Goal: Task Accomplishment & Management: Use online tool/utility

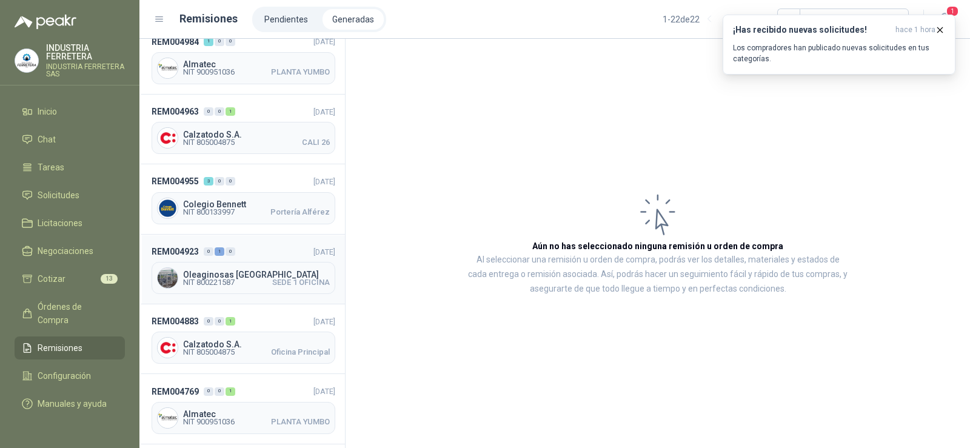
scroll to position [1124, 0]
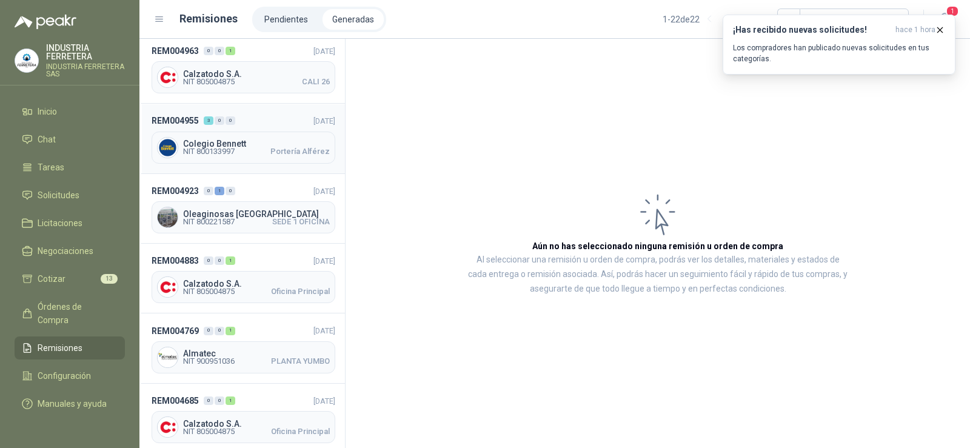
click at [243, 132] on div "Colegio Bennett NIT 800133997 Portería Alférez" at bounding box center [244, 148] width 184 height 32
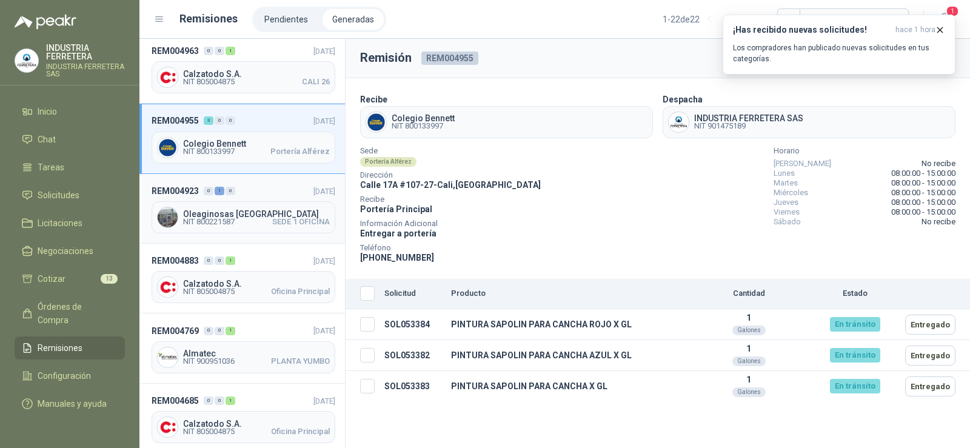
click at [225, 221] on span "NIT 800221587" at bounding box center [209, 221] width 52 height 7
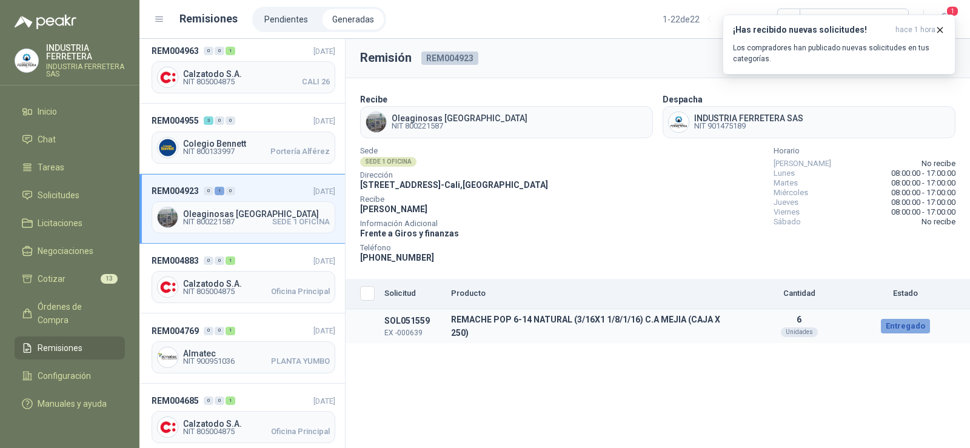
drag, startPoint x: 911, startPoint y: 324, endPoint x: 779, endPoint y: 311, distance: 132.8
click at [910, 324] on div "Entregado" at bounding box center [905, 326] width 49 height 15
click at [227, 150] on span "NIT 800133997" at bounding box center [209, 151] width 52 height 7
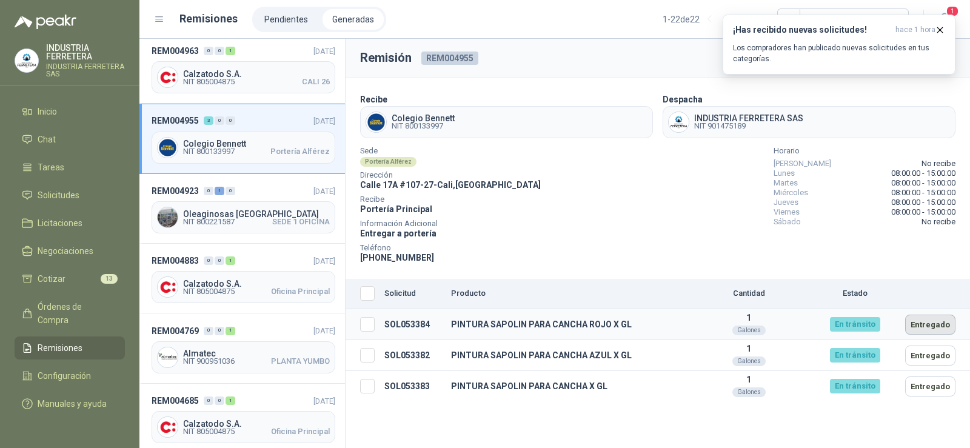
click at [924, 327] on button "Entregado" at bounding box center [930, 325] width 50 height 20
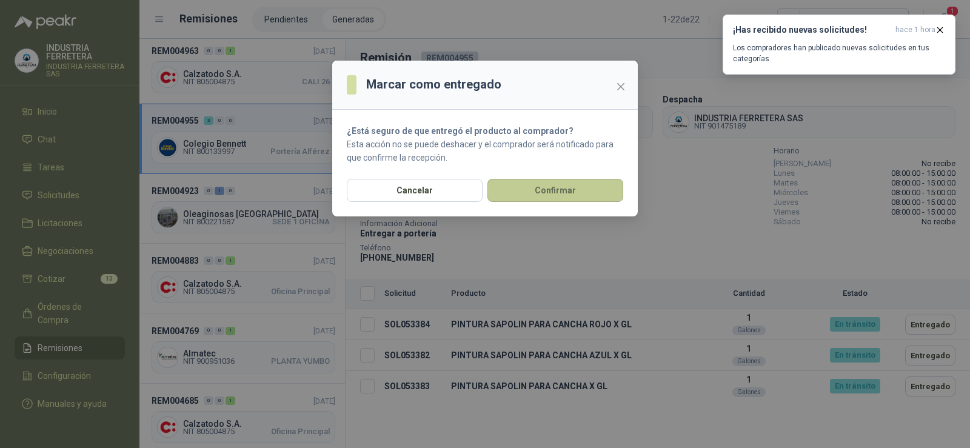
click at [567, 195] on button "Confirmar" at bounding box center [555, 190] width 136 height 23
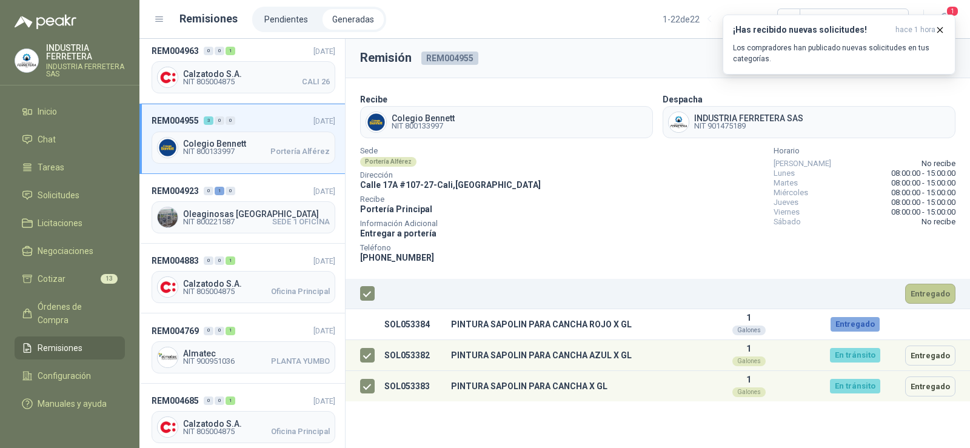
click at [941, 293] on button "Entregado" at bounding box center [930, 294] width 50 height 20
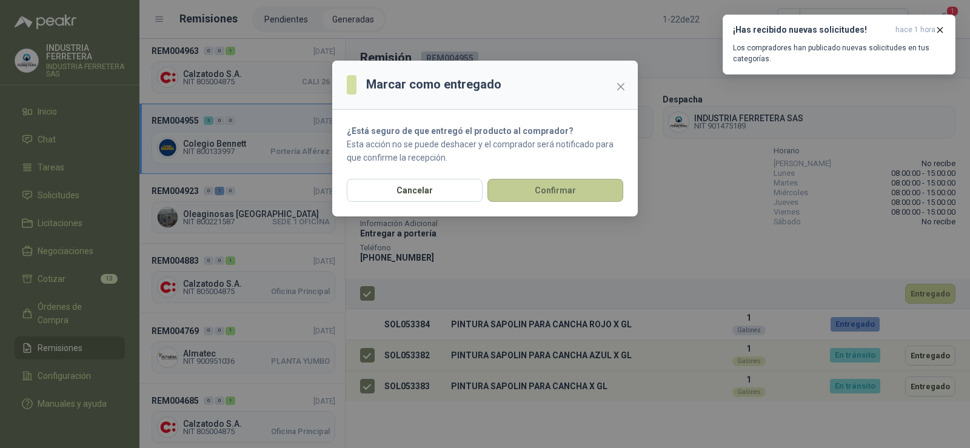
click at [538, 192] on button "Confirmar" at bounding box center [555, 190] width 136 height 23
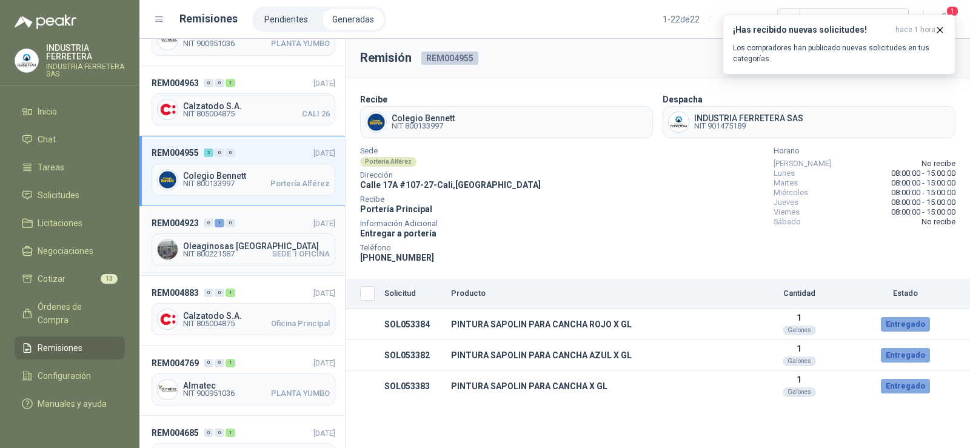
scroll to position [1064, 0]
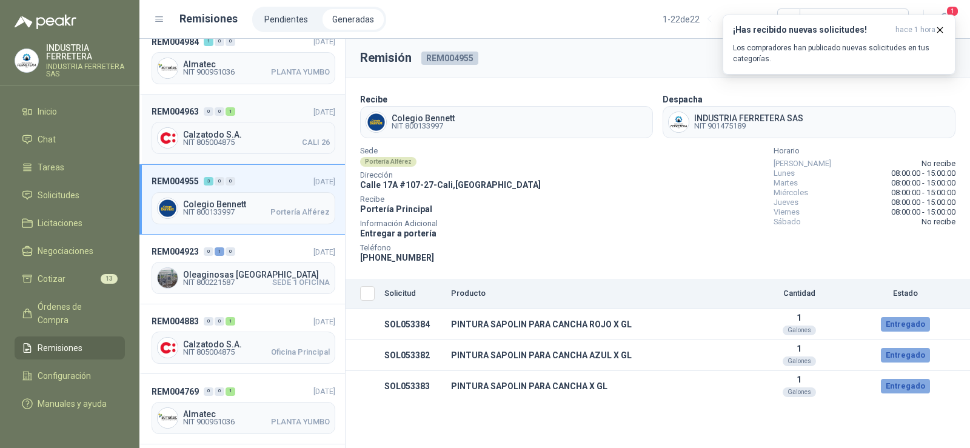
click at [238, 131] on span "Calzatodo S.A." at bounding box center [256, 134] width 147 height 8
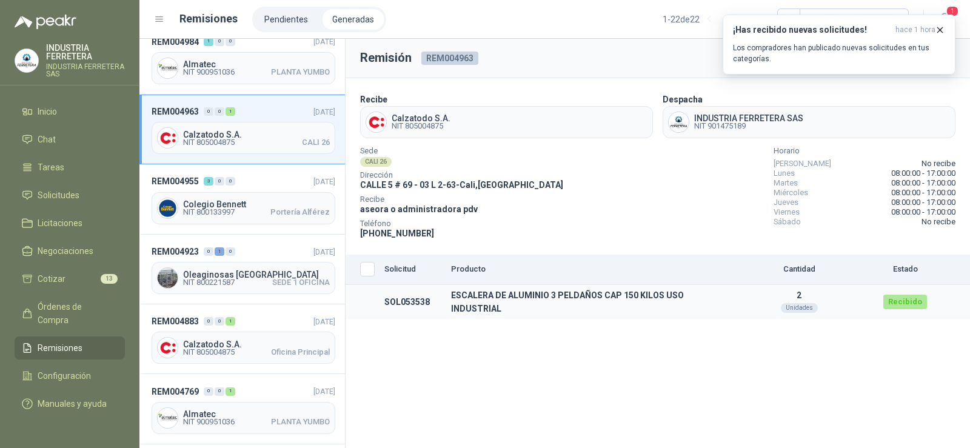
click at [352, 306] on td at bounding box center [363, 302] width 34 height 35
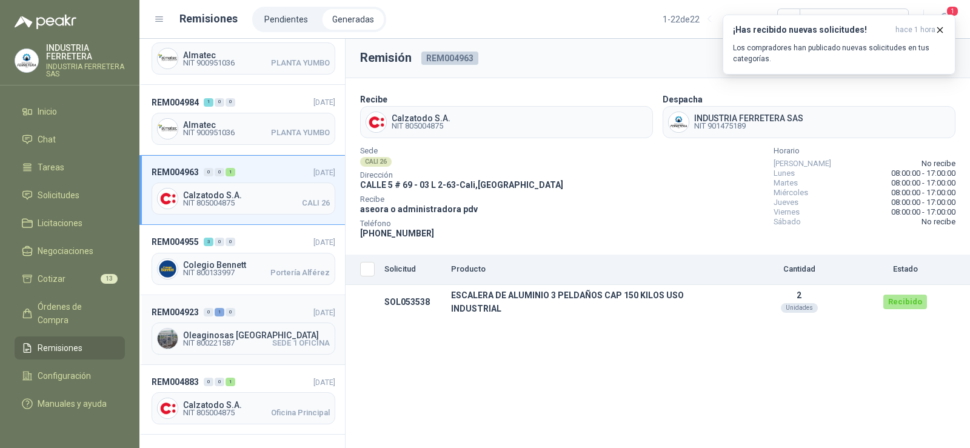
scroll to position [943, 0]
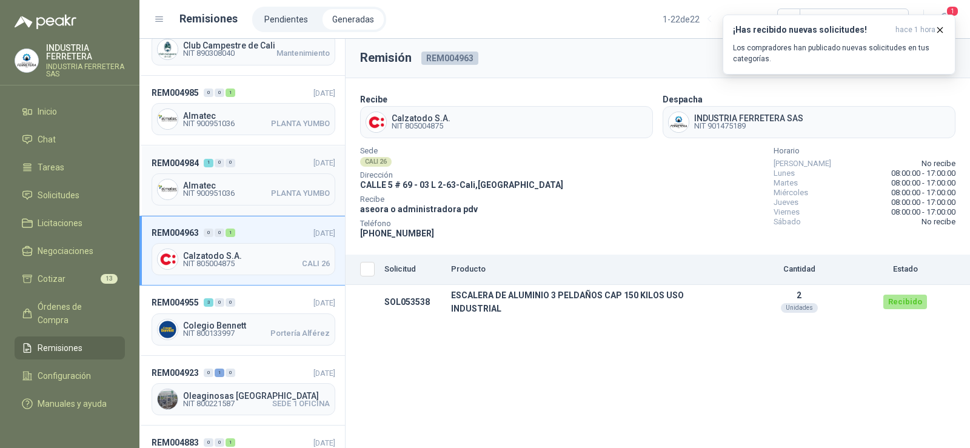
click at [271, 190] on span "PLANTA YUMBO" at bounding box center [300, 193] width 59 height 7
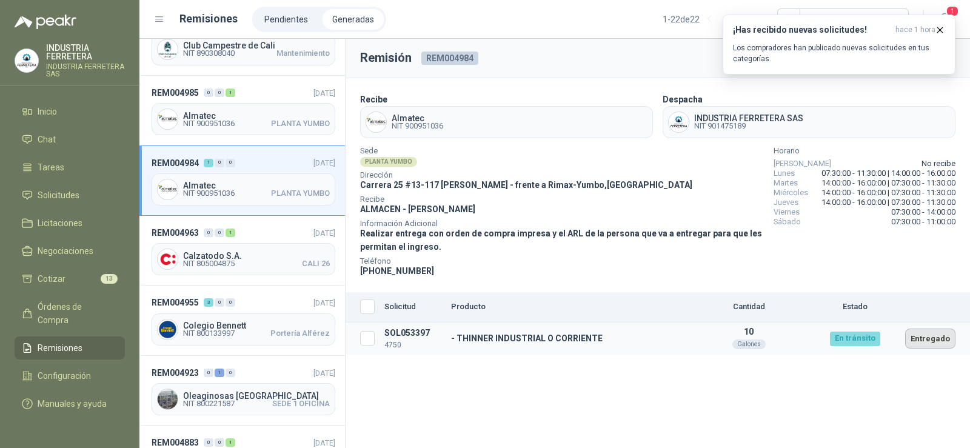
click at [933, 340] on button "Entregado" at bounding box center [930, 339] width 50 height 20
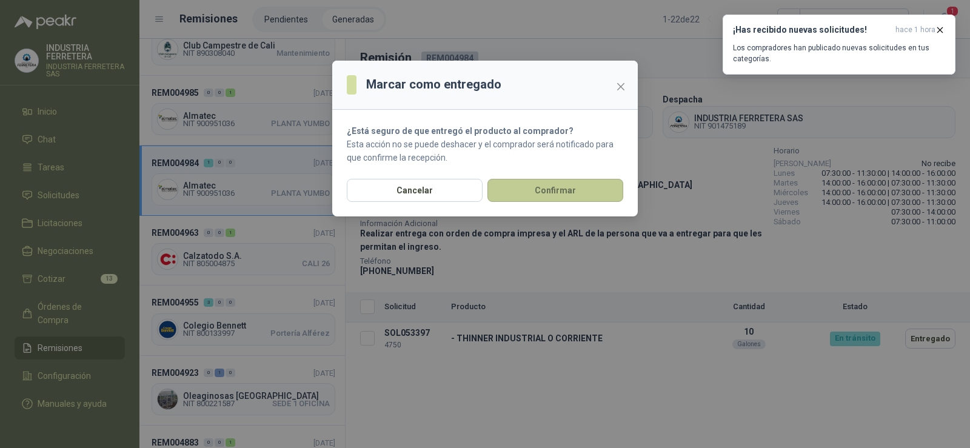
click at [558, 186] on button "Confirmar" at bounding box center [555, 190] width 136 height 23
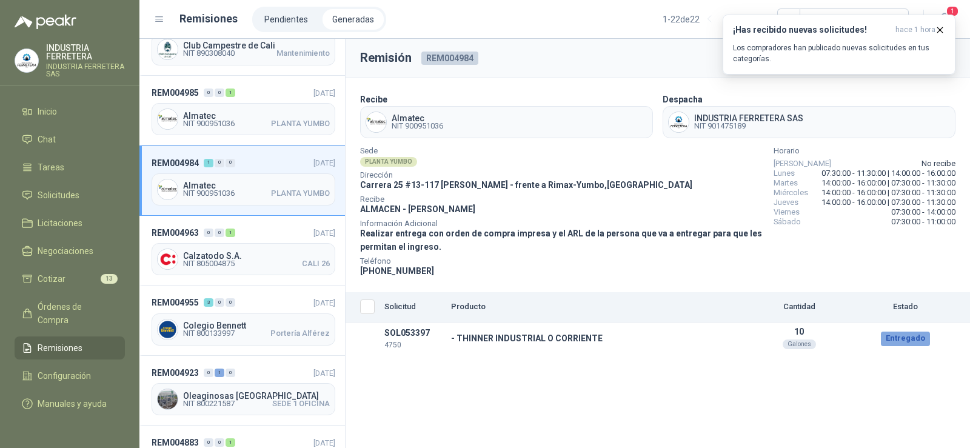
click at [234, 181] on span "Almatec" at bounding box center [256, 185] width 147 height 8
click at [236, 112] on span "Almatec" at bounding box center [256, 116] width 147 height 8
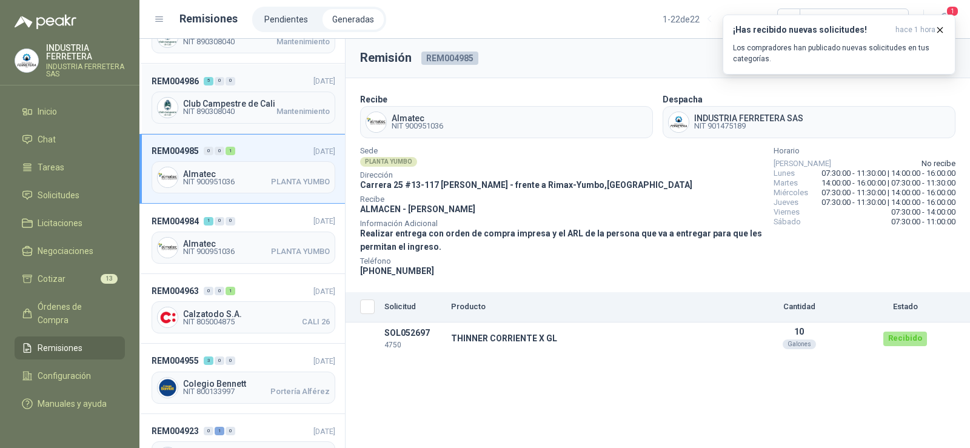
scroll to position [821, 0]
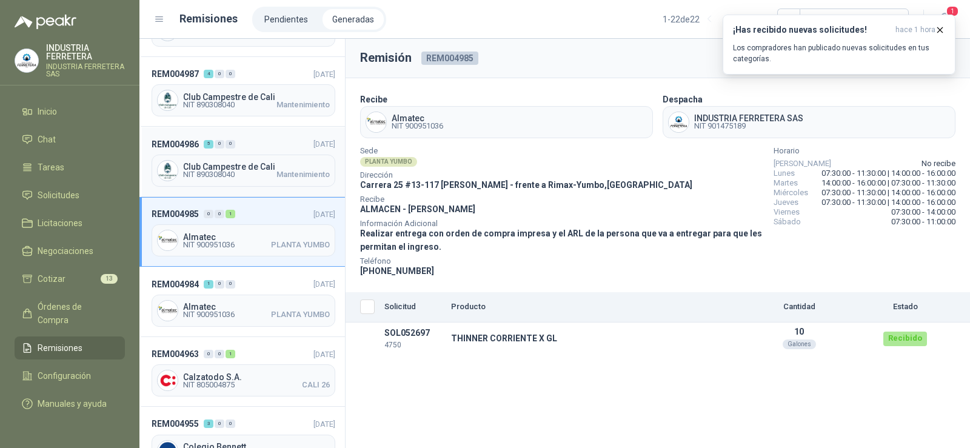
click at [243, 171] on span "NIT 890308040 Mantenimiento" at bounding box center [256, 174] width 147 height 7
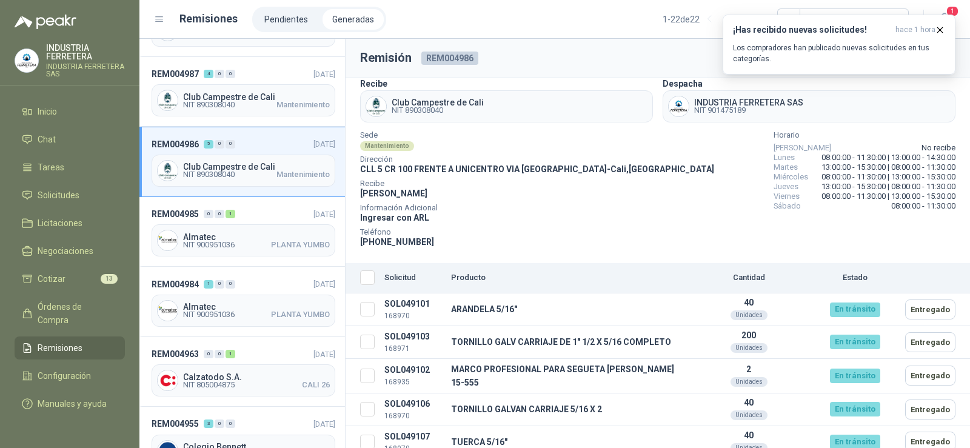
scroll to position [24, 0]
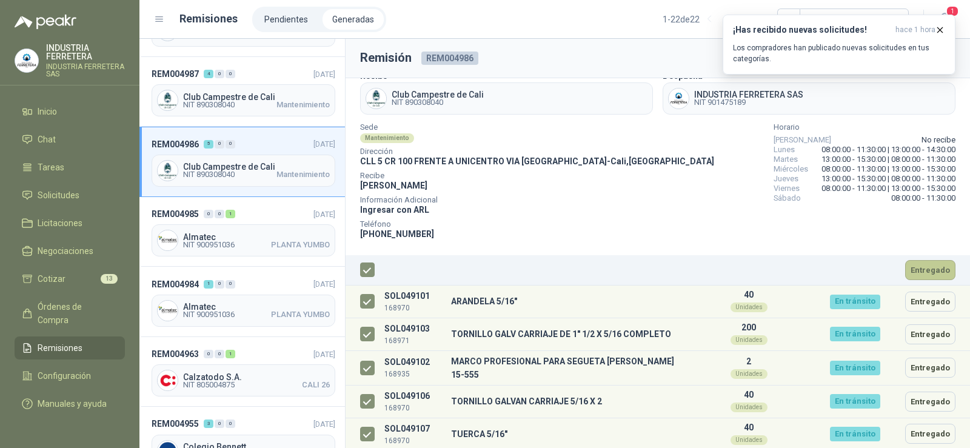
click at [933, 273] on button "Entregado" at bounding box center [930, 270] width 50 height 20
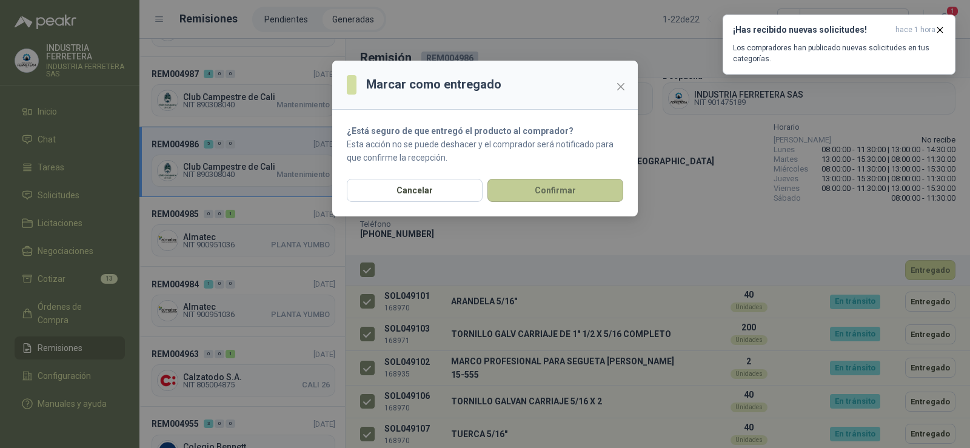
click at [507, 182] on button "Confirmar" at bounding box center [555, 190] width 136 height 23
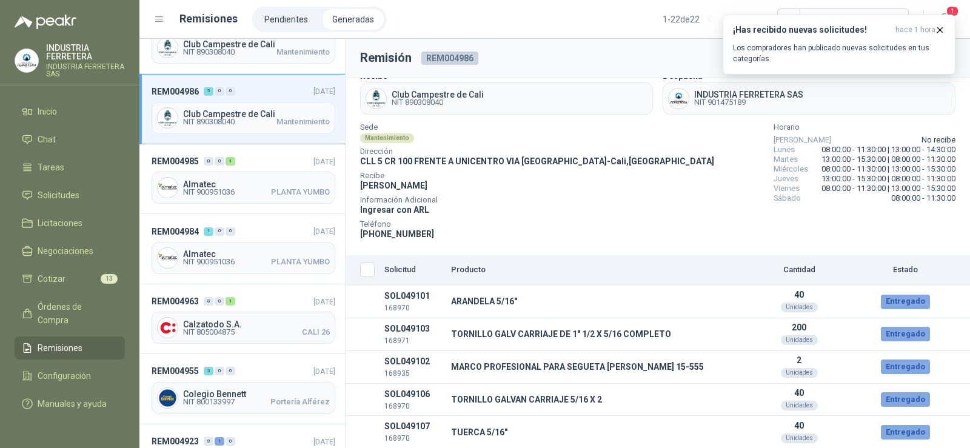
scroll to position [943, 0]
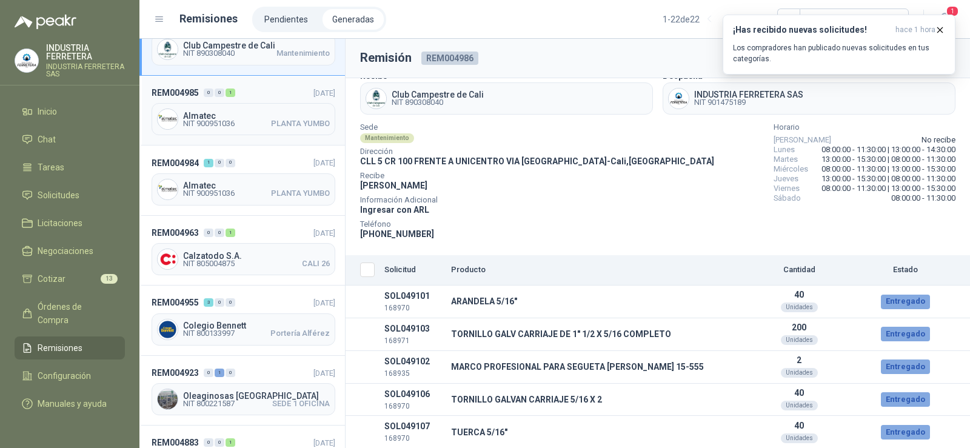
click at [196, 97] on div "REM004985 0 0 1 [DATE] Almatec NIT 900951036 PLANTA YUMBO" at bounding box center [241, 111] width 205 height 70
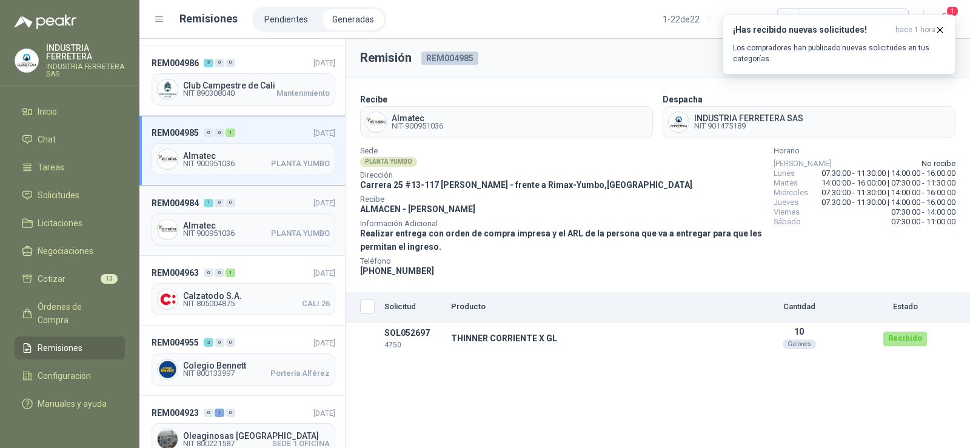
scroll to position [882, 0]
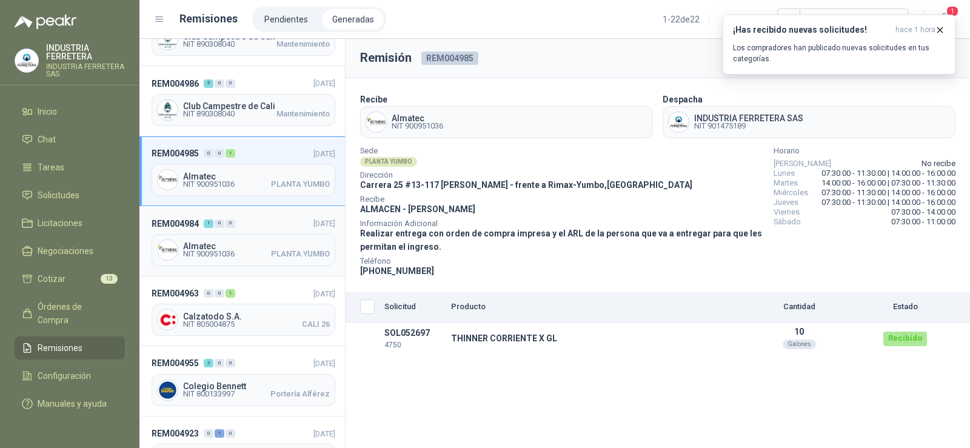
click at [210, 245] on span "Almatec" at bounding box center [256, 246] width 147 height 8
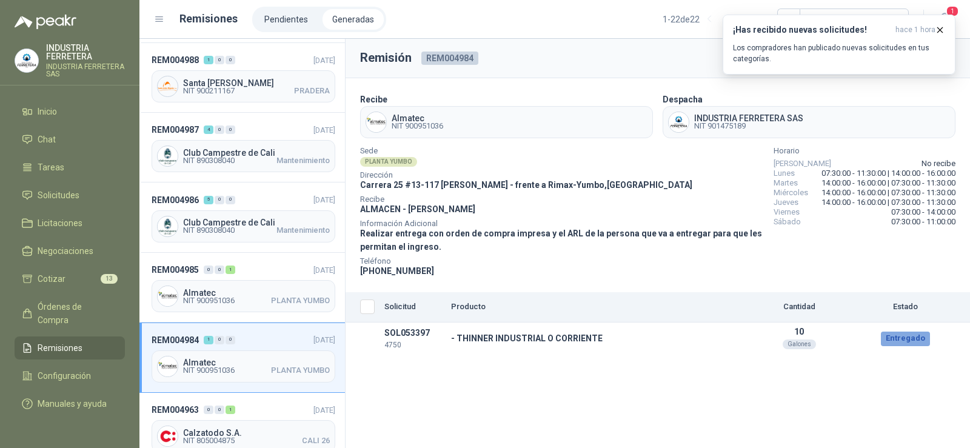
scroll to position [761, 0]
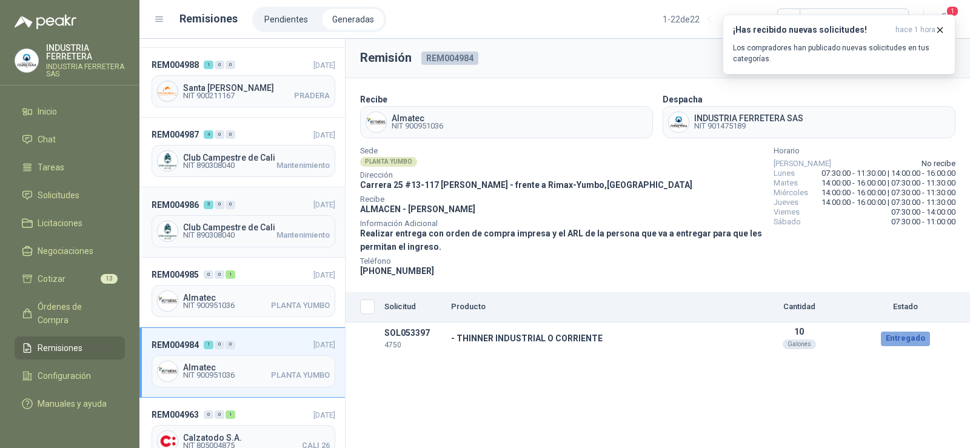
click at [215, 232] on span "NIT 890308040" at bounding box center [209, 235] width 52 height 7
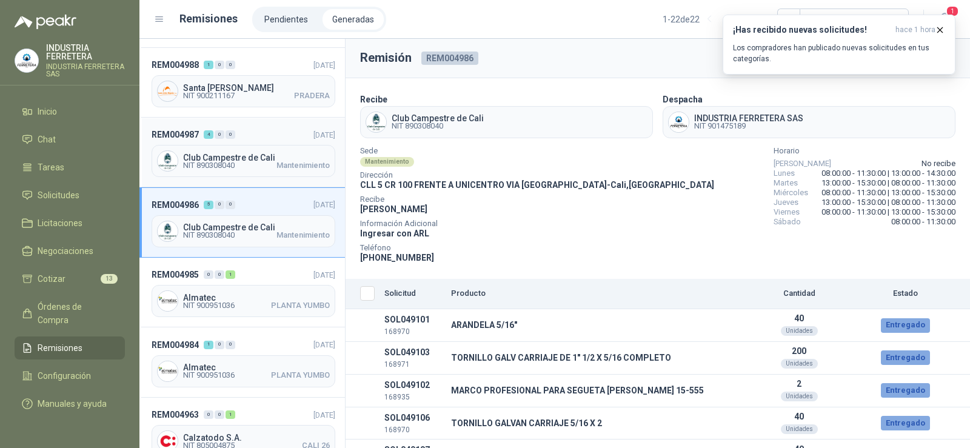
click at [235, 162] on span "NIT 890308040" at bounding box center [209, 165] width 52 height 7
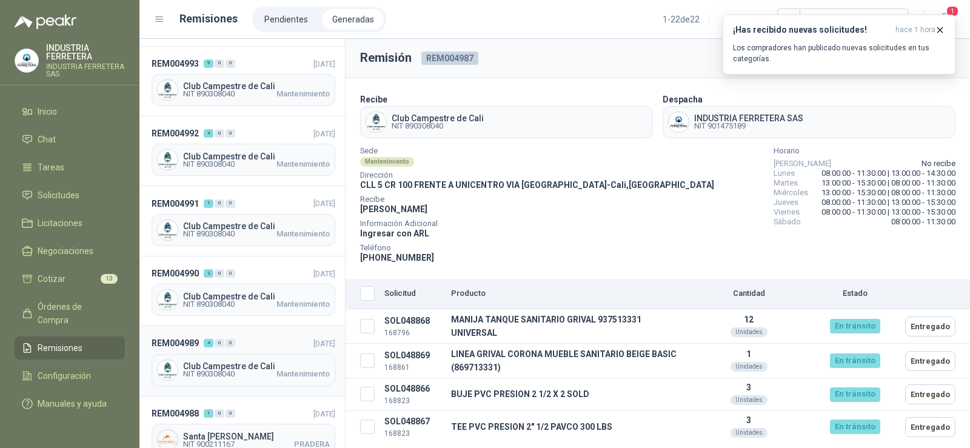
scroll to position [518, 0]
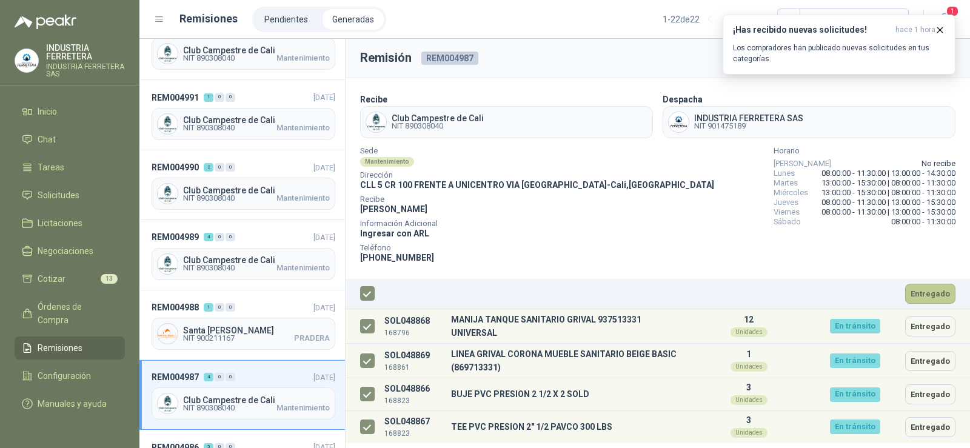
click at [926, 302] on button "Entregado" at bounding box center [930, 294] width 50 height 20
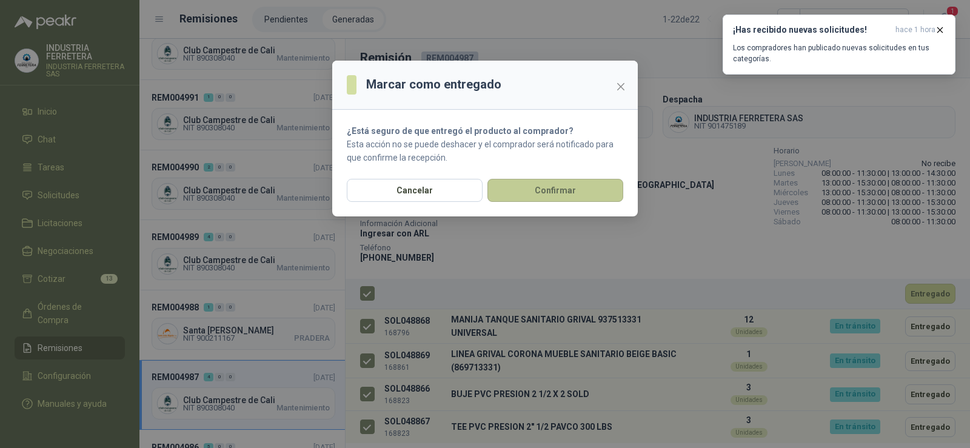
click at [575, 189] on button "Confirmar" at bounding box center [555, 190] width 136 height 23
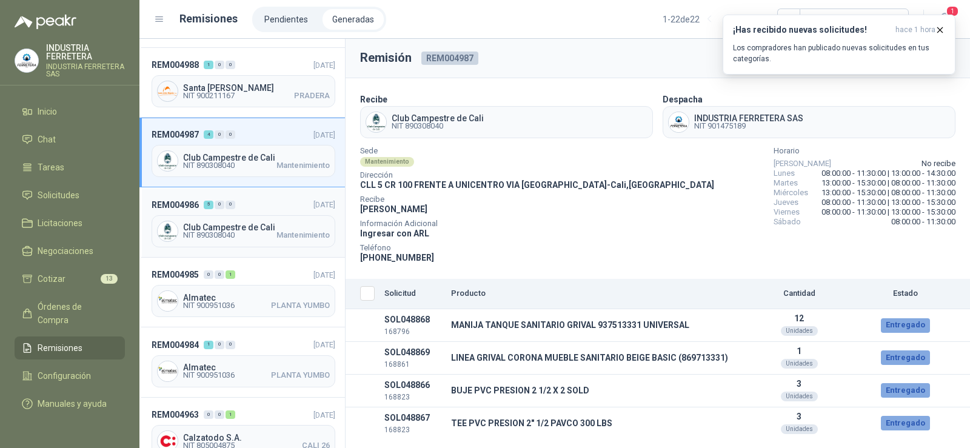
scroll to position [639, 0]
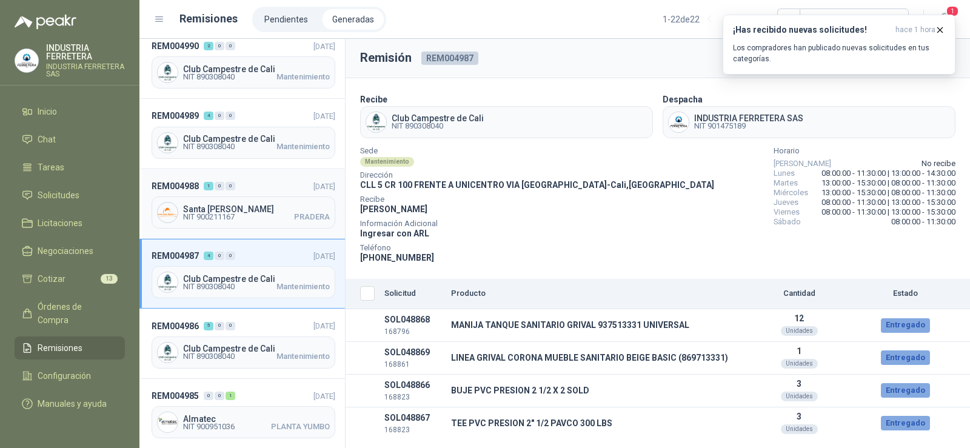
click at [235, 205] on span "Santa [PERSON_NAME]" at bounding box center [256, 209] width 147 height 8
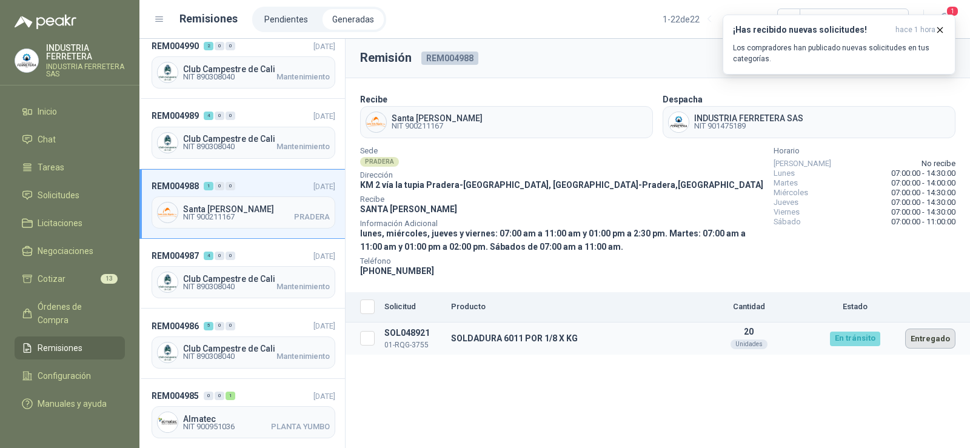
click at [919, 338] on button "Entregado" at bounding box center [930, 339] width 50 height 20
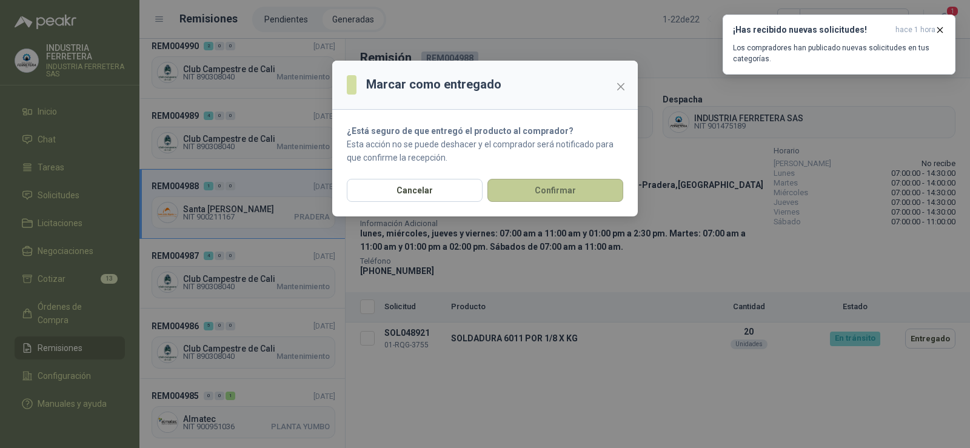
click at [521, 193] on button "Confirmar" at bounding box center [555, 190] width 136 height 23
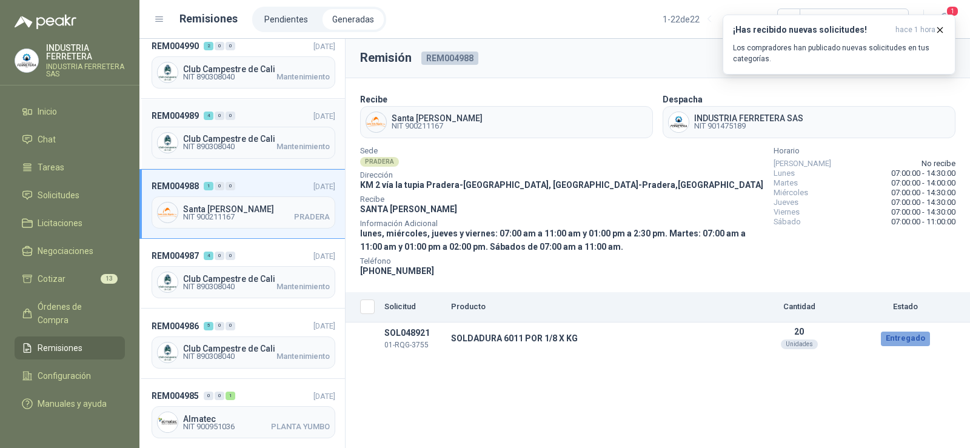
click at [235, 143] on span "NIT 890308040" at bounding box center [209, 146] width 52 height 7
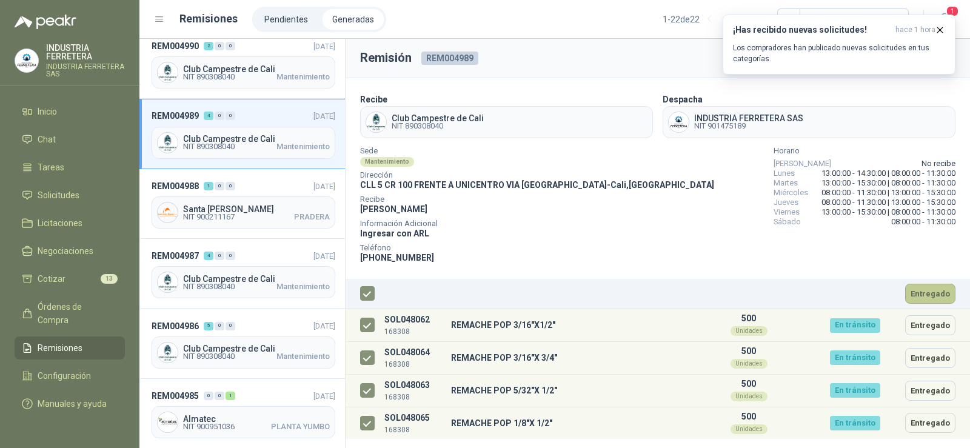
click at [913, 297] on button "Entregado" at bounding box center [930, 294] width 50 height 20
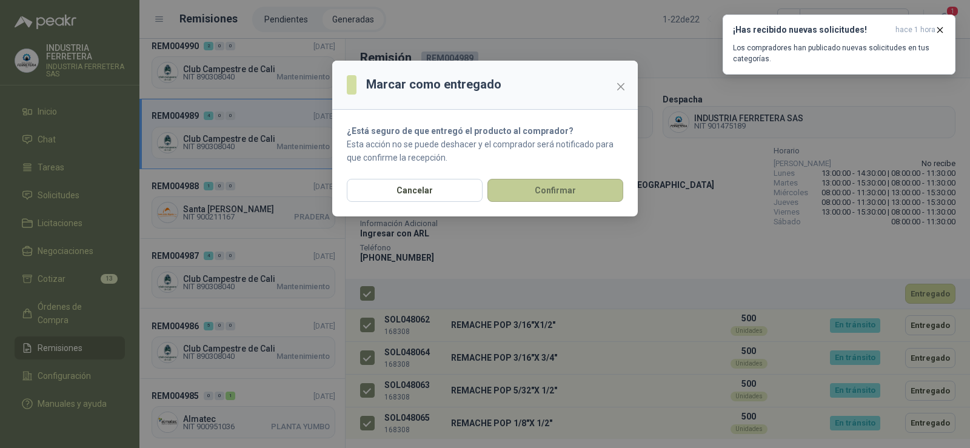
click at [541, 197] on button "Confirmar" at bounding box center [555, 190] width 136 height 23
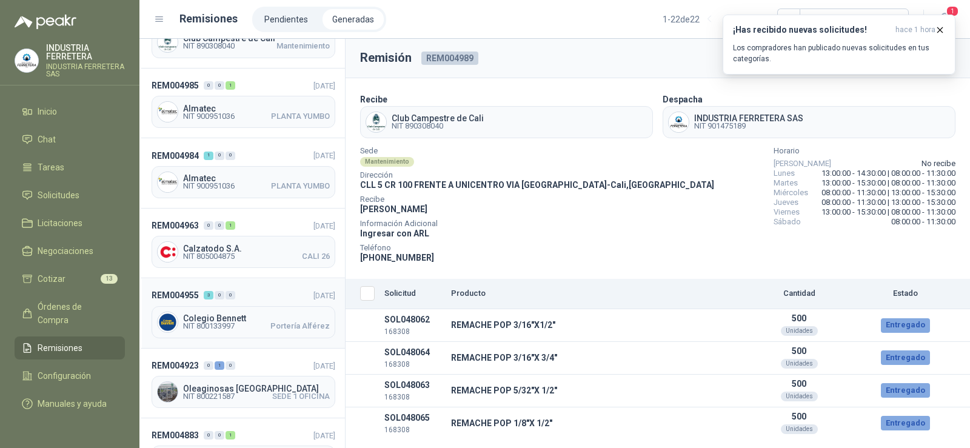
scroll to position [954, 0]
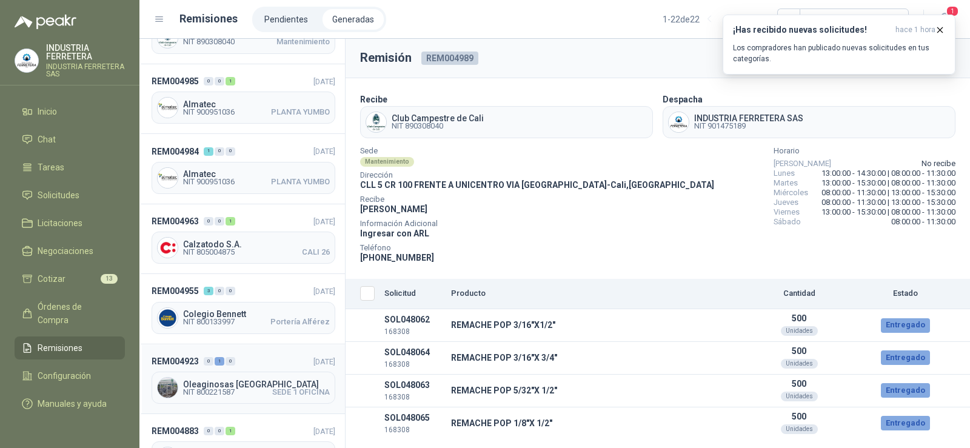
click at [234, 372] on div "Oleaginosas [GEOGRAPHIC_DATA] NIT 800221587 SEDE 1 OFICINA" at bounding box center [244, 388] width 184 height 32
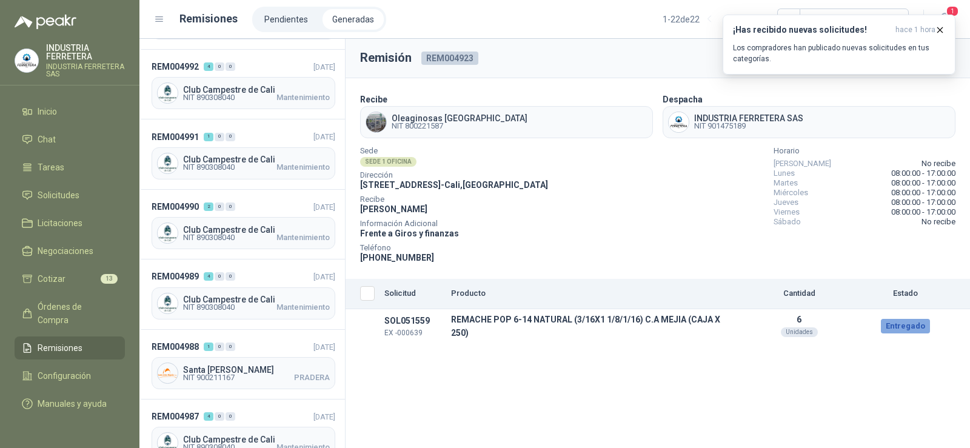
scroll to position [442, 0]
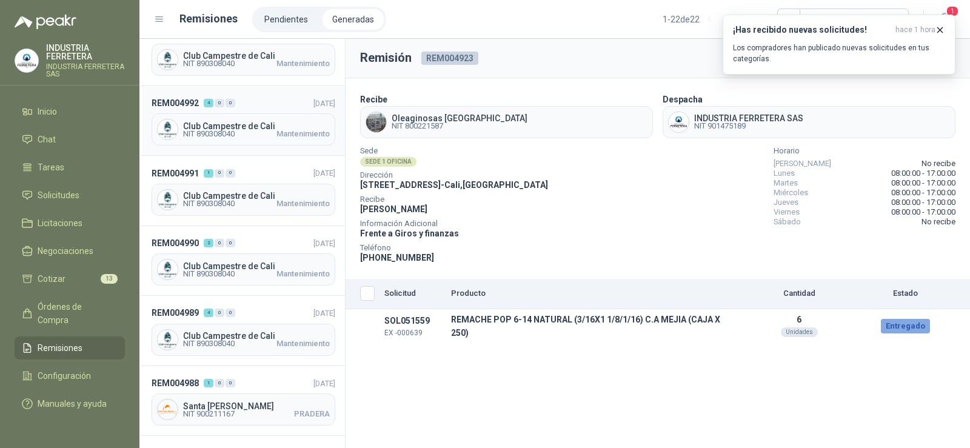
click at [234, 132] on span "NIT 890308040" at bounding box center [209, 133] width 52 height 7
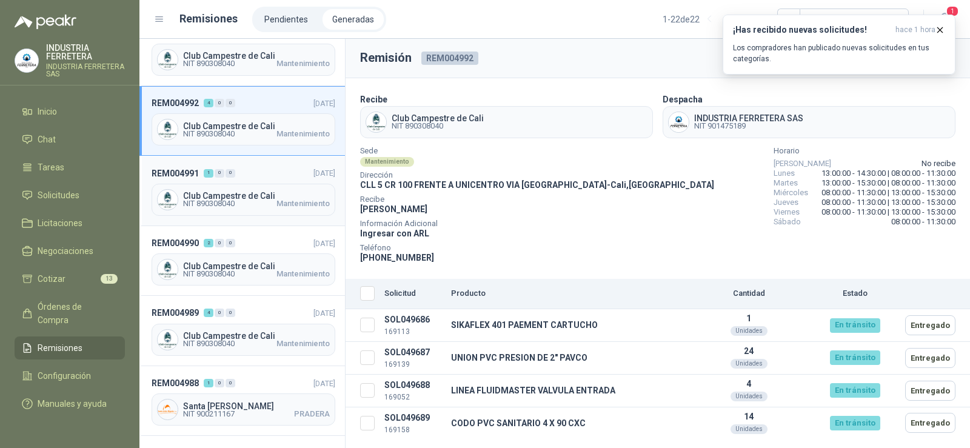
click at [224, 202] on span "NIT 890308040" at bounding box center [209, 203] width 52 height 7
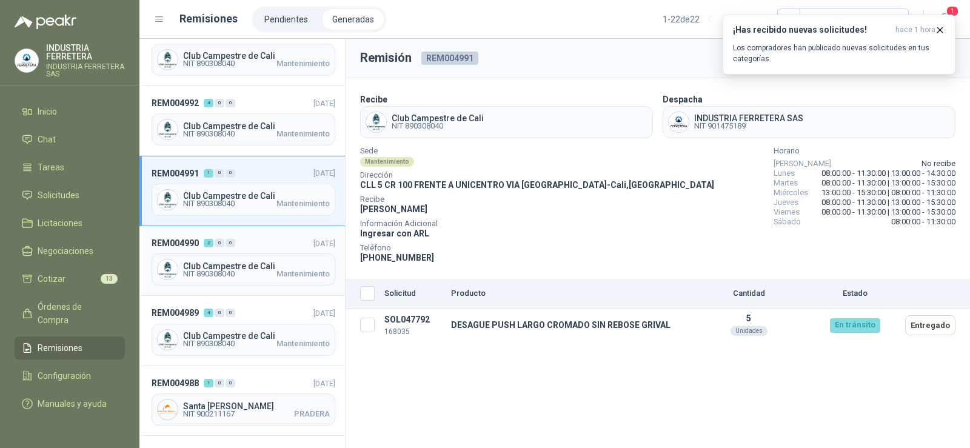
click at [221, 262] on span "Club Campestre de Cali" at bounding box center [256, 266] width 147 height 8
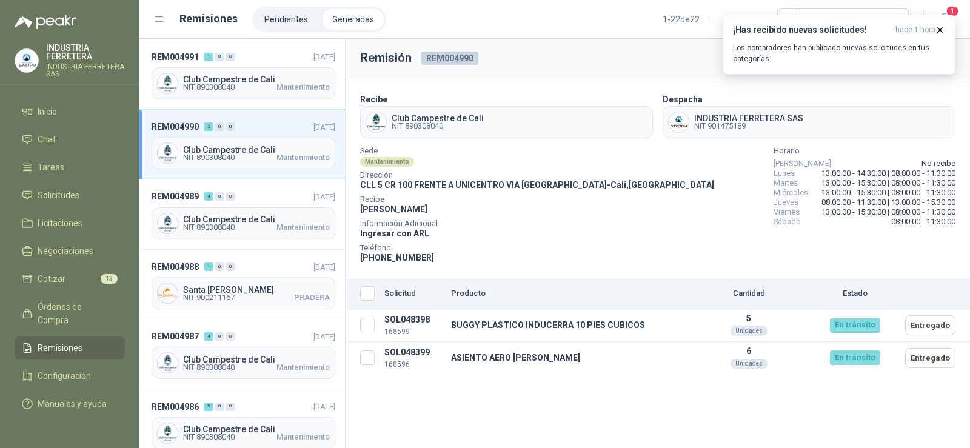
scroll to position [561, 0]
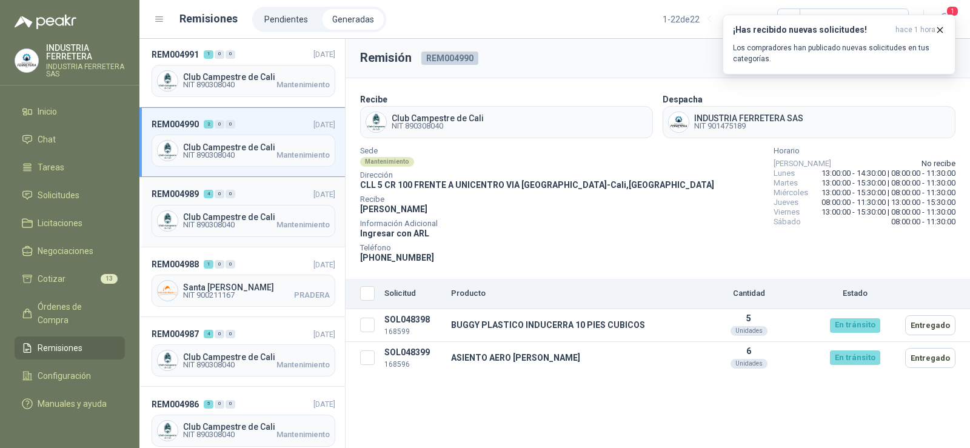
click at [253, 221] on span "NIT 890308040 Mantenimiento" at bounding box center [256, 224] width 147 height 7
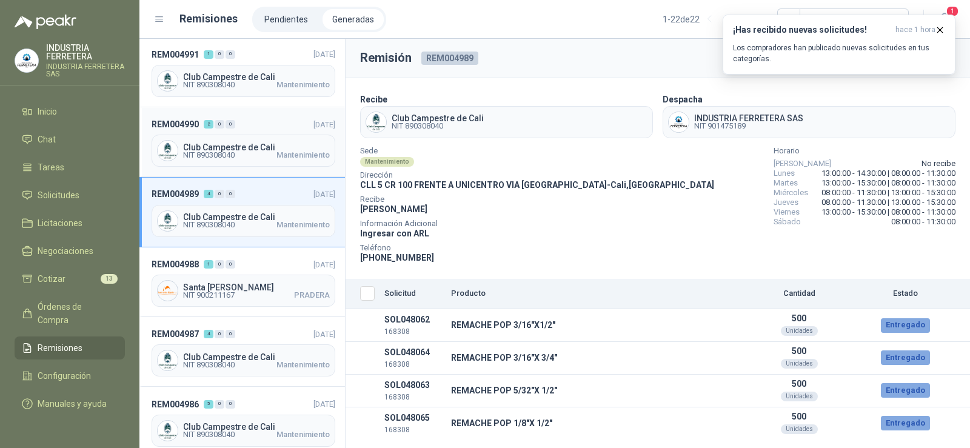
click at [224, 135] on div "Club Campestre de Cali NIT 890308040 Mantenimiento" at bounding box center [244, 151] width 184 height 32
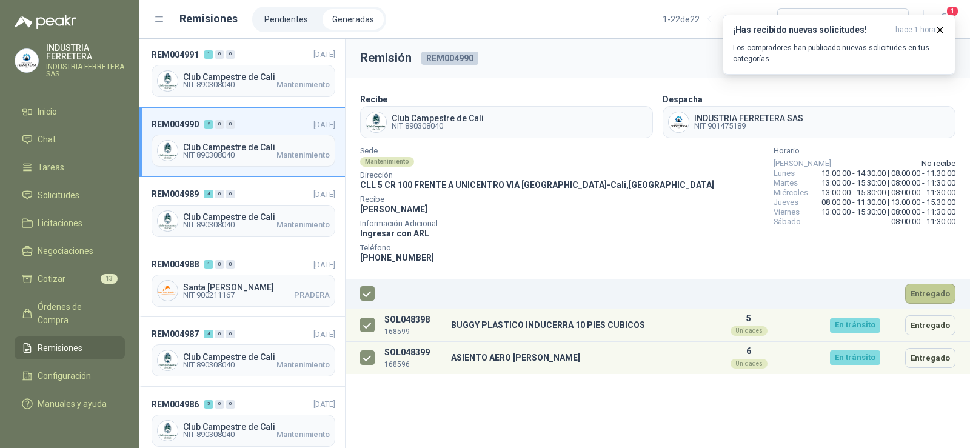
click at [928, 289] on button "Entregado" at bounding box center [930, 294] width 50 height 20
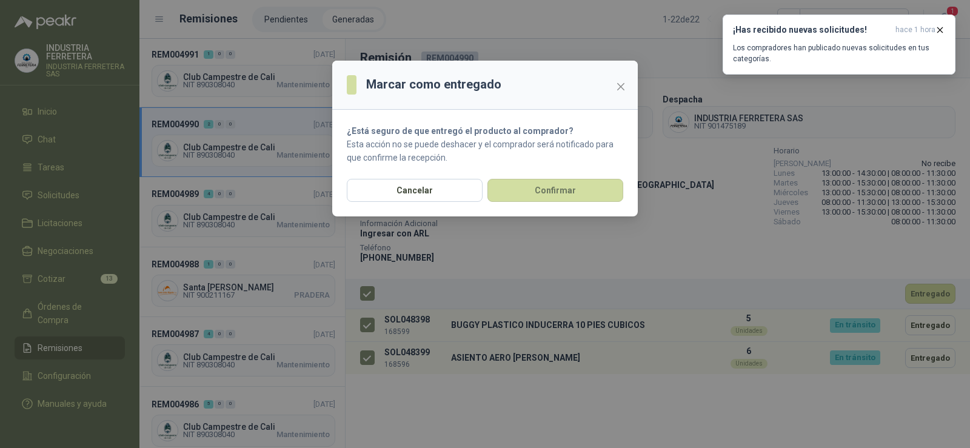
click at [536, 177] on section "¿Está seguro de que entregó el producto al comprador? Esta acción no se puede d…" at bounding box center [485, 144] width 306 height 69
click at [535, 187] on button "Confirmar" at bounding box center [555, 190] width 136 height 23
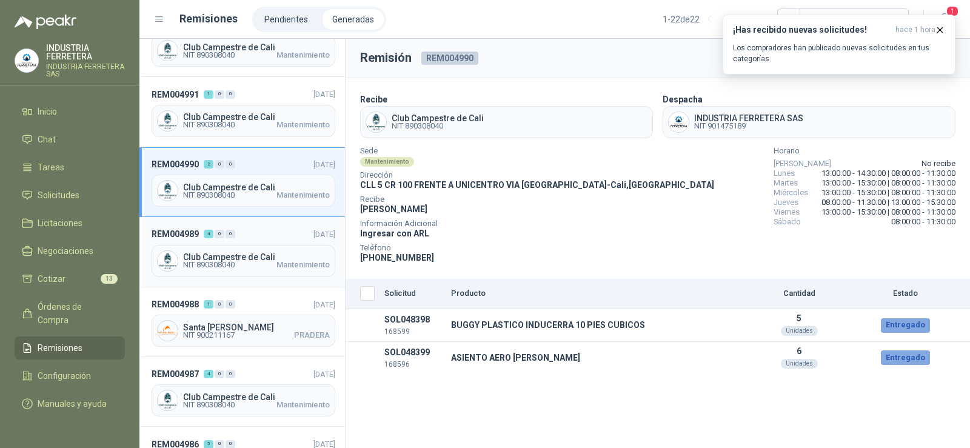
scroll to position [501, 0]
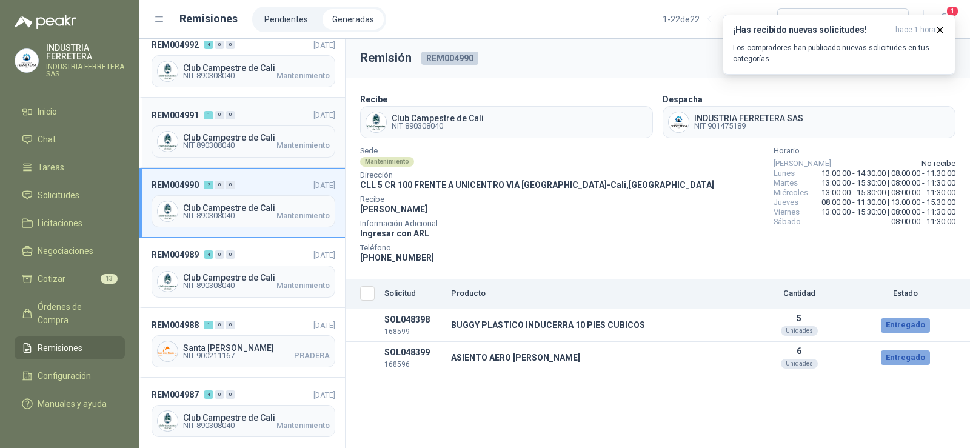
click at [247, 135] on span "Club Campestre de Cali" at bounding box center [256, 137] width 147 height 8
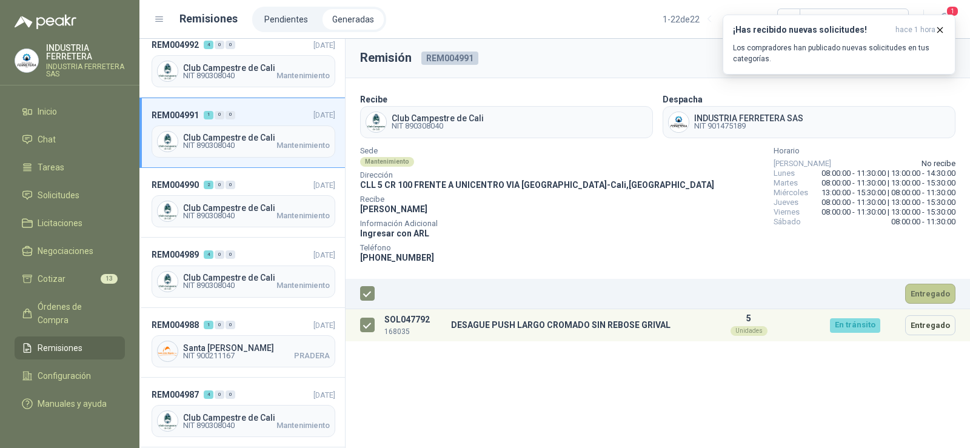
click at [921, 295] on button "Entregado" at bounding box center [930, 294] width 50 height 20
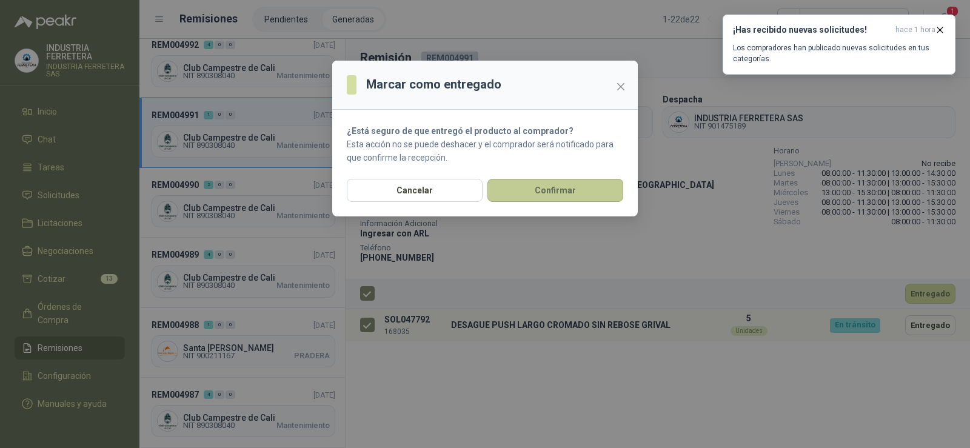
click at [597, 198] on button "Confirmar" at bounding box center [555, 190] width 136 height 23
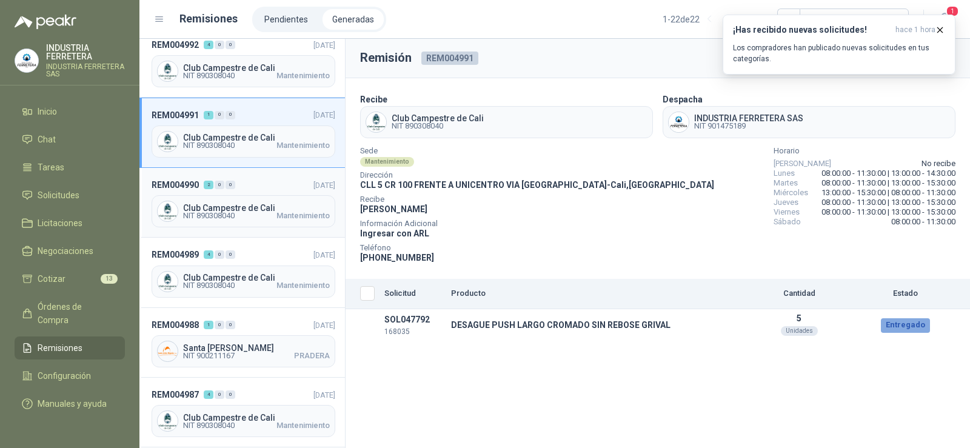
click at [230, 205] on span "Club Campestre de Cali" at bounding box center [256, 208] width 147 height 8
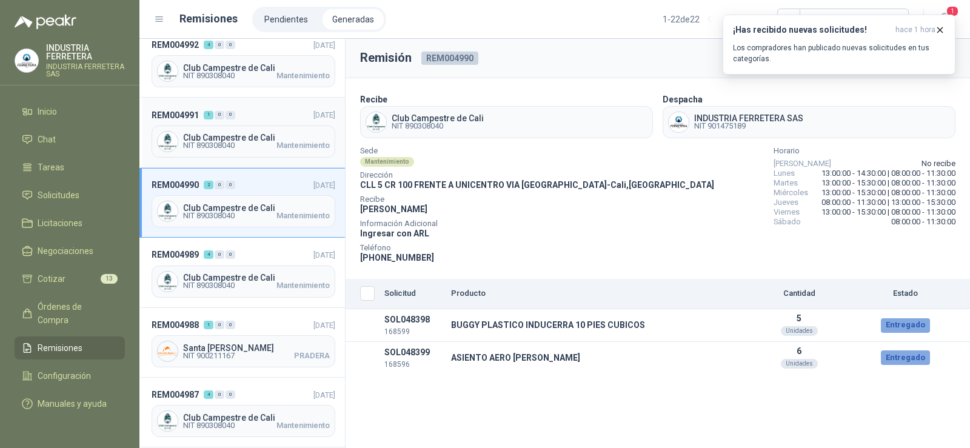
click at [230, 128] on div "Club Campestre de Cali NIT 890308040 Mantenimiento" at bounding box center [244, 141] width 184 height 32
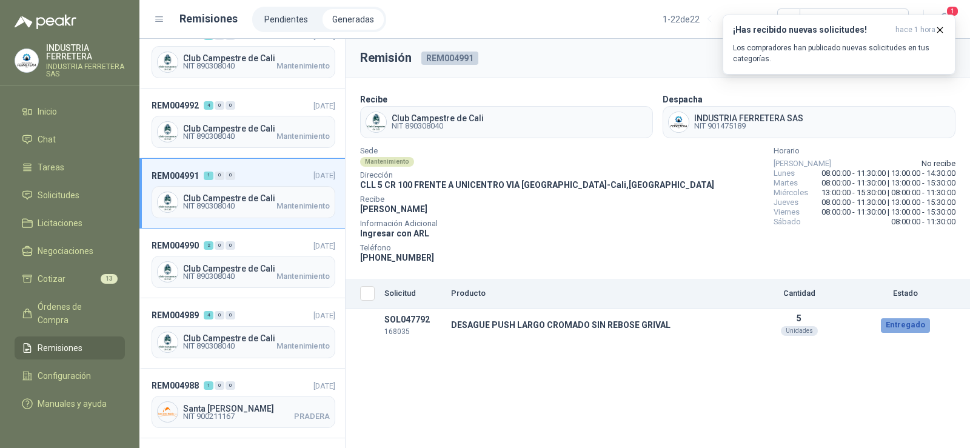
scroll to position [379, 0]
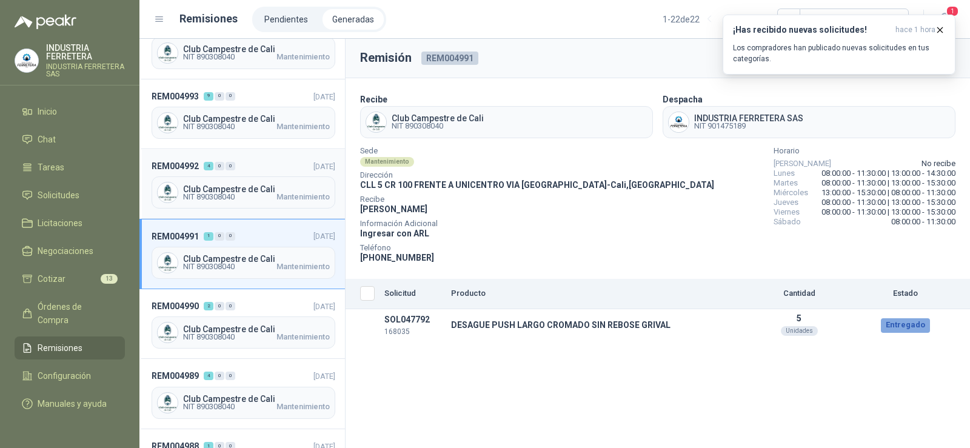
click at [243, 195] on span "NIT 890308040 Mantenimiento" at bounding box center [256, 196] width 147 height 7
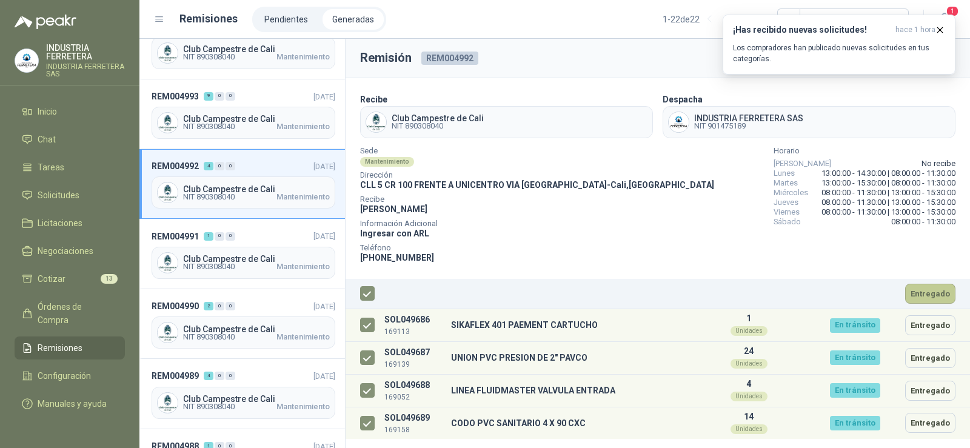
click at [937, 299] on button "Entregado" at bounding box center [930, 294] width 50 height 20
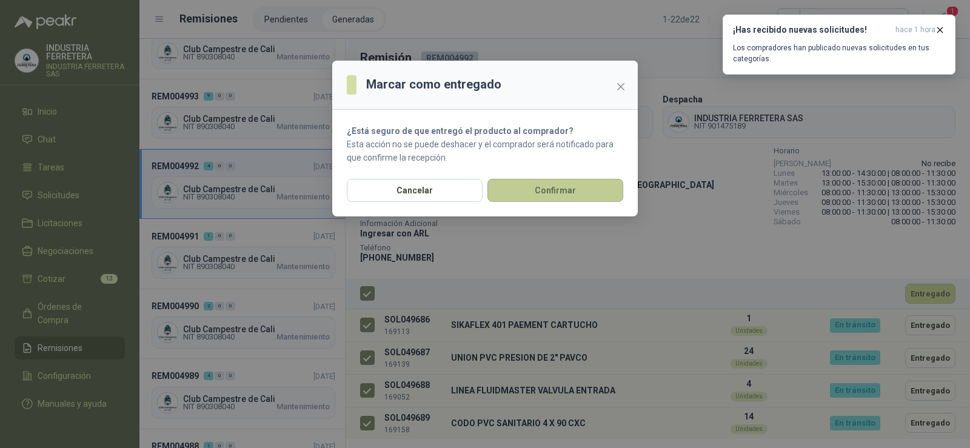
click at [528, 192] on button "Confirmar" at bounding box center [555, 190] width 136 height 23
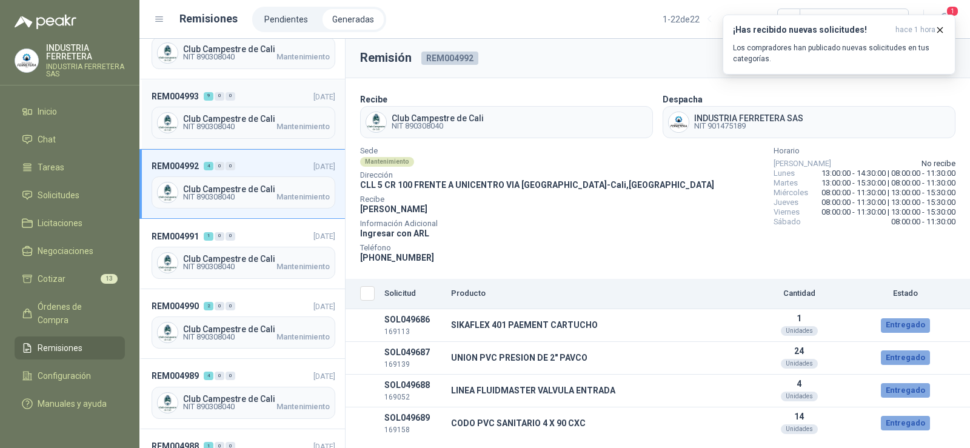
click at [245, 127] on span "NIT 890308040 Mantenimiento" at bounding box center [256, 126] width 147 height 7
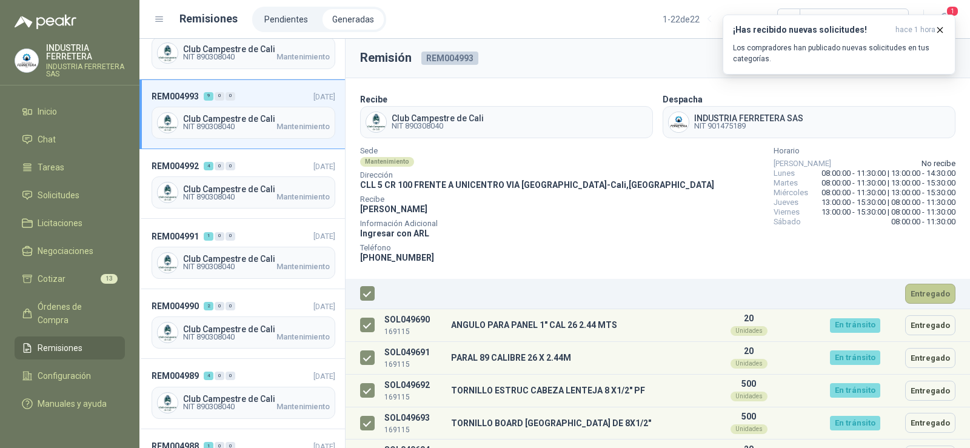
click at [912, 293] on button "Entregado" at bounding box center [930, 294] width 50 height 20
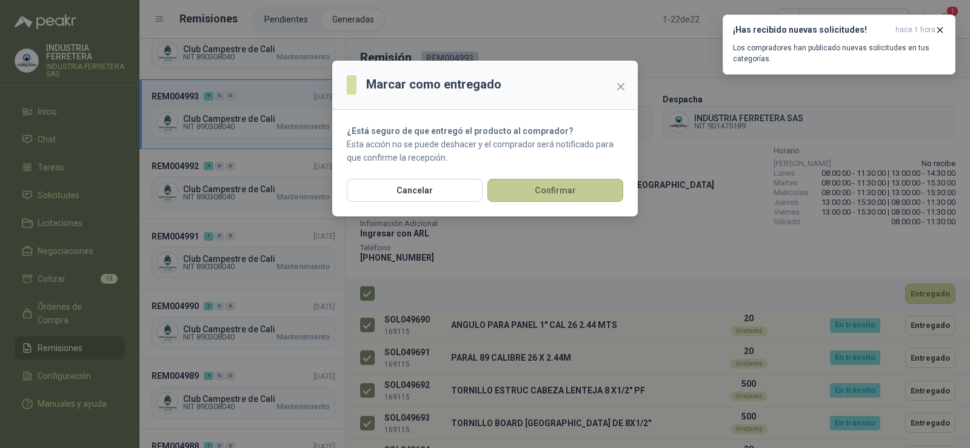
click at [554, 193] on button "Confirmar" at bounding box center [555, 190] width 136 height 23
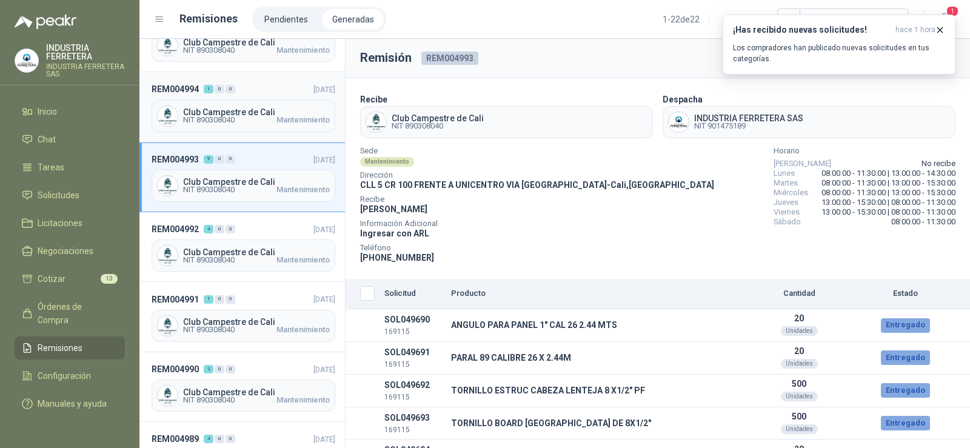
scroll to position [258, 0]
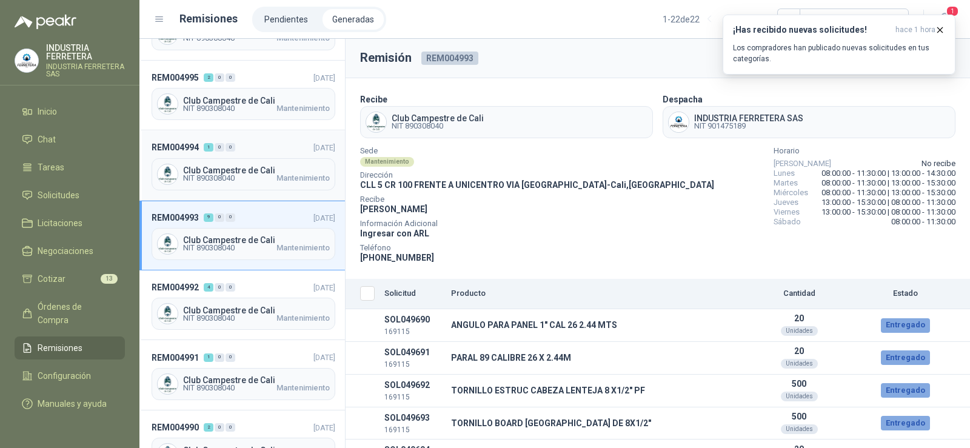
click at [233, 175] on span "NIT 890308040" at bounding box center [209, 178] width 52 height 7
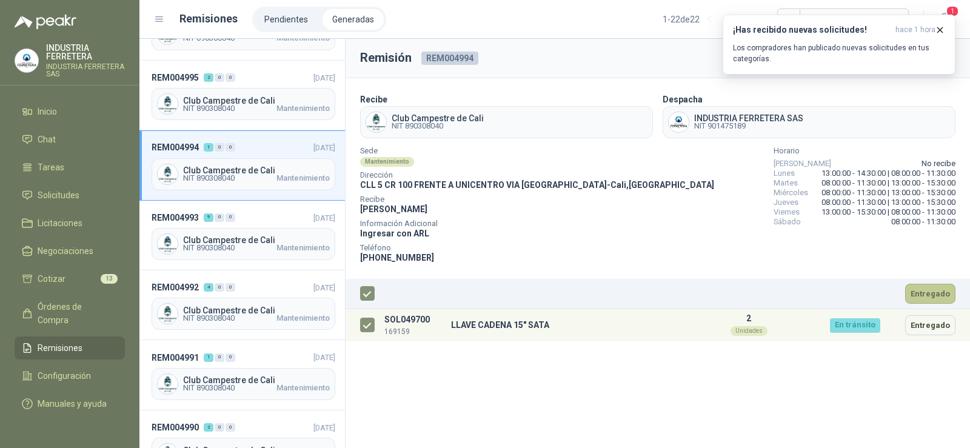
click at [929, 292] on button "Entregado" at bounding box center [930, 294] width 50 height 20
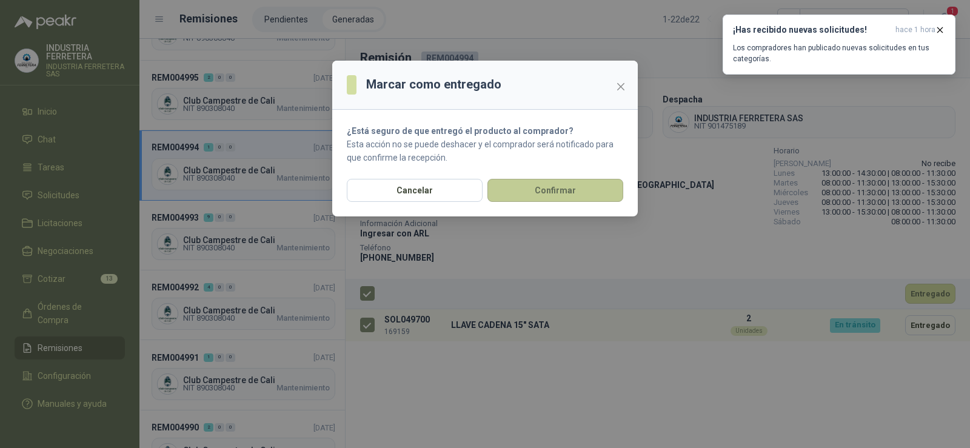
click at [525, 189] on button "Confirmar" at bounding box center [555, 190] width 136 height 23
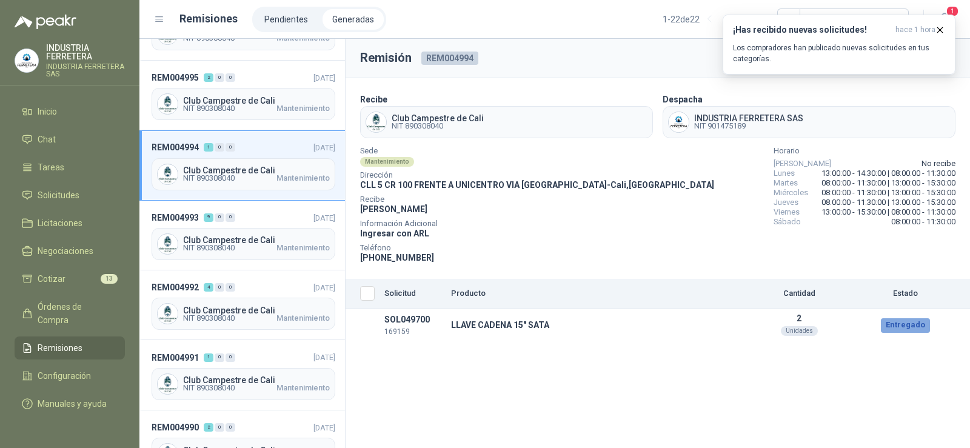
scroll to position [198, 0]
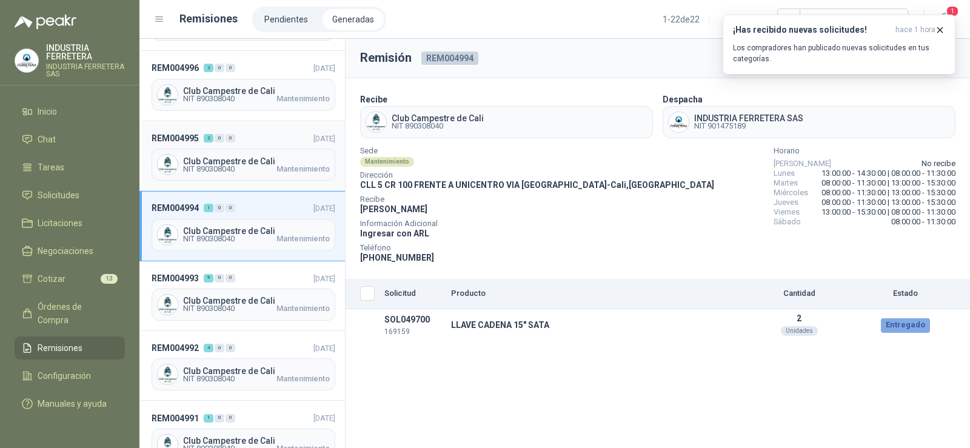
click at [240, 160] on span "Club Campestre de Cali" at bounding box center [256, 161] width 147 height 8
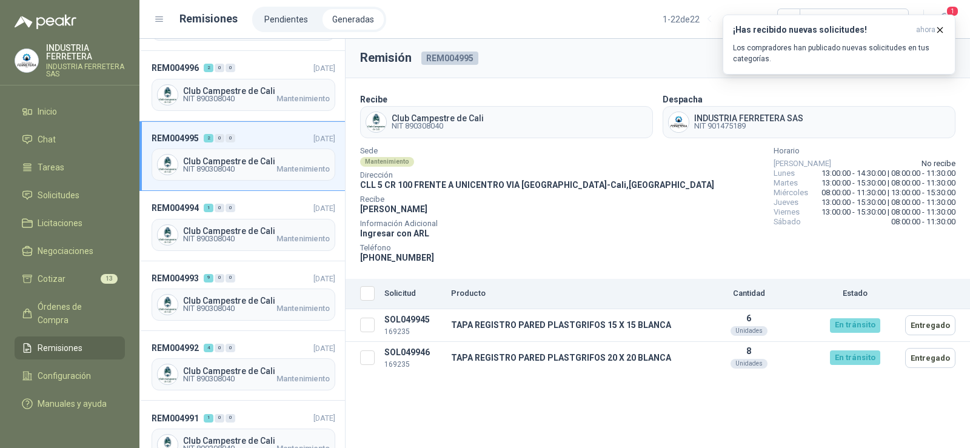
click at [564, 245] on span "Teléfono" at bounding box center [537, 248] width 354 height 6
click at [245, 227] on span "Club Campestre de Cali" at bounding box center [256, 231] width 147 height 8
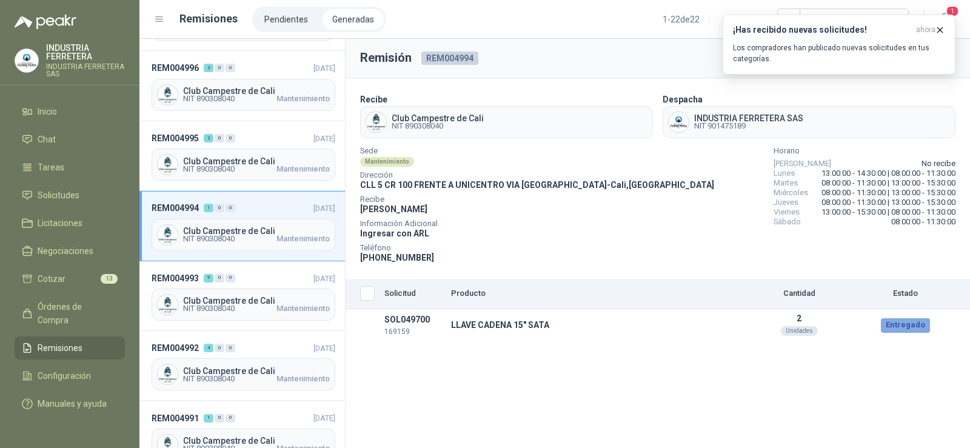
click at [691, 251] on div "Sede Mantenimiento Dirección CLL 5 CR 100 FRENTE A UNICENTRO VIA [GEOGRAPHIC_DA…" at bounding box center [657, 206] width 595 height 116
click at [209, 169] on span "NIT 890308040" at bounding box center [209, 168] width 52 height 7
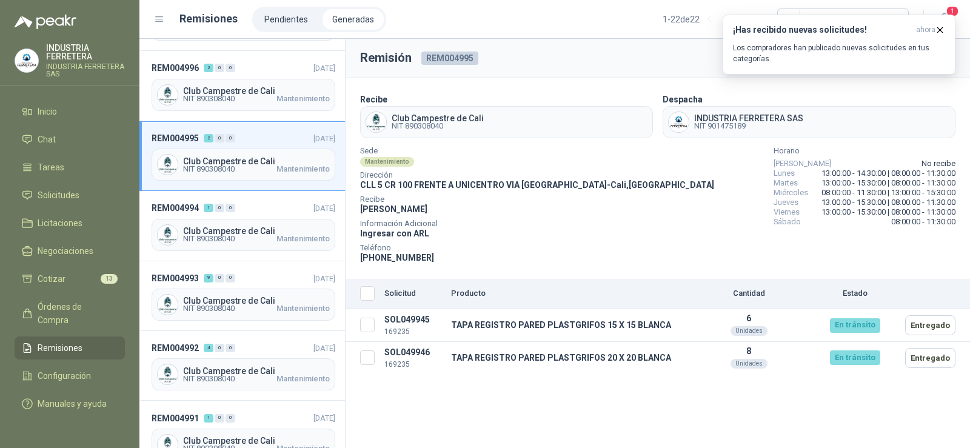
click at [695, 256] on div "Sede Mantenimiento Dirección CLL 5 CR 100 FRENTE A UNICENTRO VIA [GEOGRAPHIC_DA…" at bounding box center [657, 206] width 595 height 116
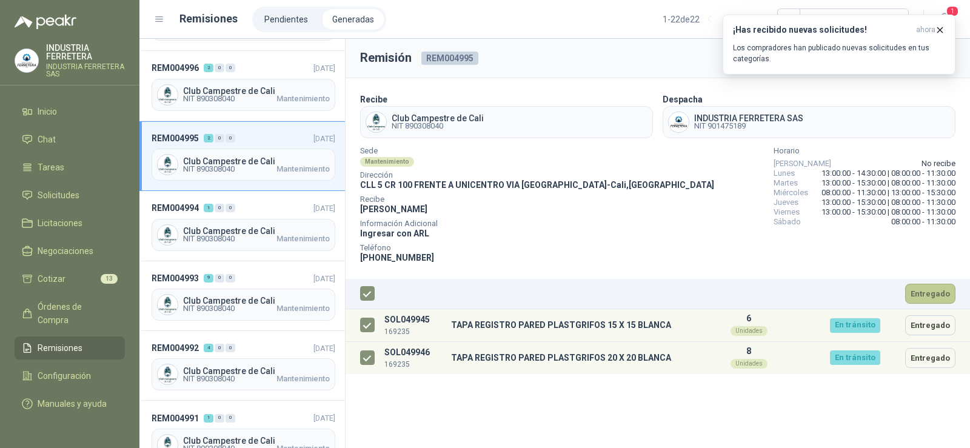
click at [932, 289] on button "Entregado" at bounding box center [930, 294] width 50 height 20
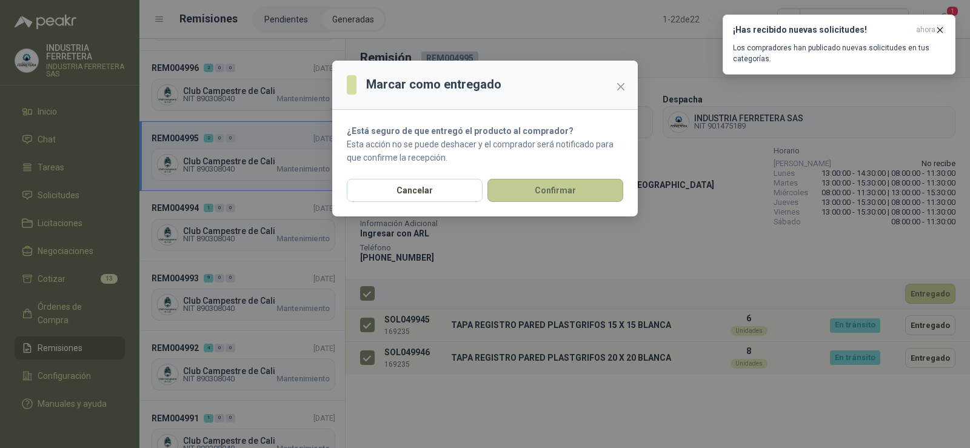
click at [539, 189] on button "Confirmar" at bounding box center [555, 190] width 136 height 23
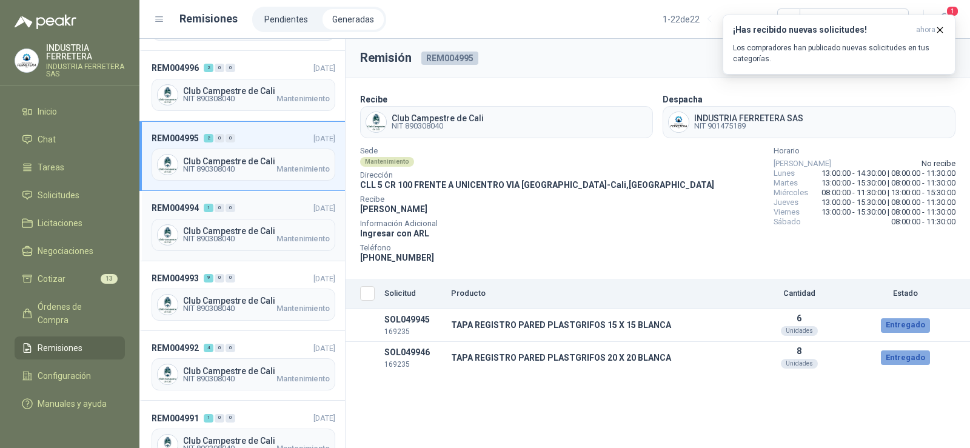
click at [231, 241] on span "NIT 890308040" at bounding box center [209, 238] width 52 height 7
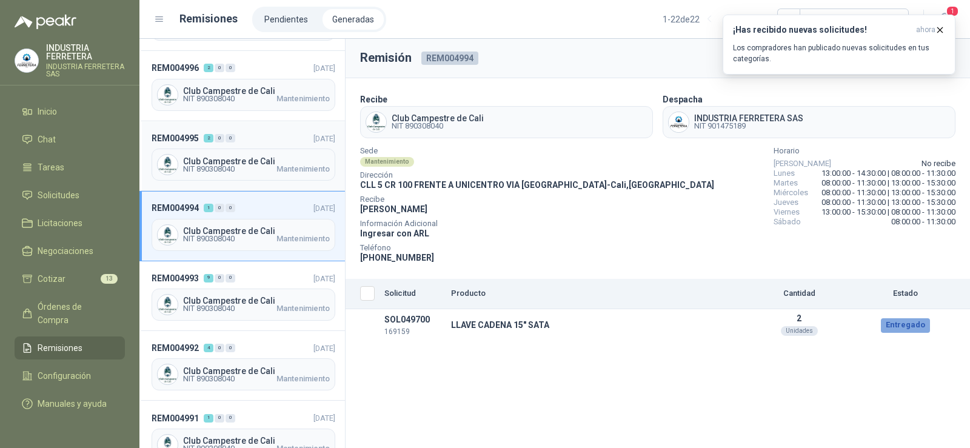
click at [223, 161] on span "Club Campestre de Cali" at bounding box center [256, 161] width 147 height 8
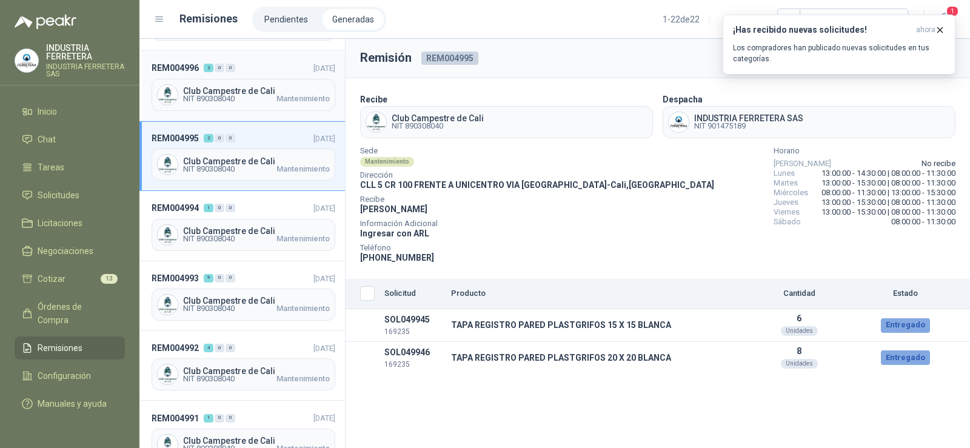
click at [245, 92] on span "Club Campestre de Cali" at bounding box center [256, 91] width 147 height 8
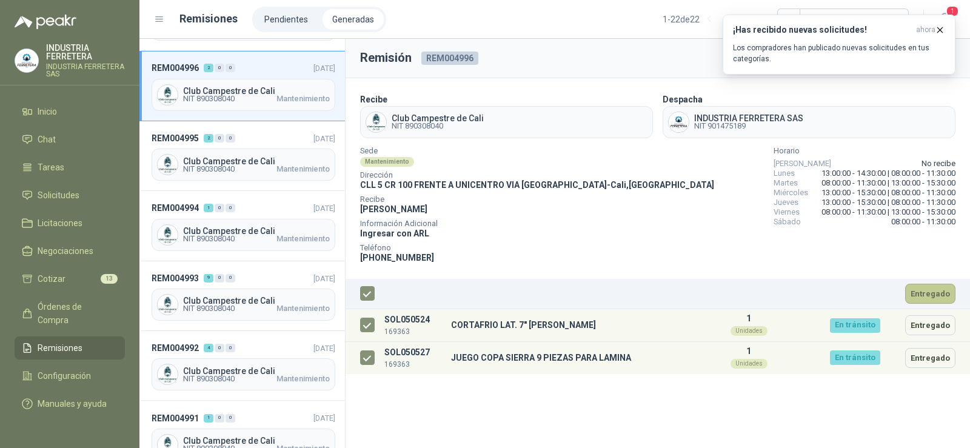
click at [932, 296] on button "Entregado" at bounding box center [930, 294] width 50 height 20
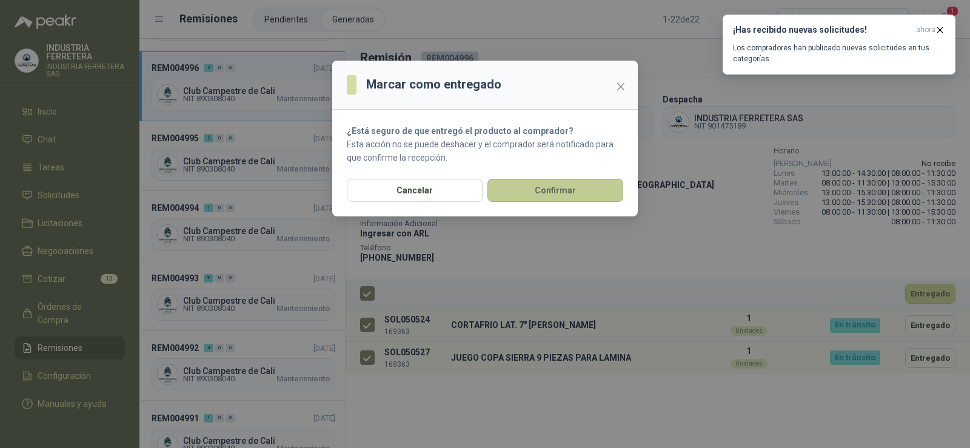
click at [549, 193] on button "Confirmar" at bounding box center [555, 190] width 136 height 23
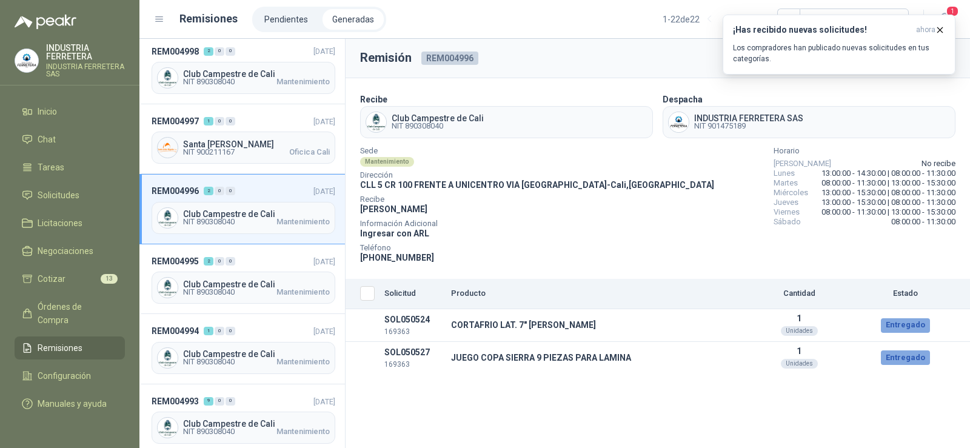
scroll to position [65, 0]
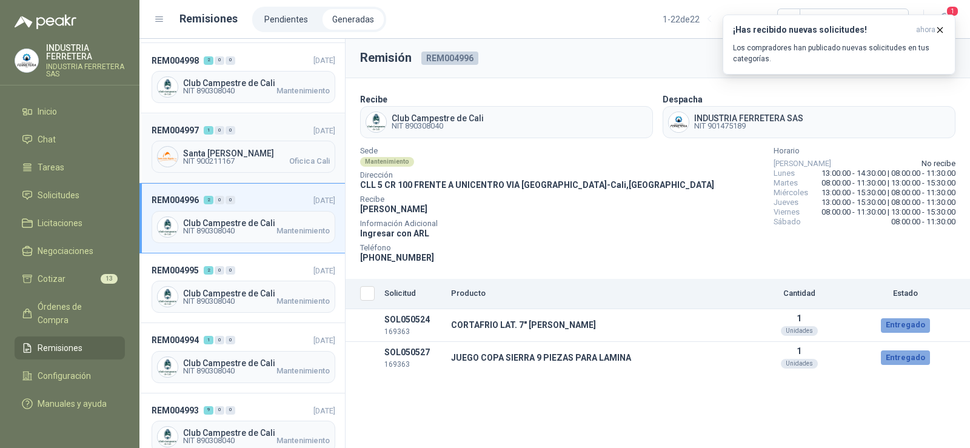
click at [257, 150] on span "Santa [PERSON_NAME]" at bounding box center [256, 153] width 147 height 8
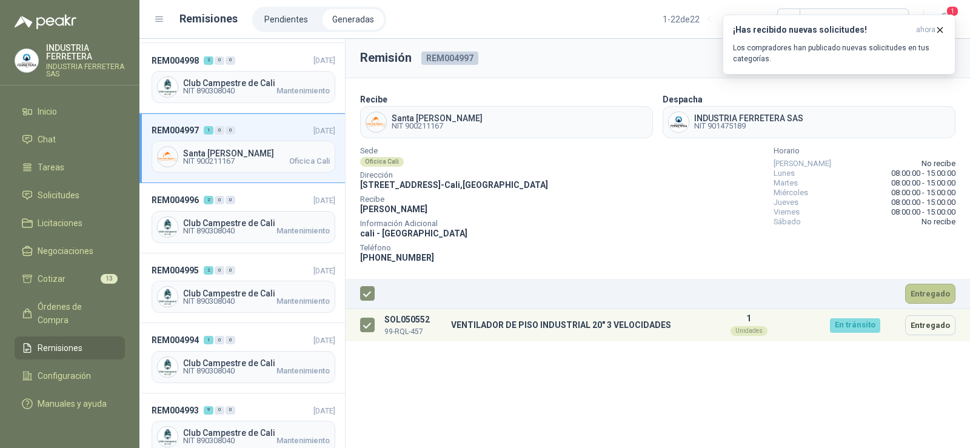
click at [934, 298] on button "Entregado" at bounding box center [930, 294] width 50 height 20
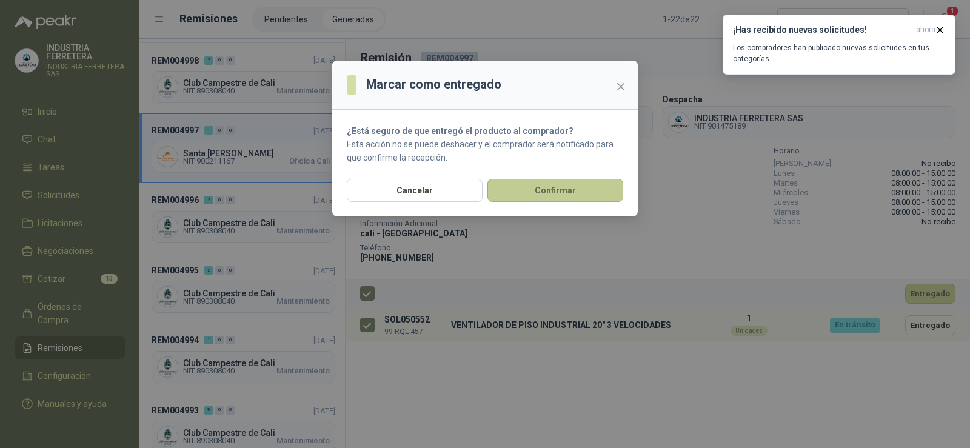
click at [588, 200] on button "Confirmar" at bounding box center [555, 190] width 136 height 23
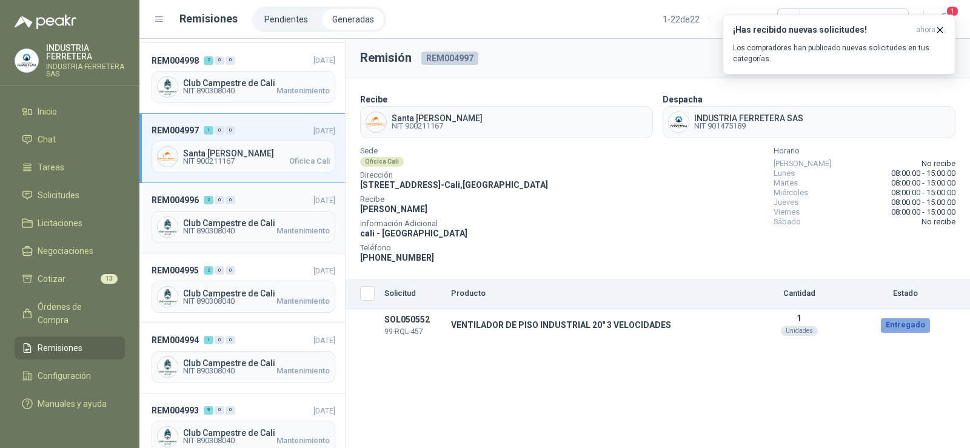
click at [238, 223] on span "Club Campestre de Cali" at bounding box center [256, 223] width 147 height 8
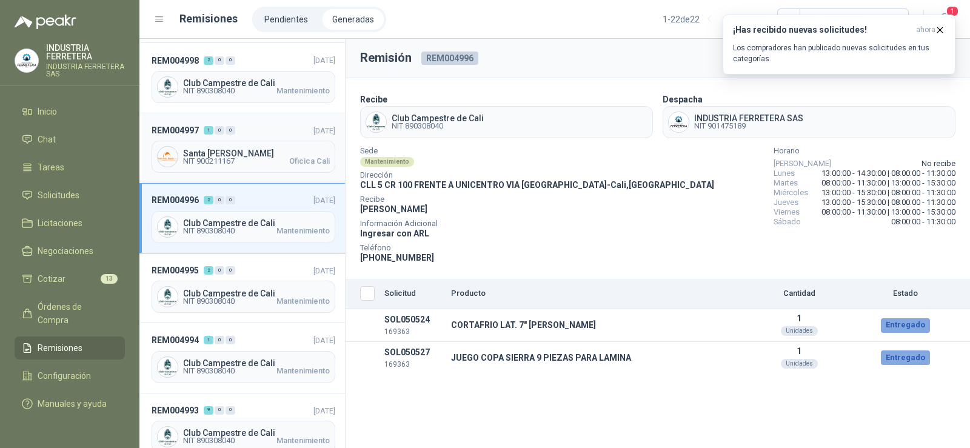
click at [227, 158] on span "NIT 900211167" at bounding box center [209, 161] width 52 height 7
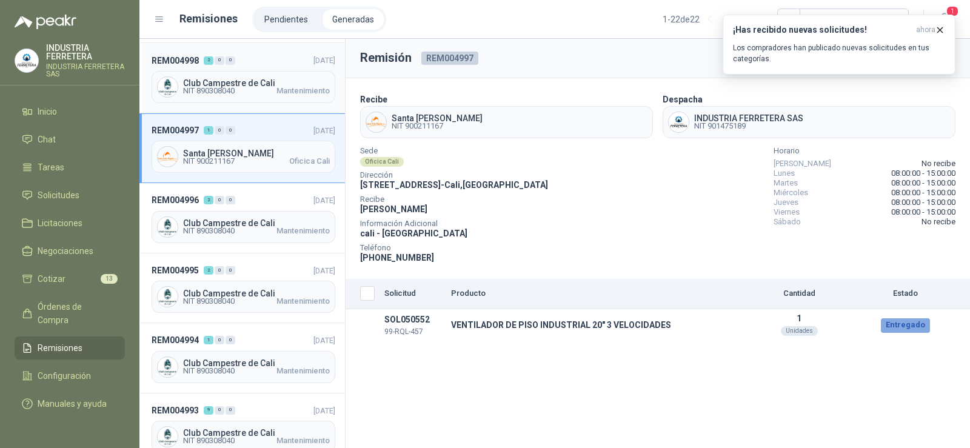
click at [278, 85] on span "Club Campestre de Cali" at bounding box center [256, 83] width 147 height 8
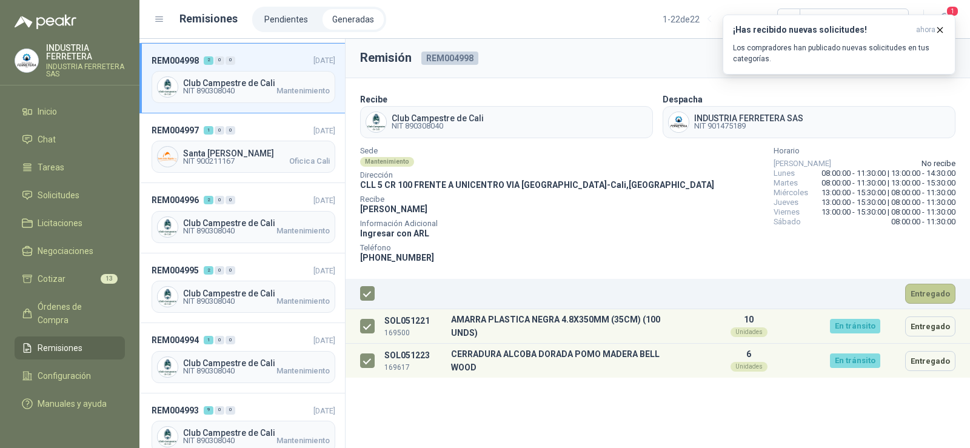
click at [920, 293] on button "Entregado" at bounding box center [930, 294] width 50 height 20
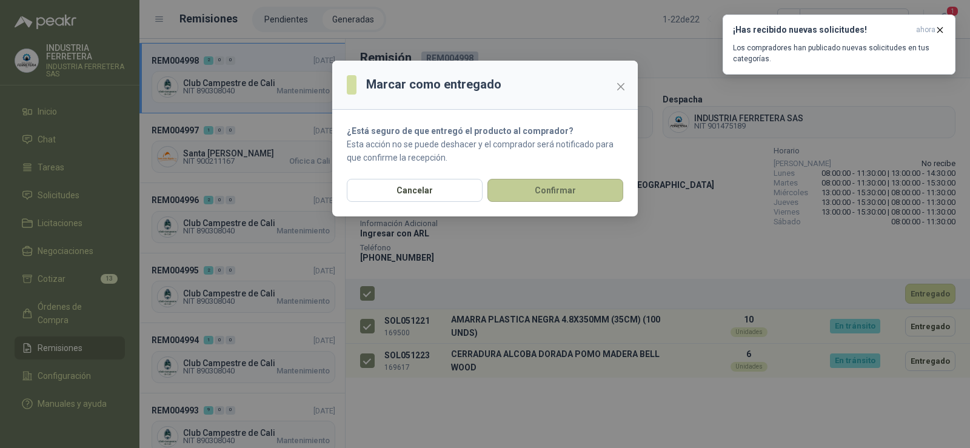
click at [547, 189] on button "Confirmar" at bounding box center [555, 190] width 136 height 23
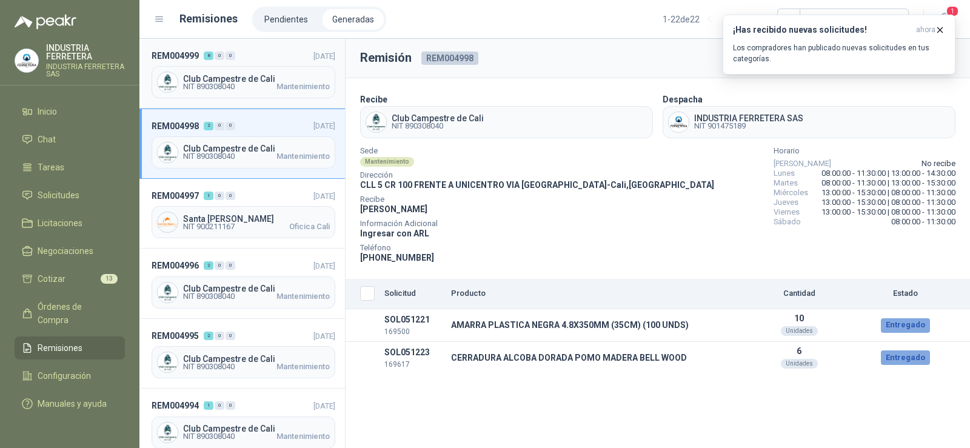
click at [233, 76] on span "Club Campestre de Cali" at bounding box center [256, 79] width 147 height 8
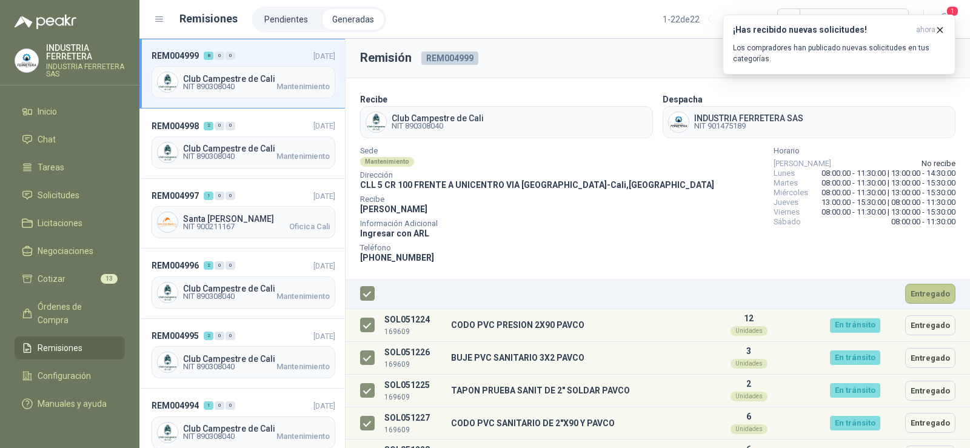
click at [928, 299] on button "Entregado" at bounding box center [930, 294] width 50 height 20
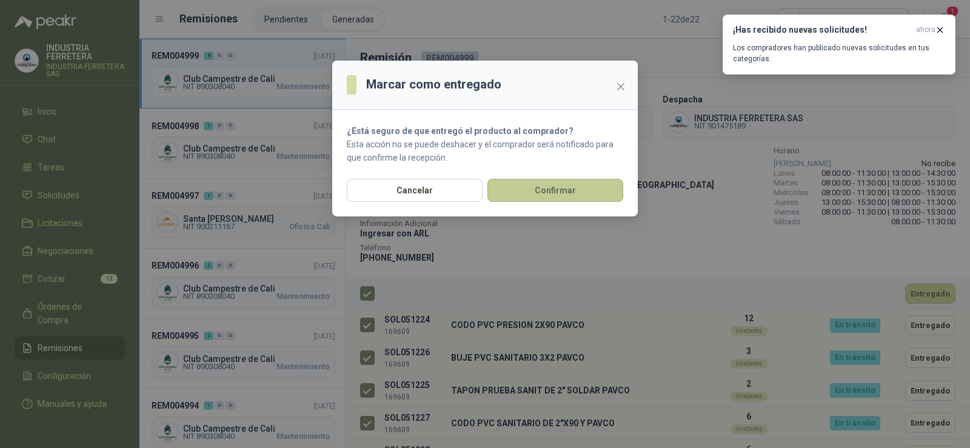
click at [555, 189] on button "Confirmar" at bounding box center [555, 190] width 136 height 23
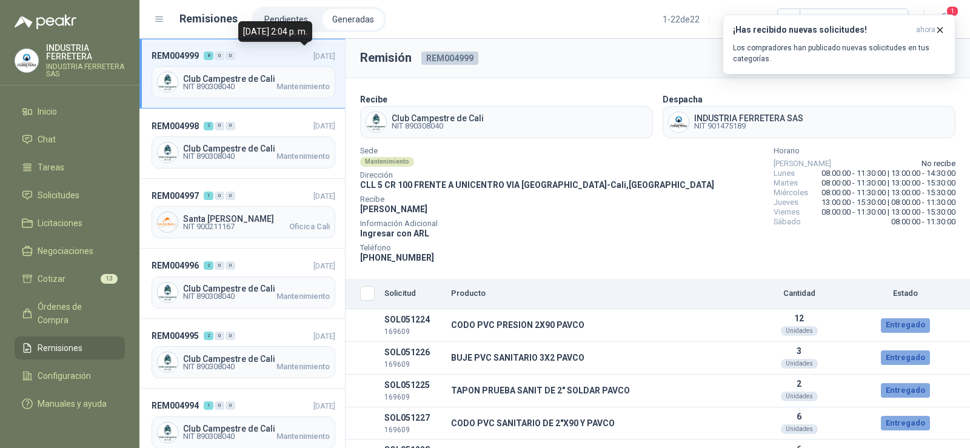
click at [264, 77] on span "Club Campestre de Cali" at bounding box center [256, 79] width 147 height 8
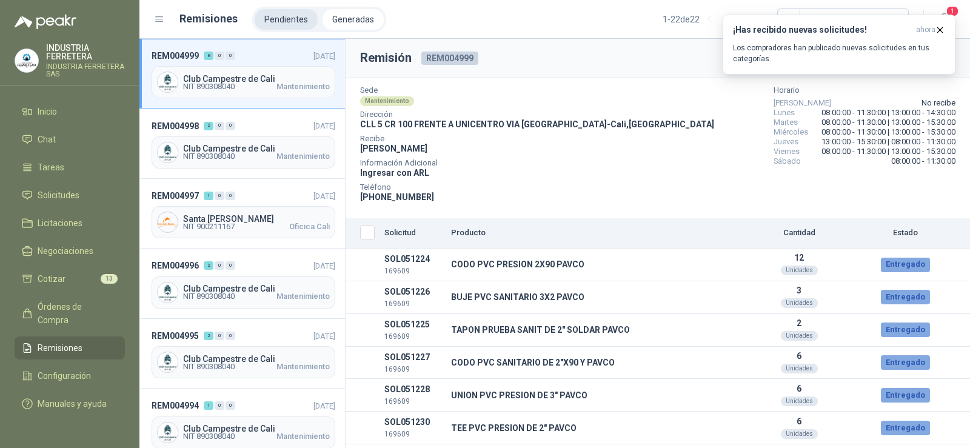
click at [286, 17] on li "Pendientes" at bounding box center [286, 19] width 63 height 21
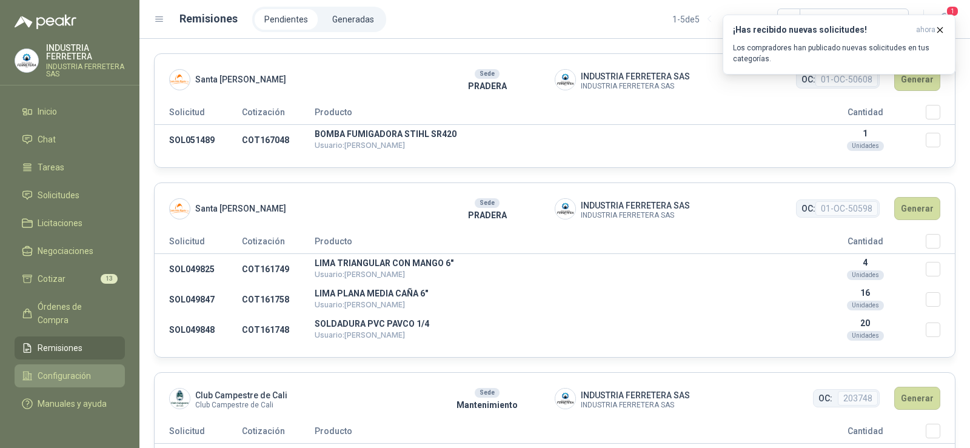
click at [68, 369] on span "Configuración" at bounding box center [64, 375] width 53 height 13
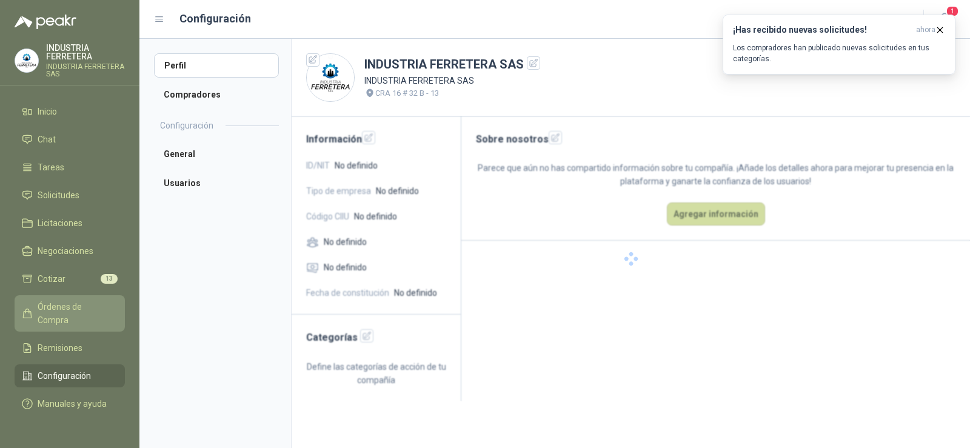
click at [72, 302] on span "Órdenes de Compra" at bounding box center [76, 313] width 76 height 27
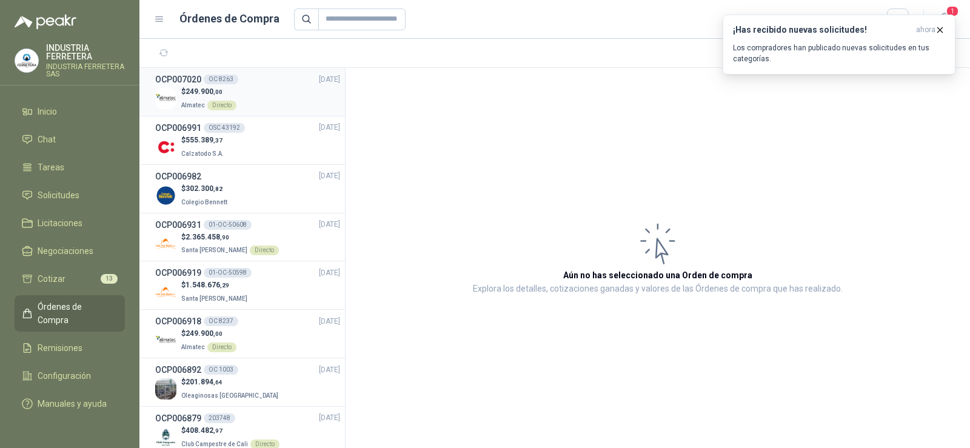
click at [237, 98] on div "$ 249.900 ,00 Almatec Directo" at bounding box center [247, 98] width 185 height 25
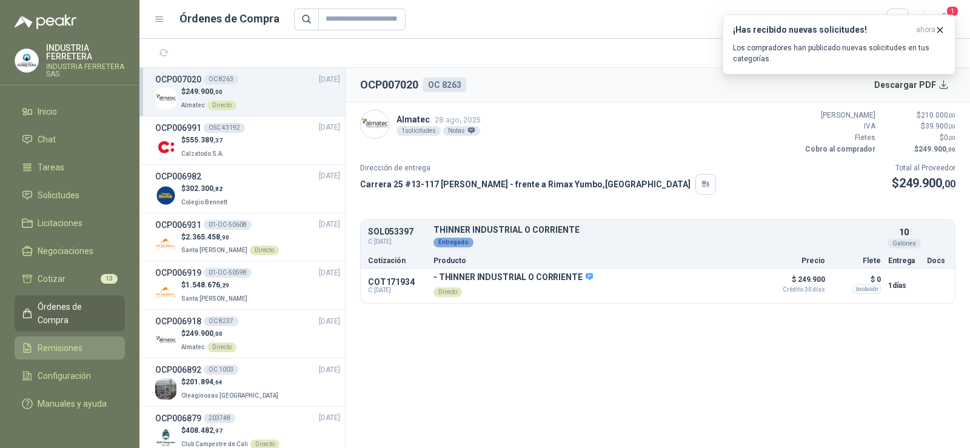
click at [72, 341] on span "Remisiones" at bounding box center [60, 347] width 45 height 13
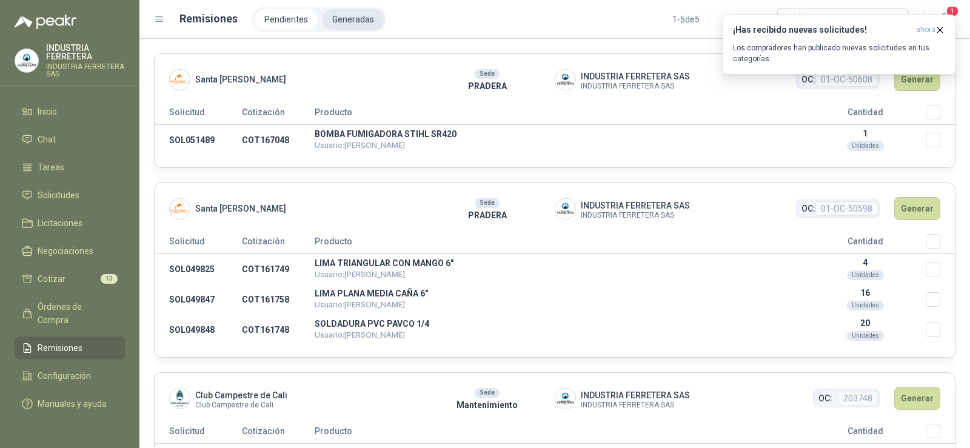
click at [341, 19] on li "Generadas" at bounding box center [352, 19] width 61 height 21
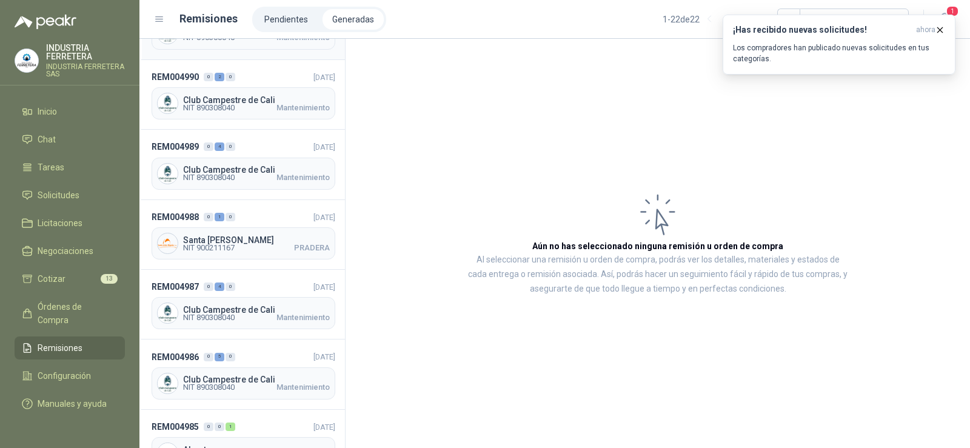
scroll to position [667, 0]
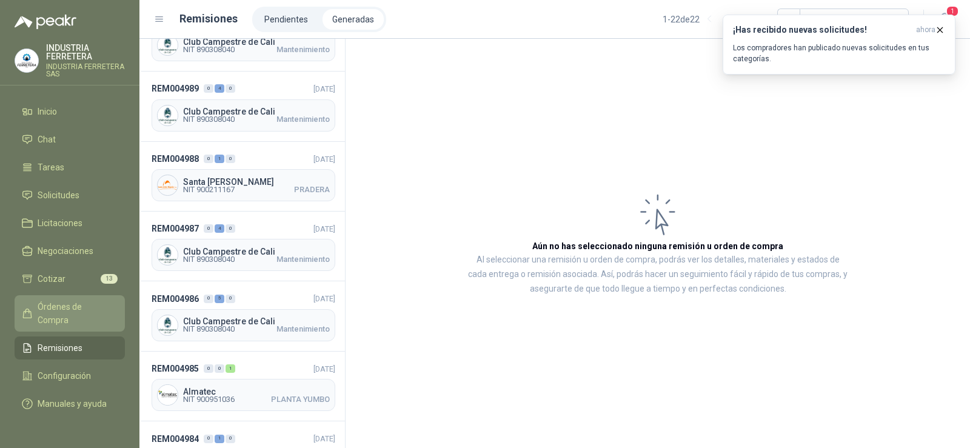
click at [78, 302] on span "Órdenes de Compra" at bounding box center [76, 313] width 76 height 27
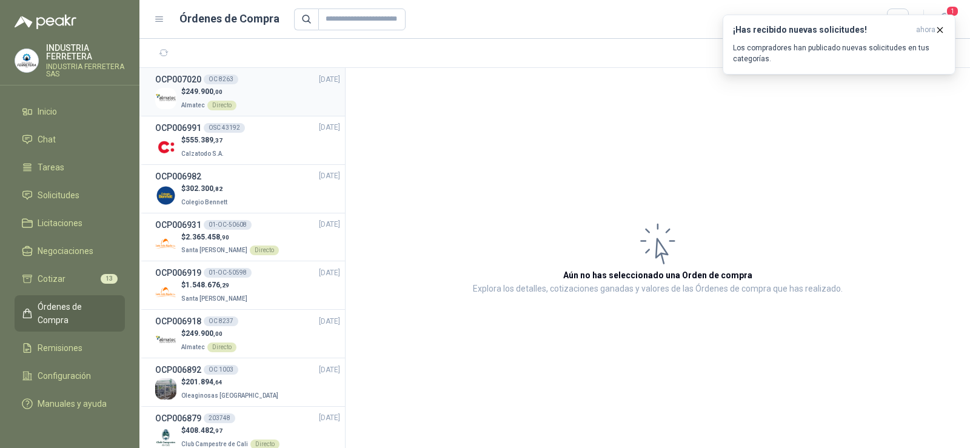
click at [250, 90] on div "$ 249.900 ,00 Almatec Directo" at bounding box center [247, 98] width 185 height 25
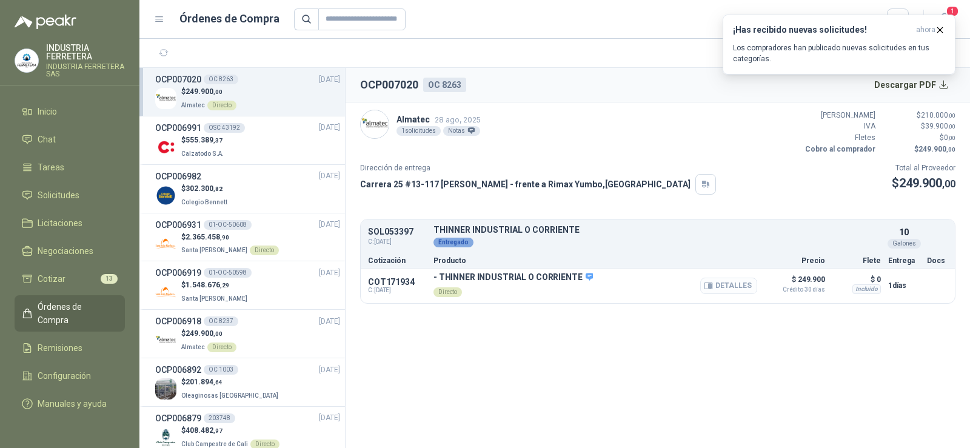
click at [729, 287] on button "Detalles" at bounding box center [728, 286] width 57 height 16
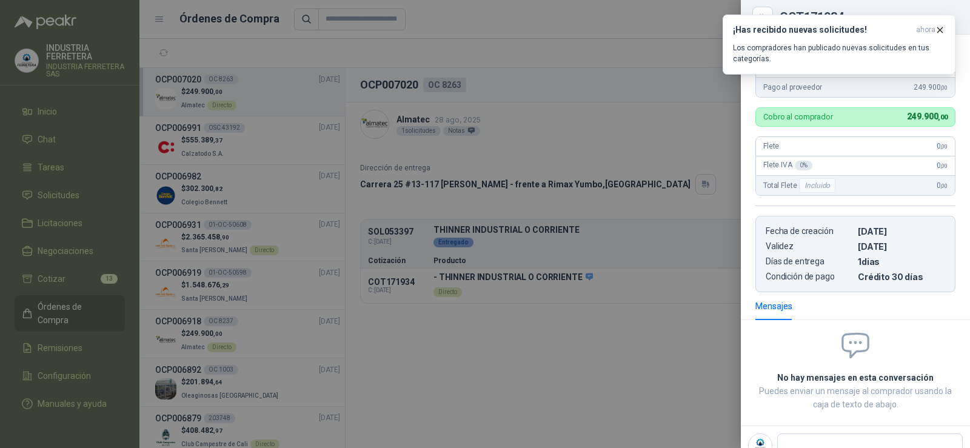
scroll to position [155, 0]
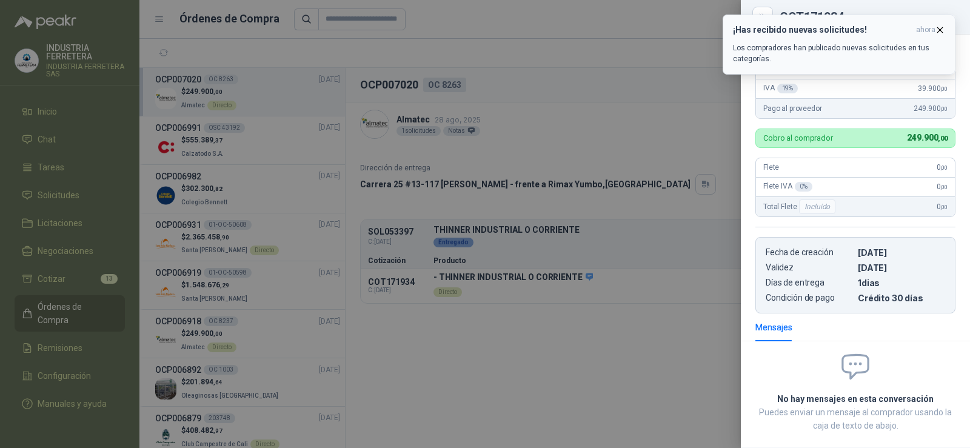
click at [938, 30] on icon "button" at bounding box center [940, 30] width 10 height 10
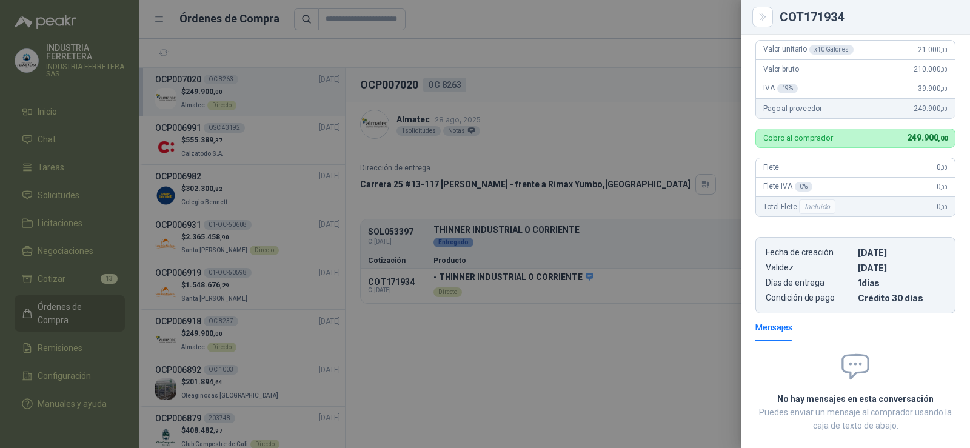
scroll to position [94, 0]
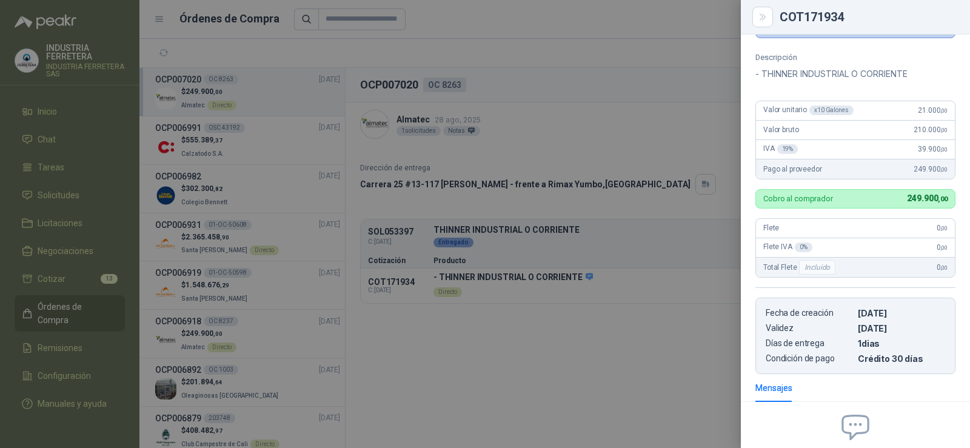
drag, startPoint x: 579, startPoint y: 406, endPoint x: 646, endPoint y: 376, distance: 73.2
click at [579, 406] on div at bounding box center [485, 224] width 970 height 448
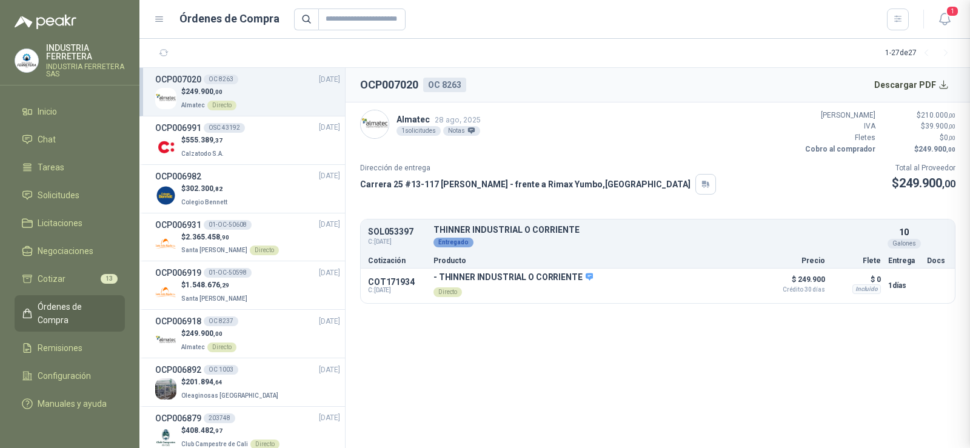
scroll to position [221, 0]
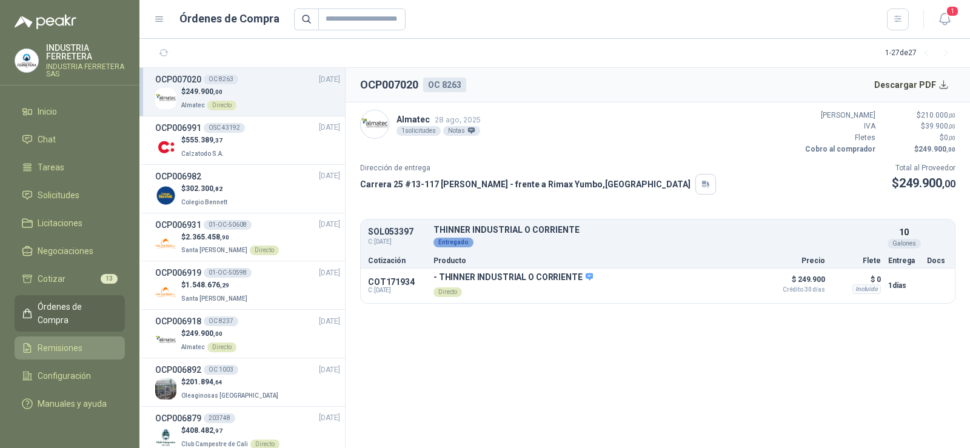
click at [66, 341] on span "Remisiones" at bounding box center [60, 347] width 45 height 13
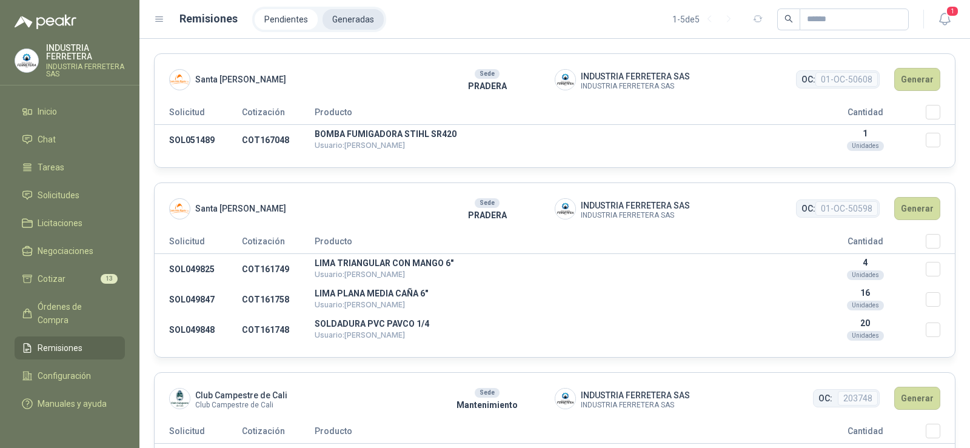
click at [348, 15] on li "Generadas" at bounding box center [352, 19] width 61 height 21
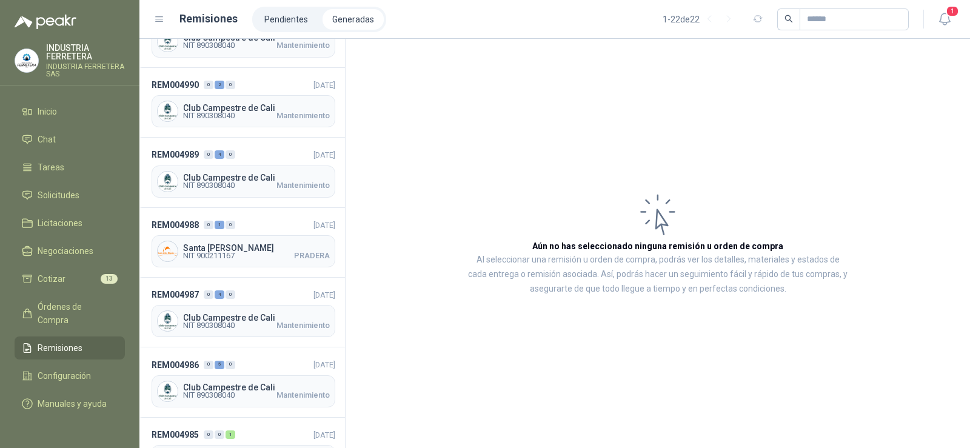
scroll to position [606, 0]
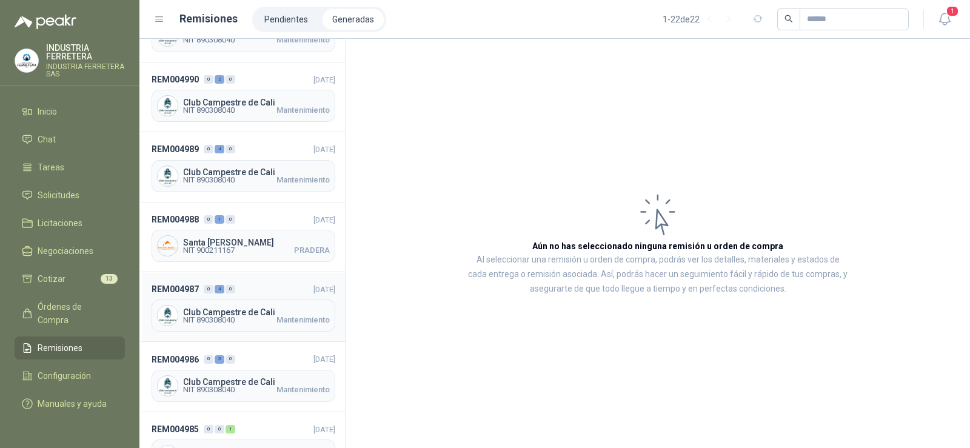
click at [239, 308] on span "Club Campestre de Cali" at bounding box center [256, 312] width 147 height 8
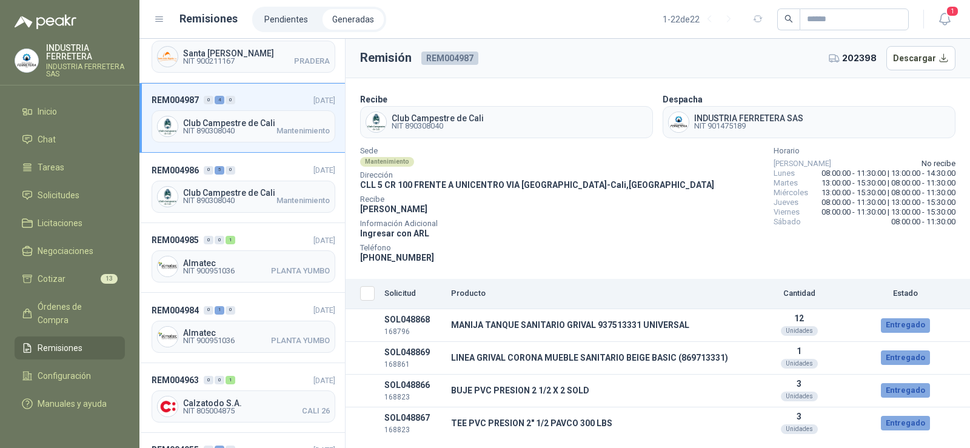
scroll to position [804, 0]
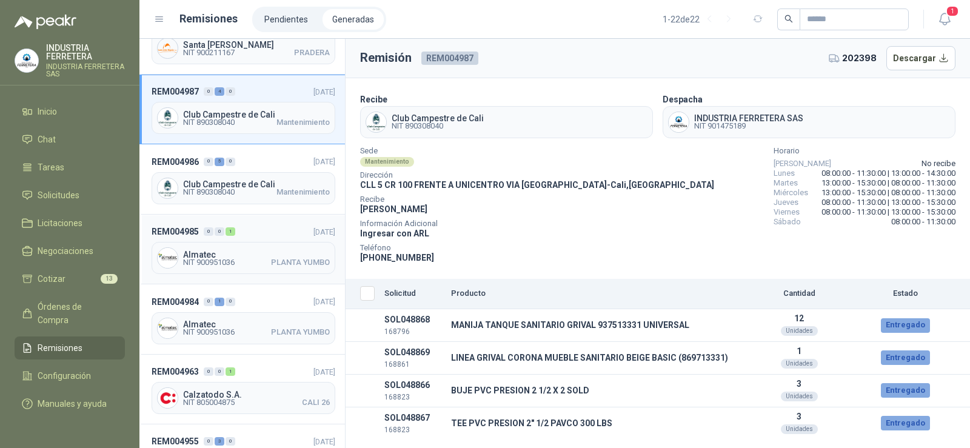
click at [235, 259] on span "NIT 900951036" at bounding box center [209, 262] width 52 height 7
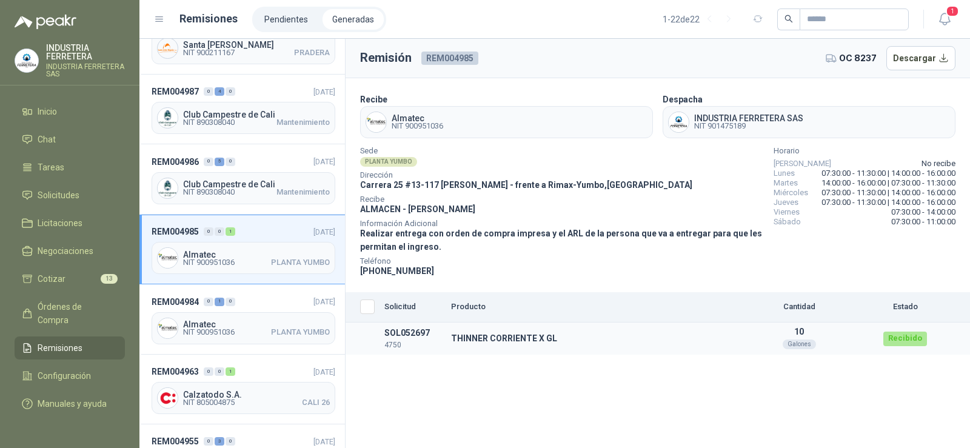
click at [911, 341] on div "Recibido" at bounding box center [905, 339] width 44 height 15
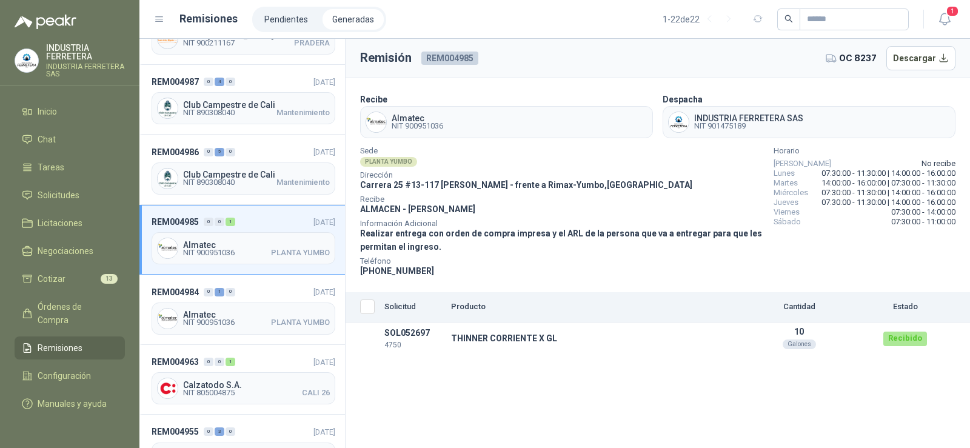
scroll to position [822, 0]
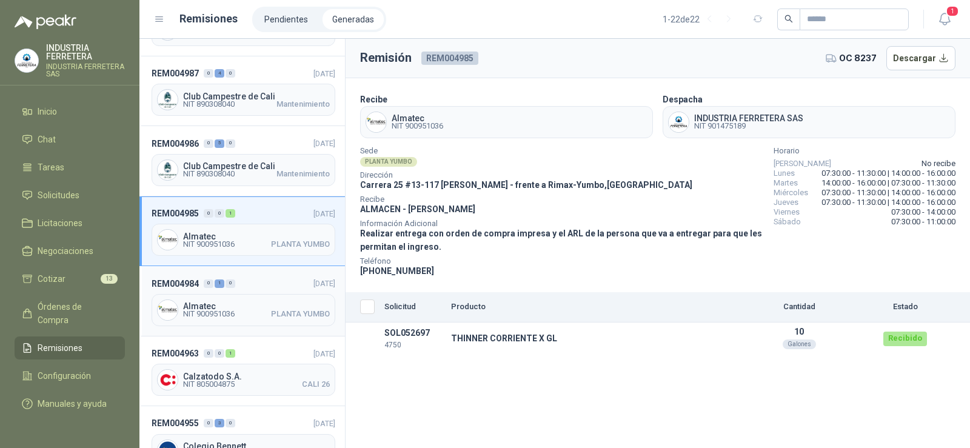
click at [234, 310] on span "NIT 900951036" at bounding box center [209, 313] width 52 height 7
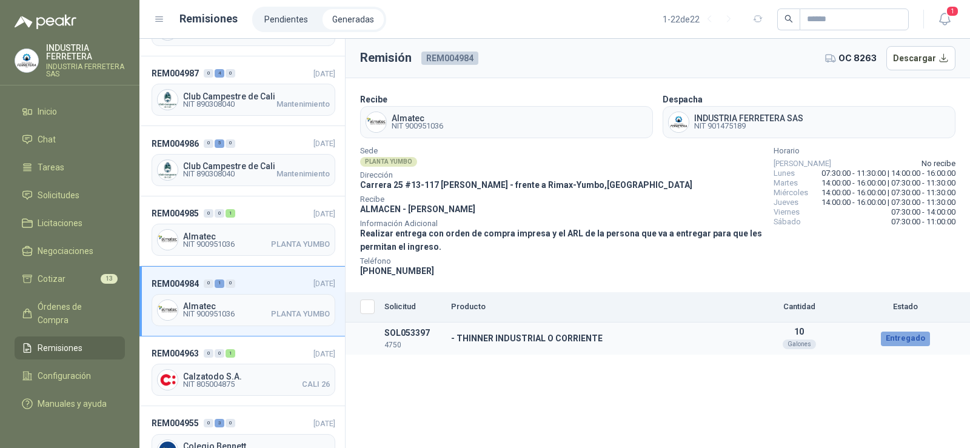
click at [909, 337] on div "Entregado" at bounding box center [905, 339] width 49 height 15
click at [466, 58] on span "REM004984" at bounding box center [449, 58] width 57 height 13
click at [855, 59] on span "OC 8263" at bounding box center [857, 58] width 38 height 13
click at [649, 258] on span "Teléfono" at bounding box center [562, 261] width 404 height 6
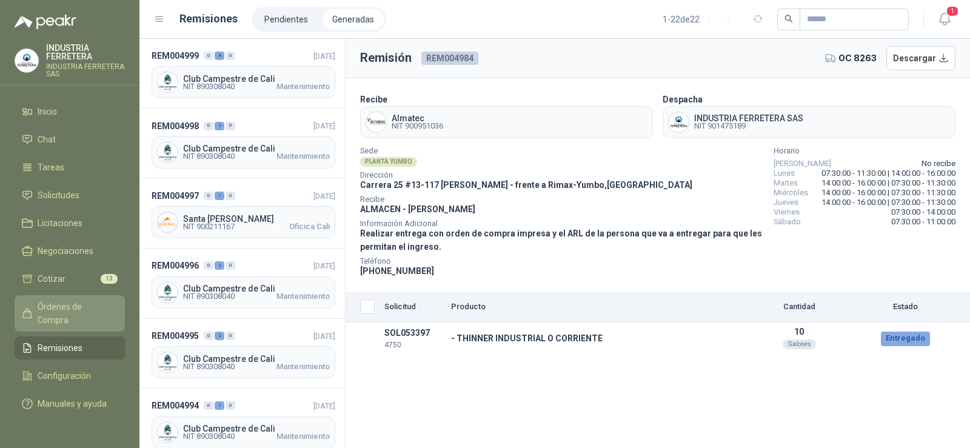
click at [84, 301] on span "Órdenes de Compra" at bounding box center [76, 313] width 76 height 27
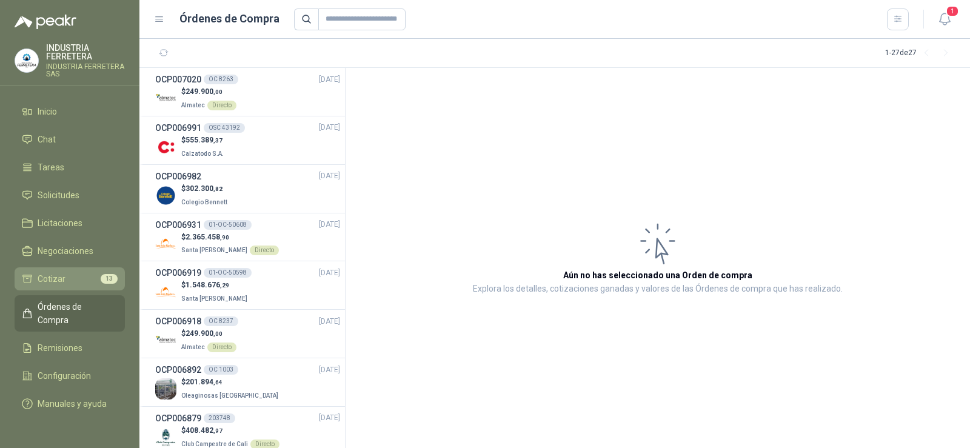
click at [83, 271] on link "Cotizar 13" at bounding box center [70, 278] width 110 height 23
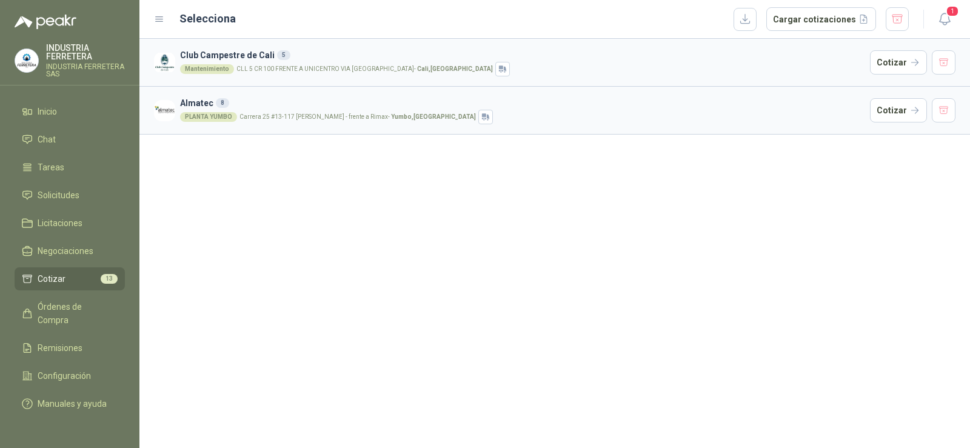
click at [389, 209] on div "Club Campestre de Cali 5 Mantenimiento CLL 5 CR 100 FRENTE A UNICENTRO VIA [GEO…" at bounding box center [554, 243] width 830 height 409
click at [894, 64] on button "Cotizar" at bounding box center [898, 62] width 57 height 24
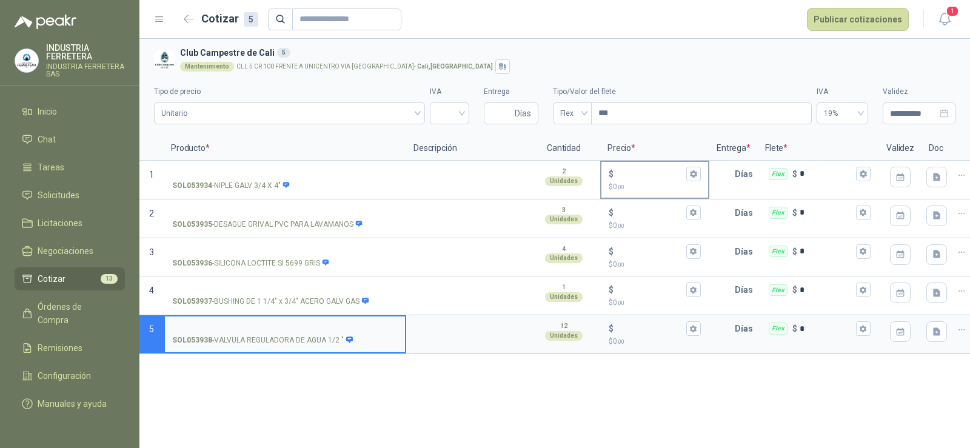
click at [643, 167] on div "$" at bounding box center [655, 174] width 92 height 15
click at [643, 169] on input "$ $ 0 ,00" at bounding box center [650, 173] width 68 height 9
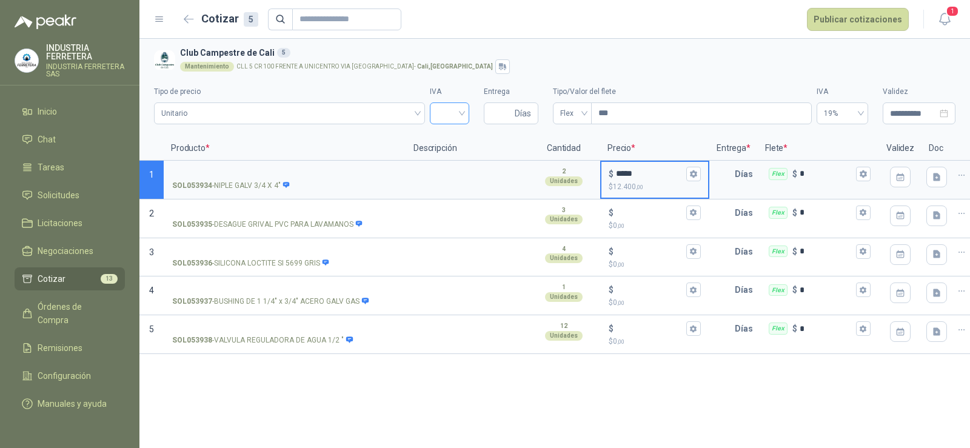
click at [433, 107] on div at bounding box center [449, 113] width 39 height 22
type input "*****"
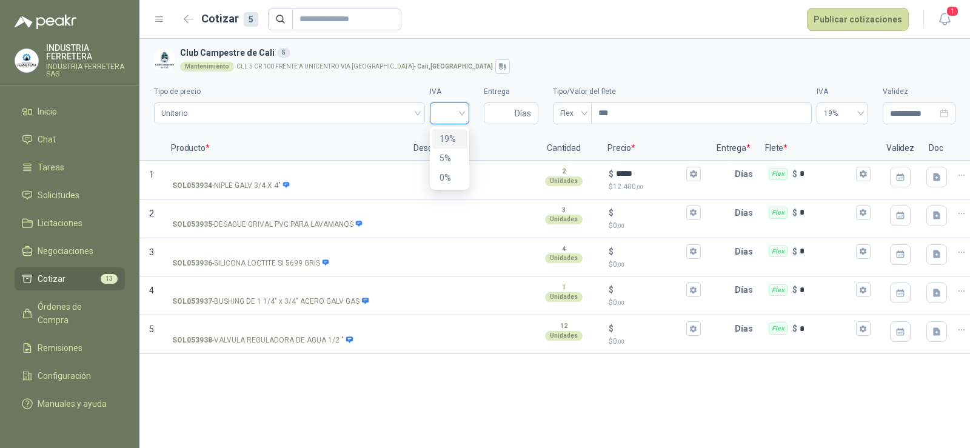
click at [449, 136] on div "19%" at bounding box center [449, 138] width 20 height 13
click at [490, 113] on span "Días" at bounding box center [511, 113] width 55 height 22
type input "*"
click at [538, 60] on div "Mantenimiento CLL 5 CR 100 FRENTE A UNICENTRO VIA [GEOGRAPHIC_DATA] - [GEOGRAPH…" at bounding box center [565, 66] width 770 height 15
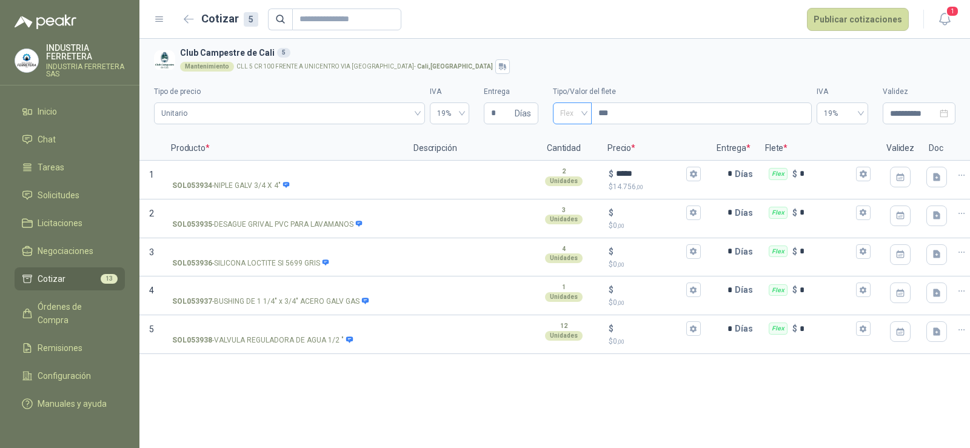
click at [570, 118] on span "Flex" at bounding box center [572, 113] width 24 height 18
click at [575, 160] on div "Incluido" at bounding box center [572, 158] width 19 height 13
click at [582, 44] on section "**********" at bounding box center [554, 88] width 830 height 98
click at [239, 176] on input "SOL053934 - NIPLE GALV 3/4 X 4"" at bounding box center [284, 174] width 225 height 9
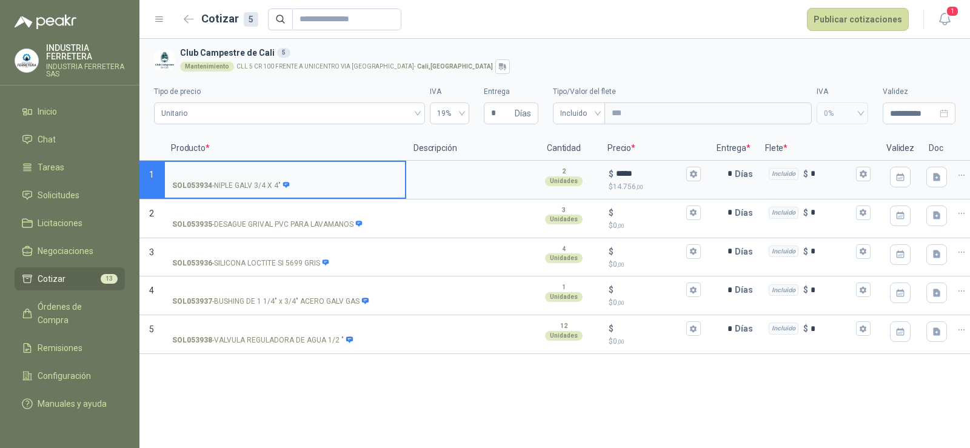
click at [249, 186] on p "SOL053934 - NIPLE GALV 3/4 X 4"" at bounding box center [231, 186] width 118 height 12
click at [249, 179] on input "SOL053934 - NIPLE GALV 3/4 X 4"" at bounding box center [284, 174] width 225 height 9
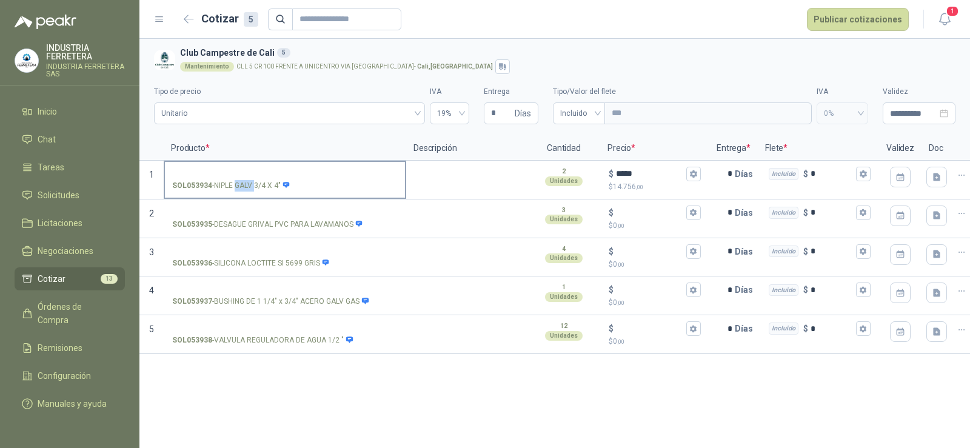
click at [249, 186] on p "SOL053934 - NIPLE GALV 3/4 X 4"" at bounding box center [231, 186] width 118 height 12
click at [249, 179] on input "SOL053934 - NIPLE GALV 3/4 X 4"" at bounding box center [284, 174] width 225 height 9
click at [249, 186] on p "SOL053934 - NIPLE GALV 3/4 X 4"" at bounding box center [231, 186] width 118 height 12
click at [249, 179] on input "SOL053934 - NIPLE GALV 3/4 X 4"" at bounding box center [284, 174] width 225 height 9
copy p "- NIPLE GALV 3/4 X 4""
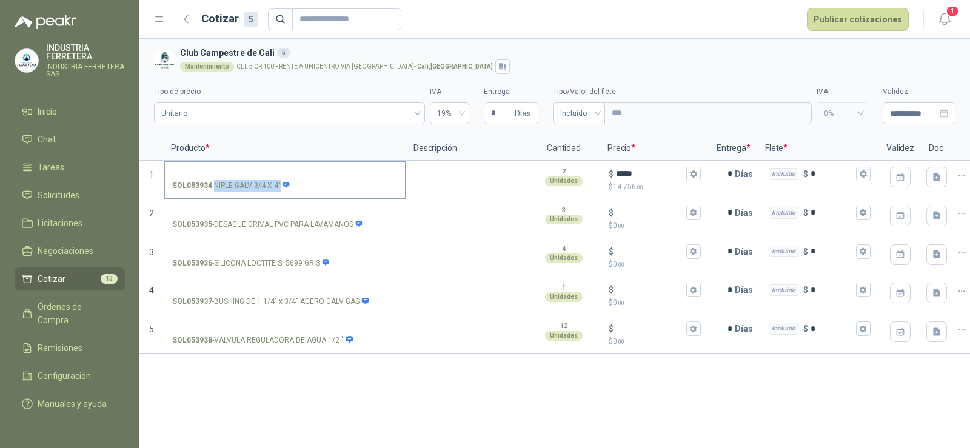
click at [244, 170] on input "SOL053934 - NIPLE GALV 3/4 X 4"" at bounding box center [284, 174] width 225 height 9
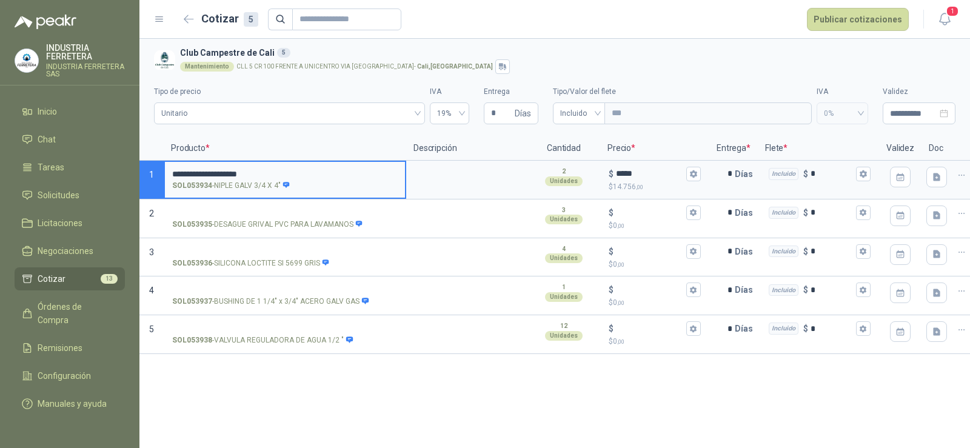
click at [178, 172] on input "**********" at bounding box center [284, 174] width 225 height 9
click at [302, 170] on input "**********" at bounding box center [284, 174] width 225 height 9
type input "**********"
click at [306, 221] on p "SOL053935 - DESAGUE GRIVAL PVC PARA LAVAMANOS" at bounding box center [267, 225] width 191 height 12
click at [306, 218] on input "SOL053935 - DESAGUE GRIVAL PVC PARA LAVAMANOS" at bounding box center [284, 213] width 225 height 9
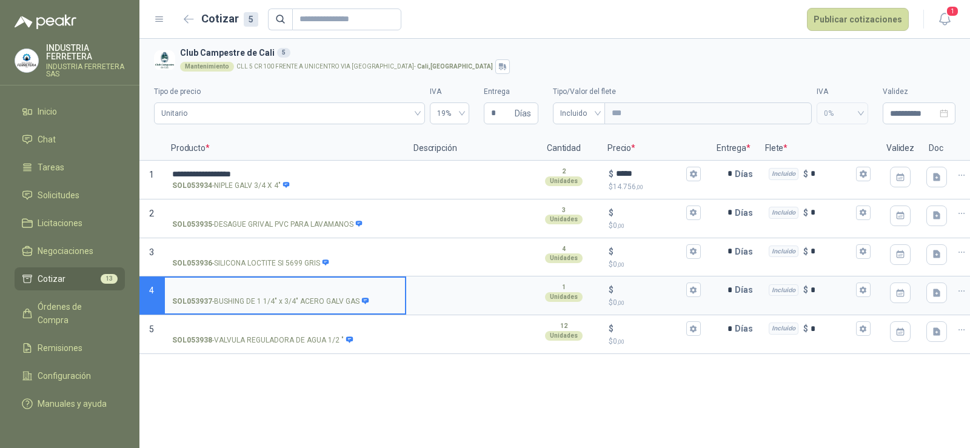
click at [255, 287] on input "SOL053937 - BUSHING DE 1 1/4" x 3/4" ACERO GALV GAS" at bounding box center [284, 289] width 225 height 9
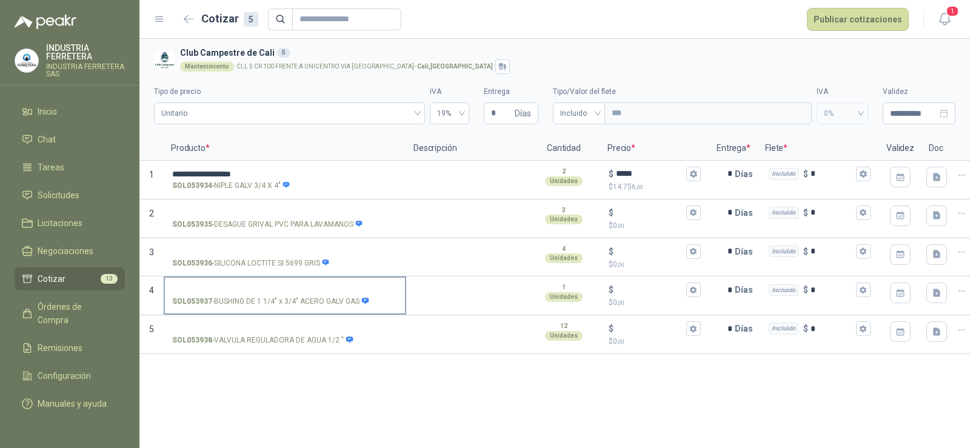
click at [254, 299] on p "SOL053937 - BUSHING DE 1 1/4" x 3/4" ACERO GALV GAS" at bounding box center [270, 302] width 197 height 12
click at [254, 295] on input "SOL053937 - BUSHING DE 1 1/4" x 3/4" ACERO GALV GAS" at bounding box center [284, 289] width 225 height 9
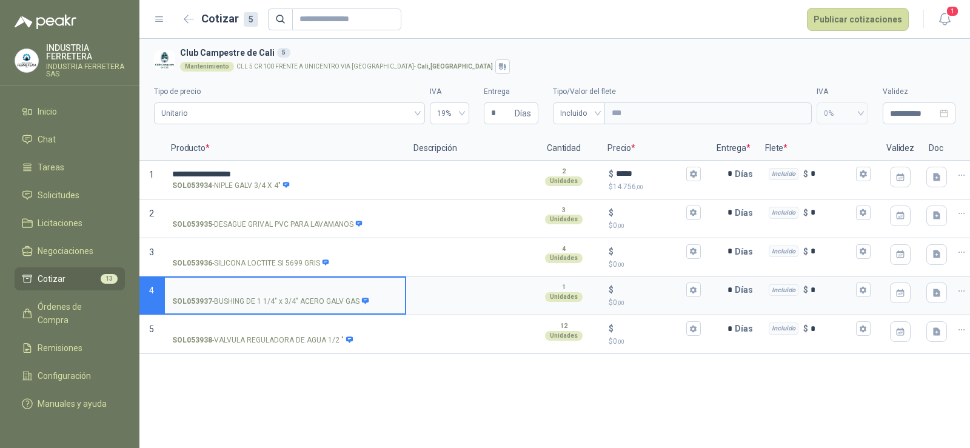
click at [254, 299] on p "SOL053937 - BUSHING DE 1 1/4" x 3/4" ACERO GALV GAS" at bounding box center [270, 302] width 197 height 12
click at [254, 295] on input "SOL053937 - BUSHING DE 1 1/4" x 3/4" ACERO GALV GAS" at bounding box center [284, 289] width 225 height 9
click at [254, 299] on p "SOL053937 - BUSHING DE 1 1/4" x 3/4" ACERO GALV GAS" at bounding box center [270, 302] width 197 height 12
click at [254, 295] on input "SOL053937 - BUSHING DE 1 1/4" x 3/4" ACERO GALV GAS" at bounding box center [284, 289] width 225 height 9
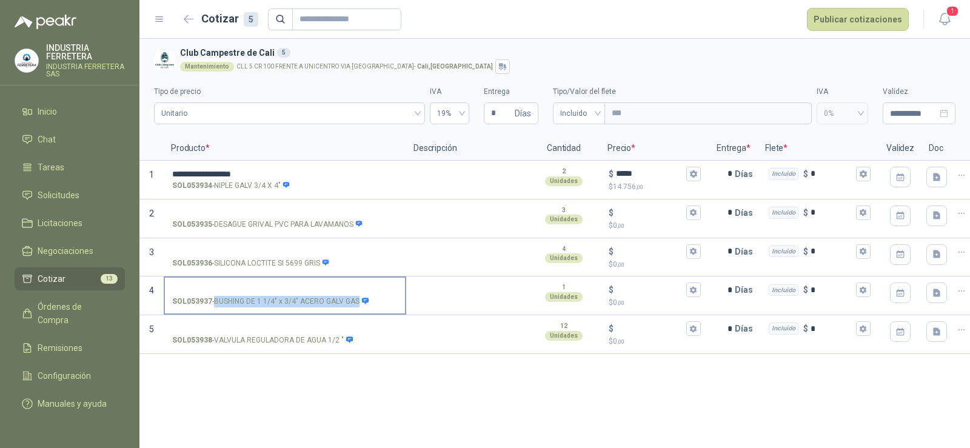
copy p "- BUSHING DE 1 1/4" x 3/4" ACERO GALV GAS"
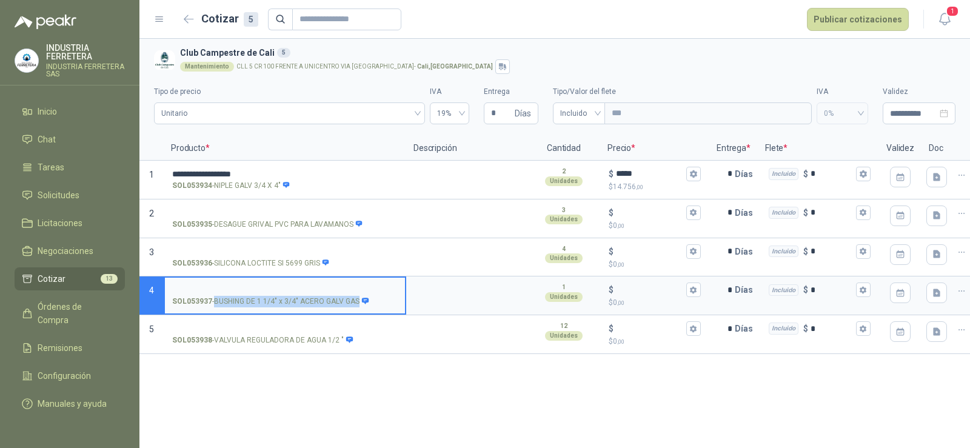
click at [205, 289] on input "SOL053937 - BUSHING DE 1 1/4" x 3/4" ACERO GALV GAS" at bounding box center [284, 289] width 225 height 9
drag, startPoint x: 178, startPoint y: 287, endPoint x: 132, endPoint y: 299, distance: 47.2
click at [132, 299] on div "**********" at bounding box center [485, 224] width 970 height 448
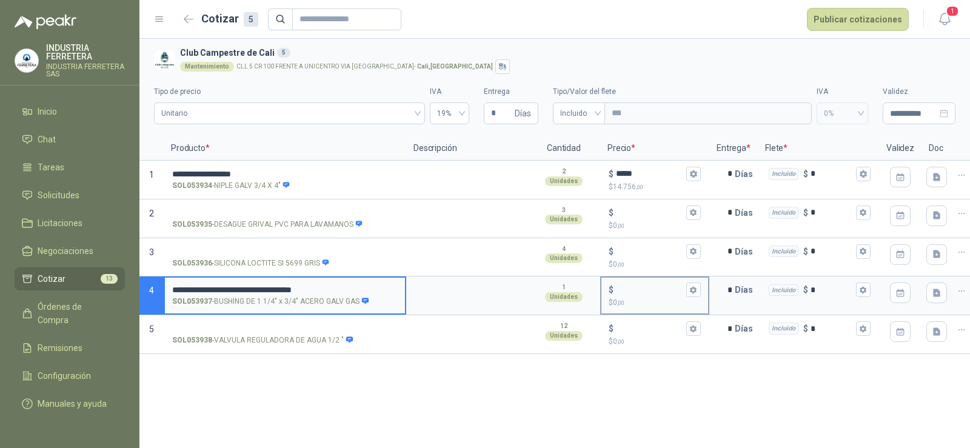
type input "**********"
click at [659, 289] on input "$ $ 0 ,00" at bounding box center [650, 289] width 68 height 9
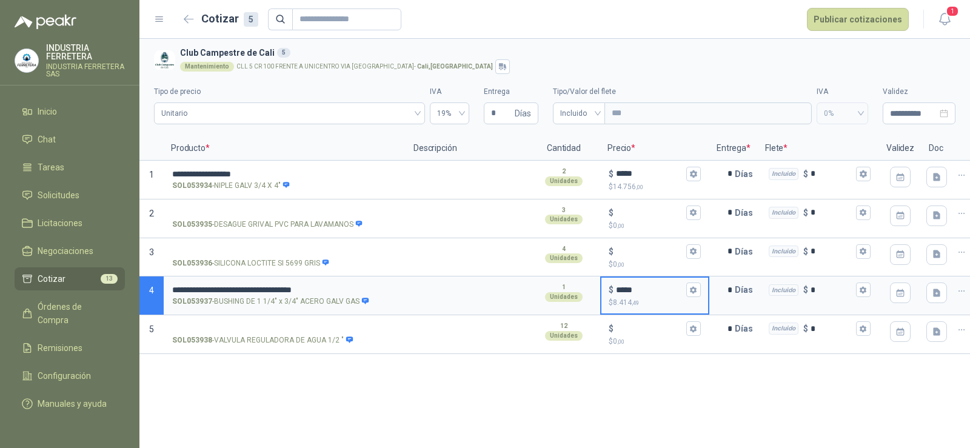
type input "*****"
click at [634, 427] on div "**********" at bounding box center [554, 243] width 830 height 409
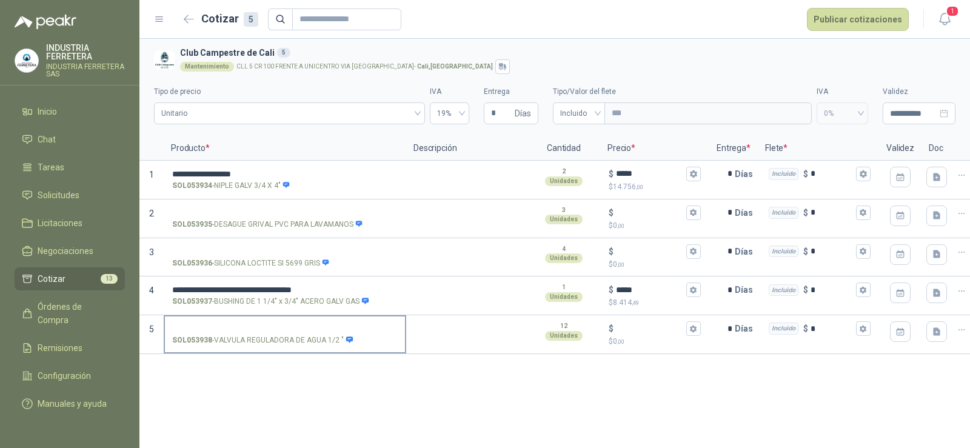
click at [325, 336] on p "SOL053938 - VALVULA REGULADORA DE AGUA 1/2 "" at bounding box center [262, 341] width 181 height 12
click at [325, 333] on input "SOL053938 - VALVULA REGULADORA DE AGUA 1/2 "" at bounding box center [284, 328] width 225 height 9
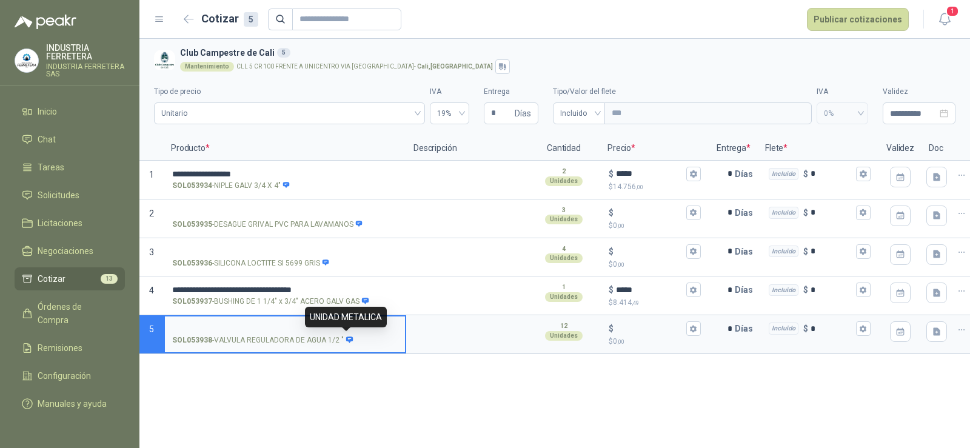
click at [346, 339] on icon at bounding box center [350, 340] width 8 height 8
click at [346, 333] on input "SOL053938 - VALVULA REGULADORA DE AGUA 1/2 "" at bounding box center [284, 328] width 225 height 9
click at [336, 381] on div "**********" at bounding box center [554, 243] width 830 height 409
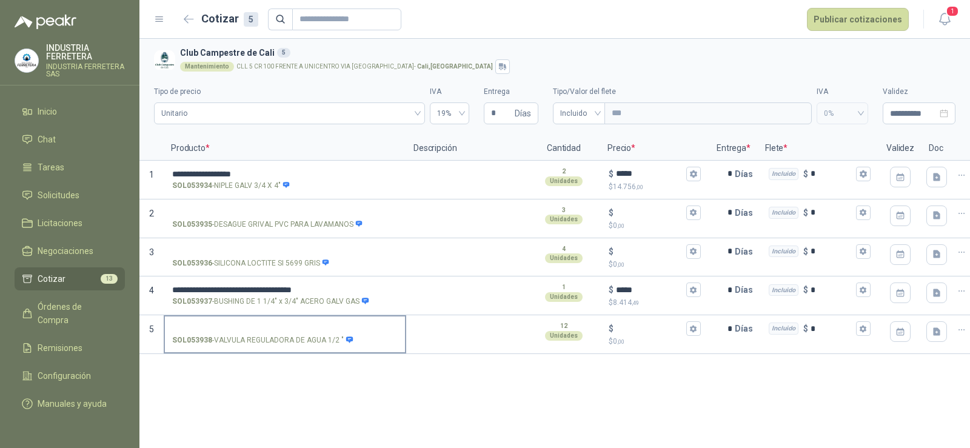
click at [260, 327] on input "SOL053938 - VALVULA REGULADORA DE AGUA 1/2 "" at bounding box center [284, 328] width 225 height 9
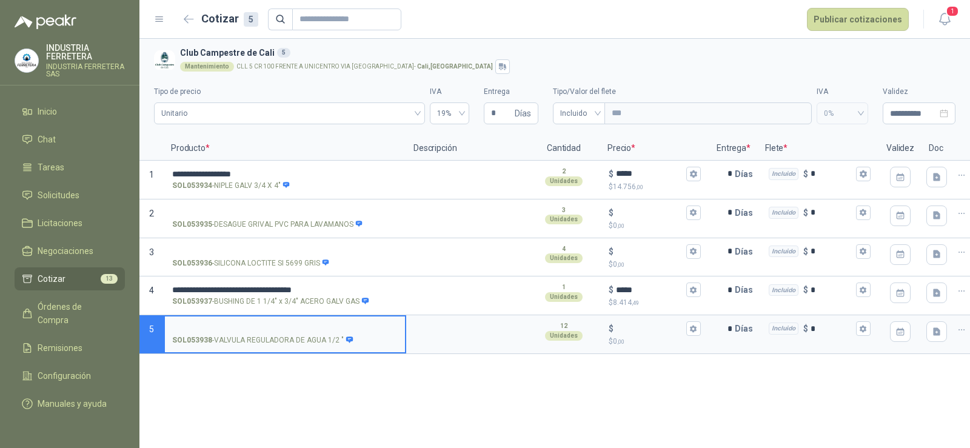
click at [259, 341] on p "SOL053938 - VALVULA REGULADORA DE AGUA 1/2 "" at bounding box center [262, 341] width 181 height 12
click at [259, 333] on input "SOL053938 - VALVULA REGULADORA DE AGUA 1/2 "" at bounding box center [284, 328] width 225 height 9
click at [259, 341] on p "SOL053938 - VALVULA REGULADORA DE AGUA 1/2 "" at bounding box center [262, 341] width 181 height 12
click at [259, 333] on input "SOL053938 - VALVULA REGULADORA DE AGUA 1/2 "" at bounding box center [284, 328] width 225 height 9
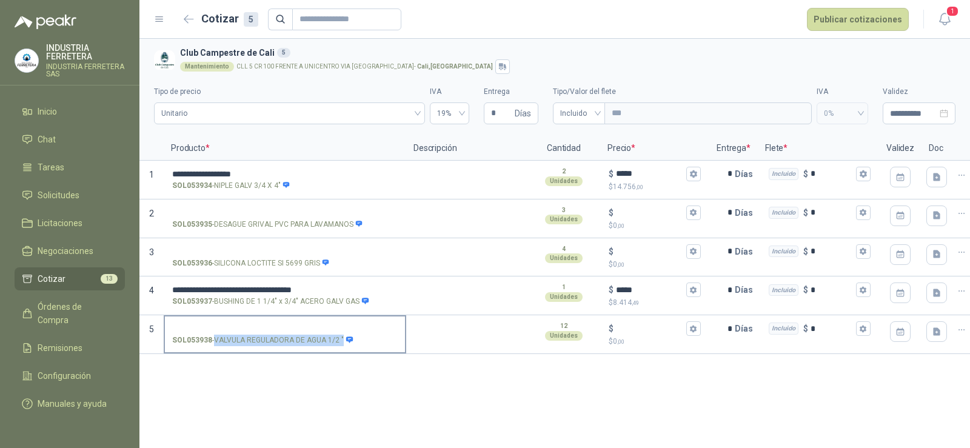
click at [259, 341] on p "SOL053938 - VALVULA REGULADORA DE AGUA 1/2 "" at bounding box center [262, 341] width 181 height 12
click at [259, 333] on input "SOL053938 - VALVULA REGULADORA DE AGUA 1/2 "" at bounding box center [284, 328] width 225 height 9
copy p "- VALVULA REGULADORA DE AGUA 1/2 ""
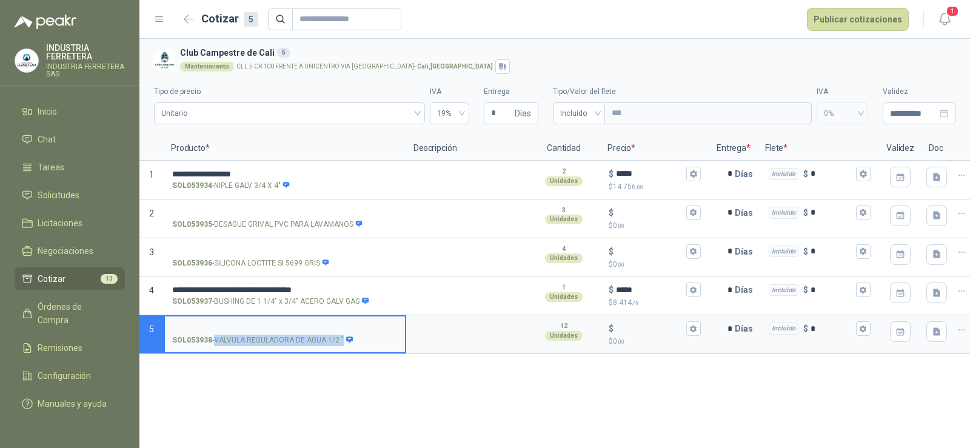
click at [254, 324] on input "SOL053938 - VALVULA REGULADORA DE AGUA 1/2 "" at bounding box center [284, 328] width 225 height 9
drag, startPoint x: 178, startPoint y: 326, endPoint x: 138, endPoint y: 332, distance: 41.1
click at [138, 332] on div "**********" at bounding box center [485, 224] width 970 height 448
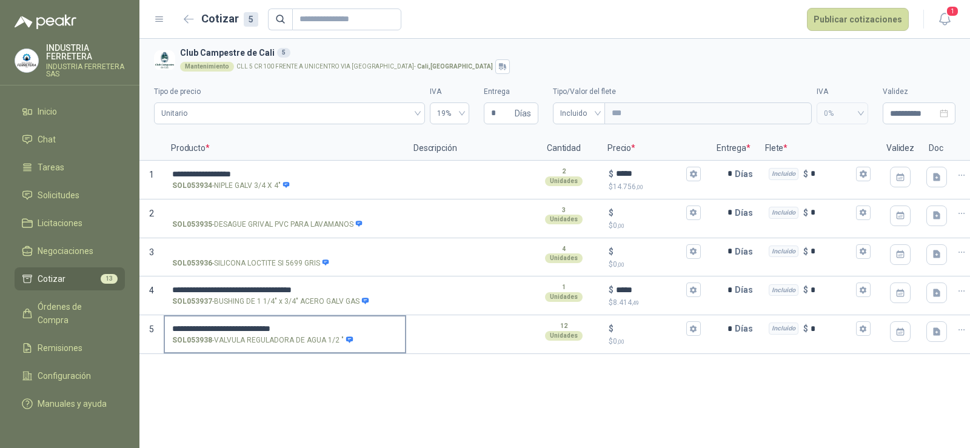
click at [336, 320] on label "**********" at bounding box center [285, 333] width 240 height 35
click at [336, 324] on input "**********" at bounding box center [284, 328] width 225 height 9
click at [337, 327] on label "**********" at bounding box center [285, 333] width 240 height 35
click at [337, 327] on input "**********" at bounding box center [284, 328] width 225 height 9
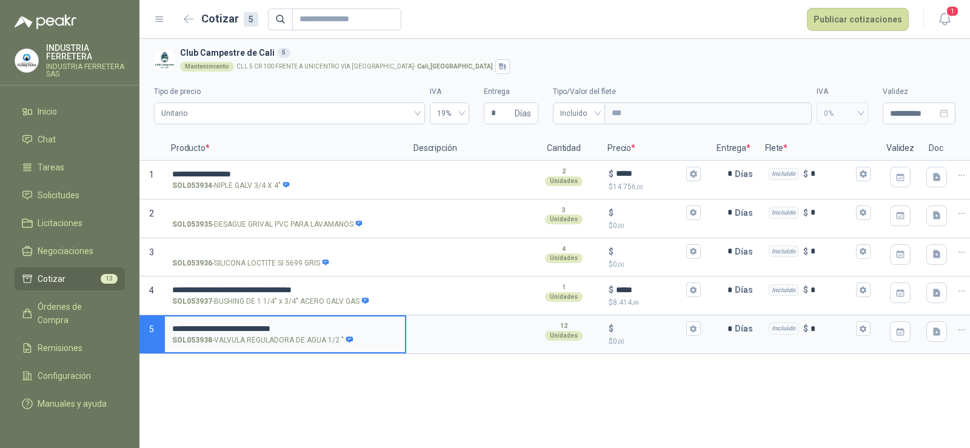
click at [337, 327] on input "**********" at bounding box center [284, 328] width 225 height 9
type input "**********"
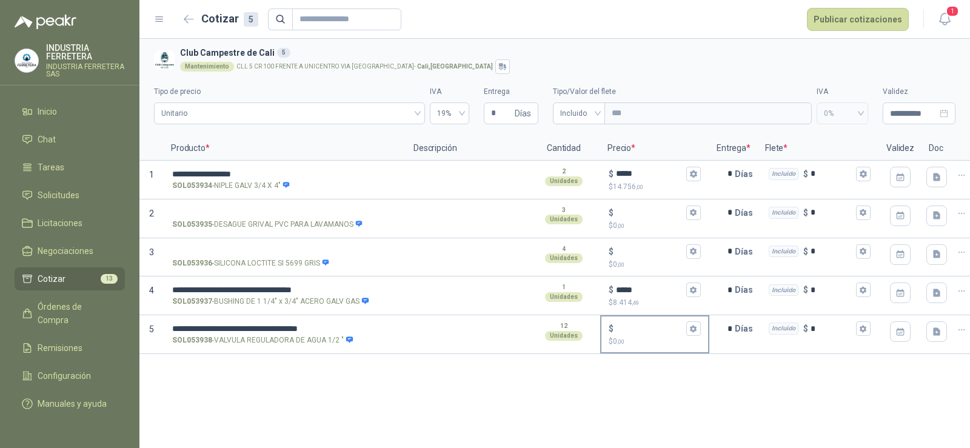
click at [643, 322] on div "$" at bounding box center [655, 328] width 92 height 15
click at [643, 324] on input "$ $ 0 ,00" at bounding box center [650, 328] width 68 height 9
type input "*****"
click at [595, 402] on div "**********" at bounding box center [554, 243] width 830 height 409
click at [273, 247] on input "SOL053936 - SILICONA LOCTITE SI 5699 GRIS" at bounding box center [284, 251] width 225 height 9
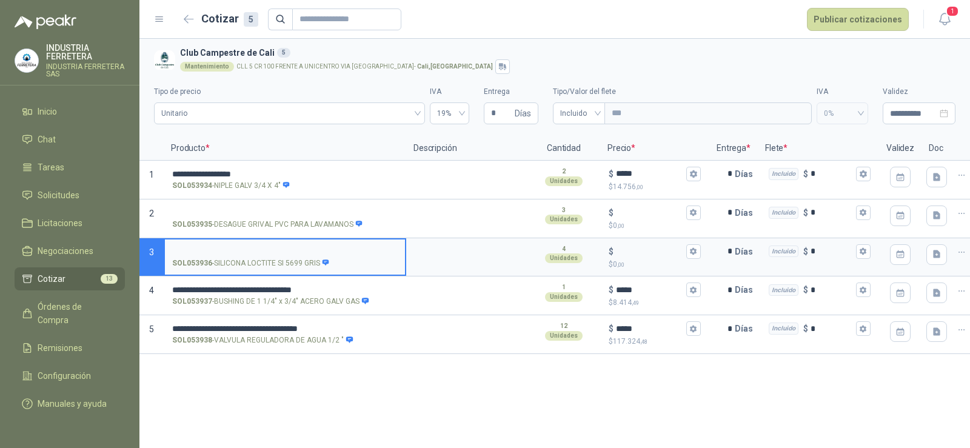
click at [277, 250] on input "SOL053936 - SILICONA LOCTITE SI 5699 GRIS" at bounding box center [284, 251] width 225 height 9
click at [326, 262] on icon at bounding box center [325, 262] width 7 height 6
click at [326, 256] on input "**********" at bounding box center [284, 251] width 225 height 9
click at [479, 259] on textarea at bounding box center [466, 253] width 119 height 28
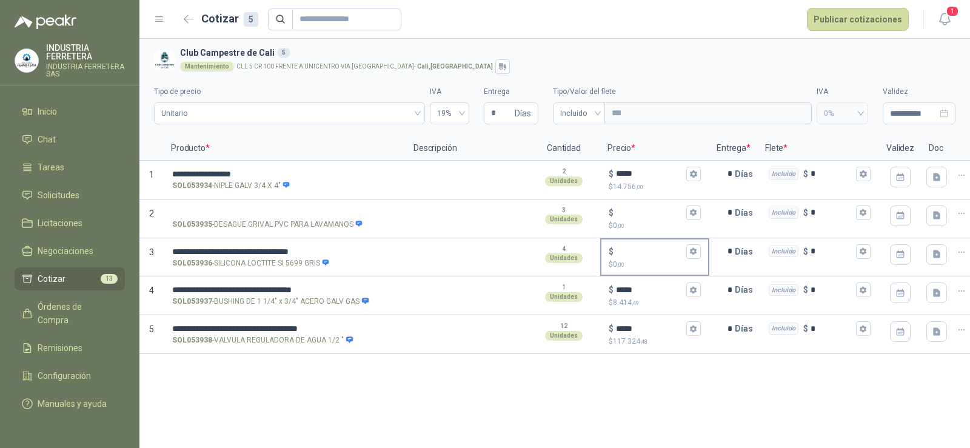
click at [653, 259] on p "$ 0 ,00" at bounding box center [655, 265] width 92 height 12
click at [653, 256] on input "$ $ 0 ,00" at bounding box center [650, 251] width 68 height 9
type input "******"
click at [556, 422] on div "**********" at bounding box center [554, 243] width 830 height 409
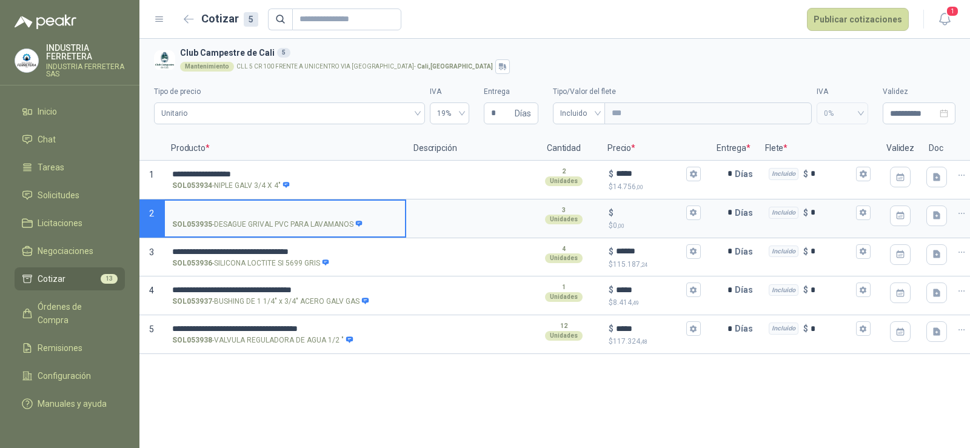
click at [353, 214] on input "SOL053935 - DESAGUE GRIVAL PVC PARA LAVAMANOS" at bounding box center [284, 213] width 225 height 9
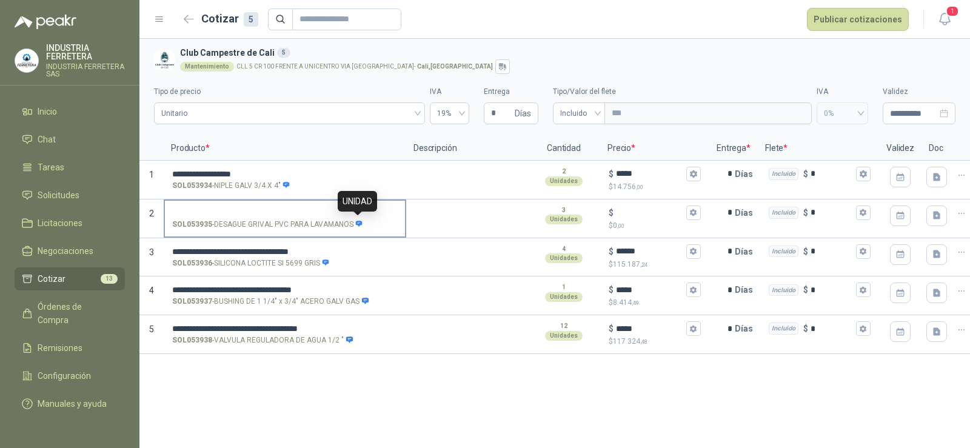
click at [359, 224] on icon at bounding box center [359, 224] width 7 height 6
click at [359, 218] on input "SOL053935 - DESAGUE GRIVAL PVC PARA LAVAMANOS" at bounding box center [284, 213] width 225 height 9
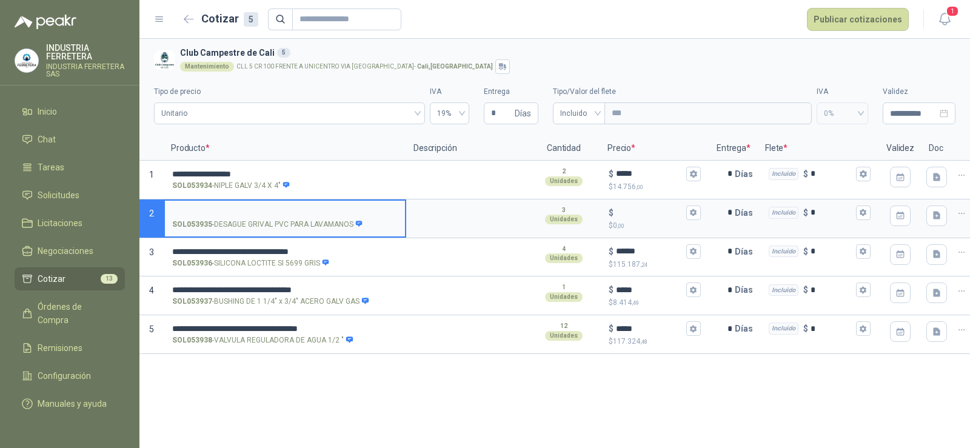
click at [218, 212] on input "SOL053935 - DESAGUE GRIVAL PVC PARA LAVAMANOS" at bounding box center [284, 213] width 225 height 9
click at [272, 216] on input "**********" at bounding box center [284, 213] width 225 height 9
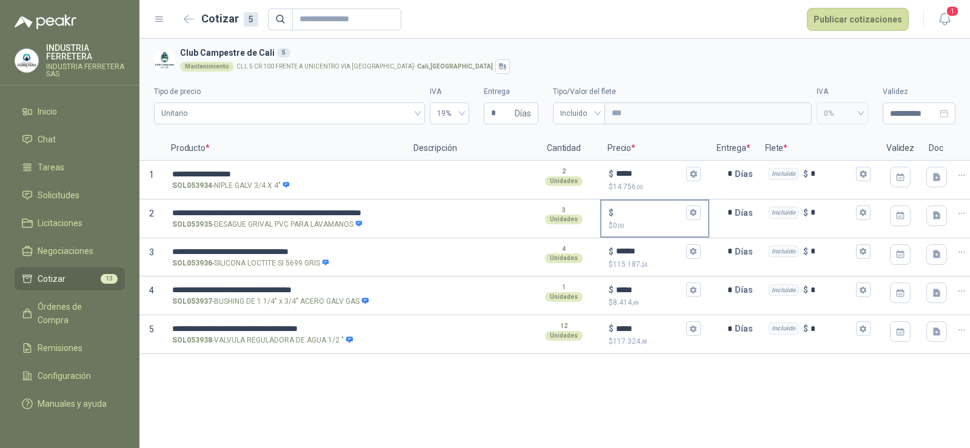
click at [630, 203] on div "$ $ 0 ,00" at bounding box center [654, 219] width 107 height 36
click at [630, 208] on input "$ $ 0 ,00" at bounding box center [650, 212] width 68 height 9
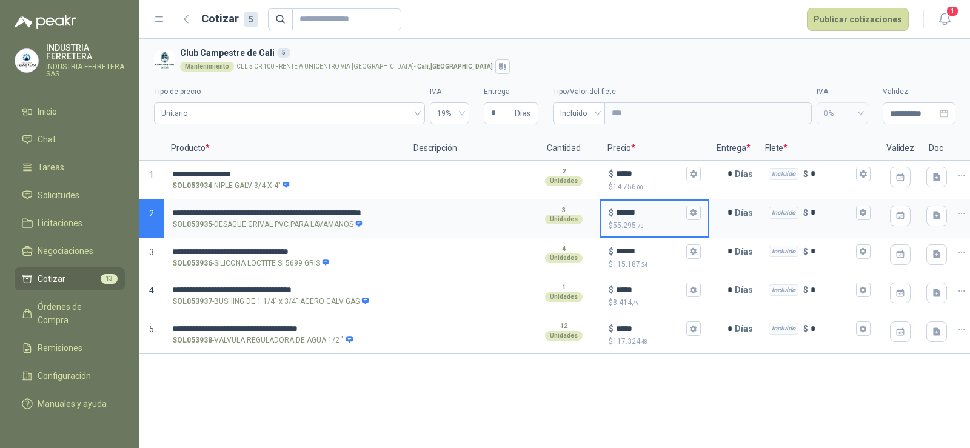
type input "******"
click at [560, 65] on div "Mantenimiento CLL 5 CR 100 FRENTE A UNICENTRO VIA [GEOGRAPHIC_DATA] - [GEOGRAPH…" at bounding box center [565, 66] width 770 height 15
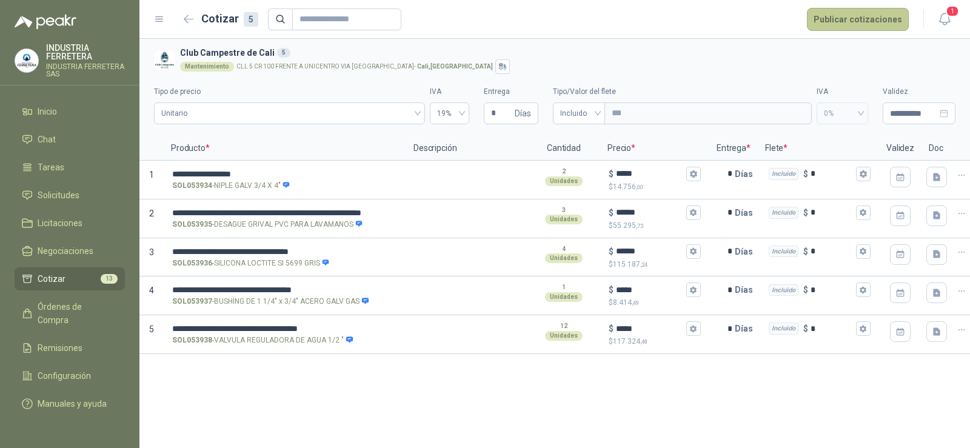
click at [845, 14] on button "Publicar cotizaciones" at bounding box center [858, 19] width 102 height 23
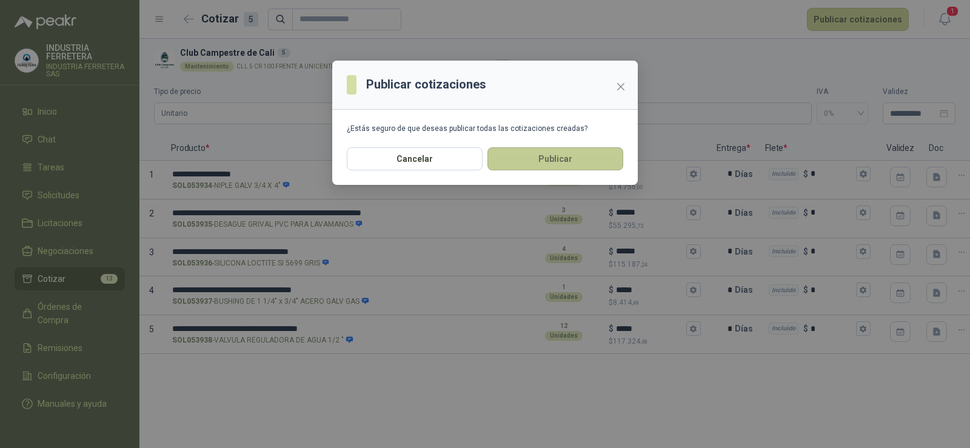
click at [586, 160] on button "Publicar" at bounding box center [555, 158] width 136 height 23
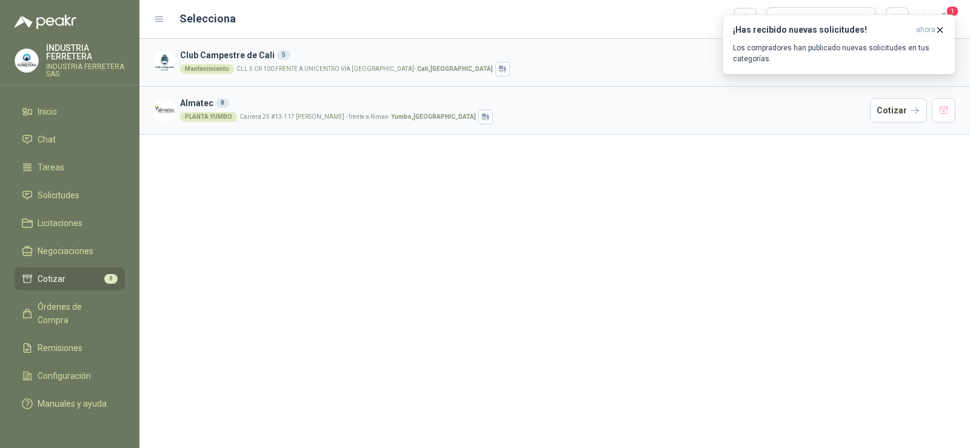
click at [632, 232] on div "Club Campestre de Cali 5 Mantenimiento CLL 5 CR 100 FRENTE A UNICENTRO VIA [GEO…" at bounding box center [554, 243] width 830 height 409
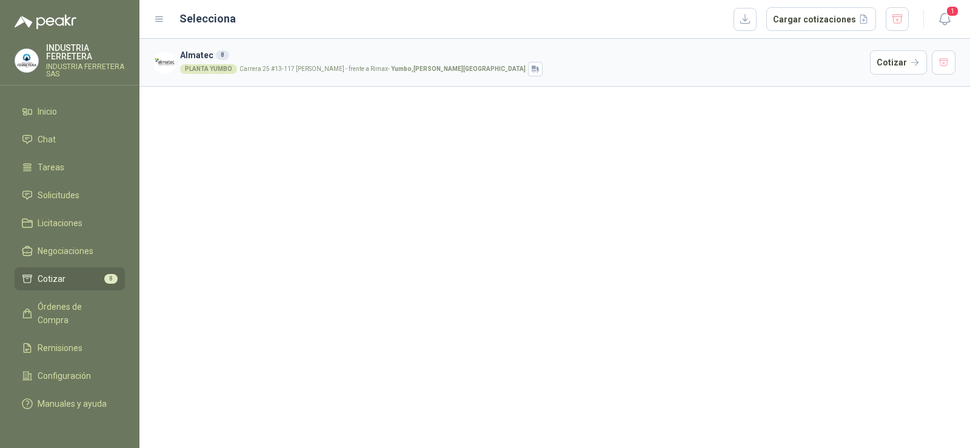
click at [315, 227] on div "Almatec 8 PLANTA YUMBO Carrera 25 #13-117 Cencar Yumbo - frente a Rimax - Yumbo…" at bounding box center [554, 243] width 830 height 409
click at [457, 135] on div "Almatec 8 PLANTA YUMBO Carrera 25 #13-117 Cencar Yumbo - frente a Rimax - Yumbo…" at bounding box center [554, 243] width 830 height 409
click at [310, 154] on div "Almatec 8 PLANTA YUMBO Carrera 25 #13-117 Cencar Yumbo - frente a Rimax - Yumbo…" at bounding box center [554, 243] width 830 height 409
click at [310, 151] on div "Almatec 8 PLANTA YUMBO Carrera 25 #13-117 Cencar Yumbo - frente a Rimax - Yumbo…" at bounding box center [554, 243] width 830 height 409
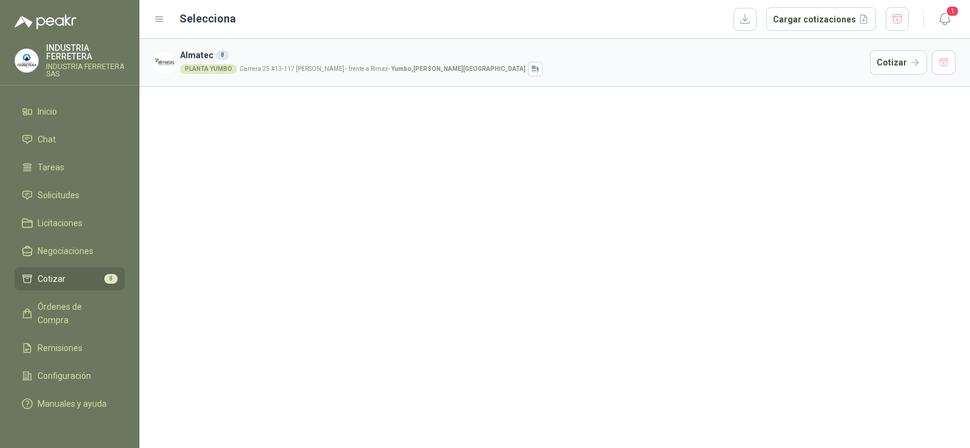
click at [270, 153] on div "Almatec 8 PLANTA YUMBO Carrera 25 #13-117 Cencar Yumbo - frente a Rimax - Yumbo…" at bounding box center [554, 243] width 830 height 409
click at [58, 113] on li "Inicio" at bounding box center [70, 111] width 96 height 13
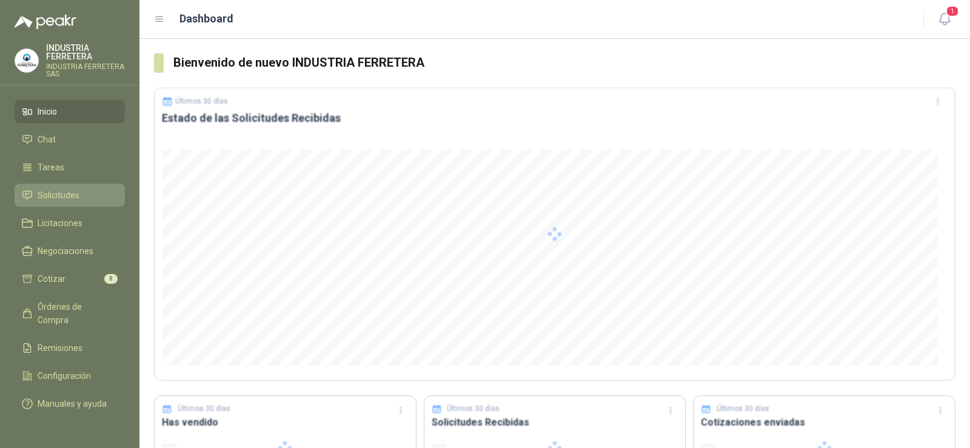
click at [73, 197] on span "Solicitudes" at bounding box center [59, 195] width 42 height 13
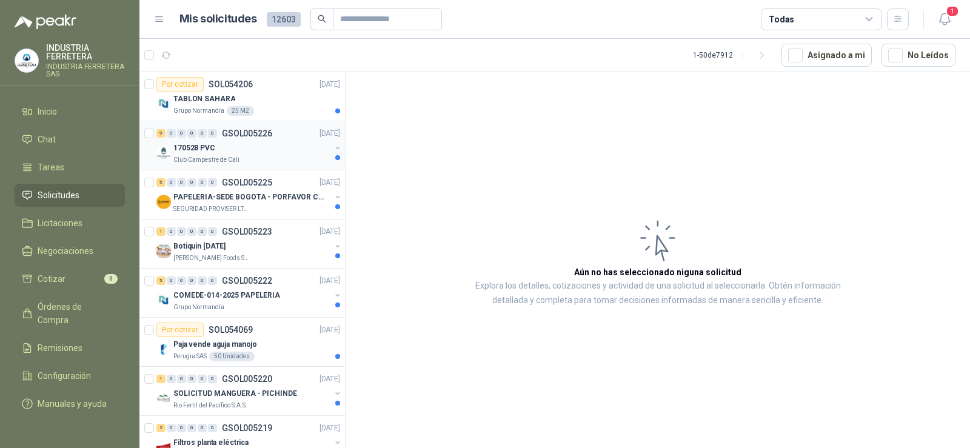
click at [245, 153] on div "170528 PVC" at bounding box center [251, 148] width 157 height 15
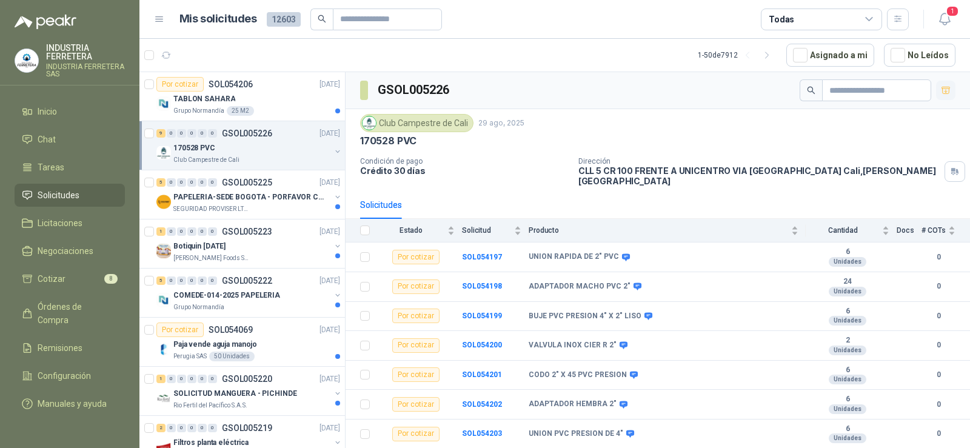
click at [941, 93] on icon "button" at bounding box center [945, 90] width 8 height 7
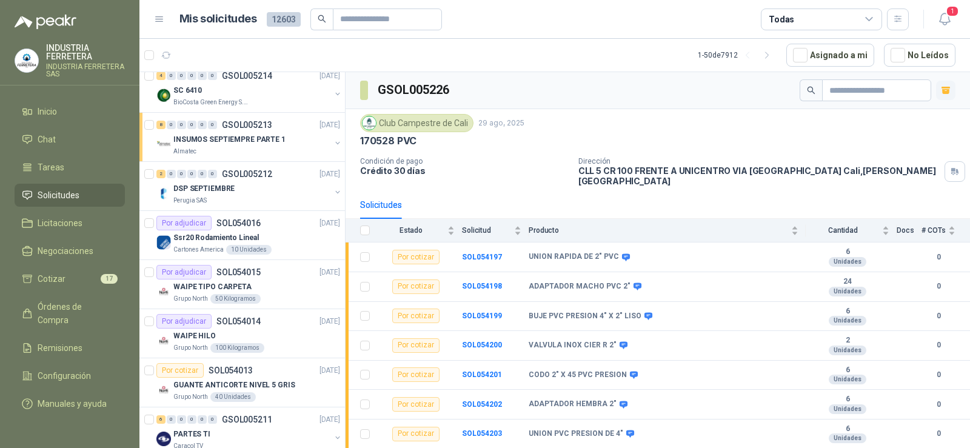
scroll to position [606, 0]
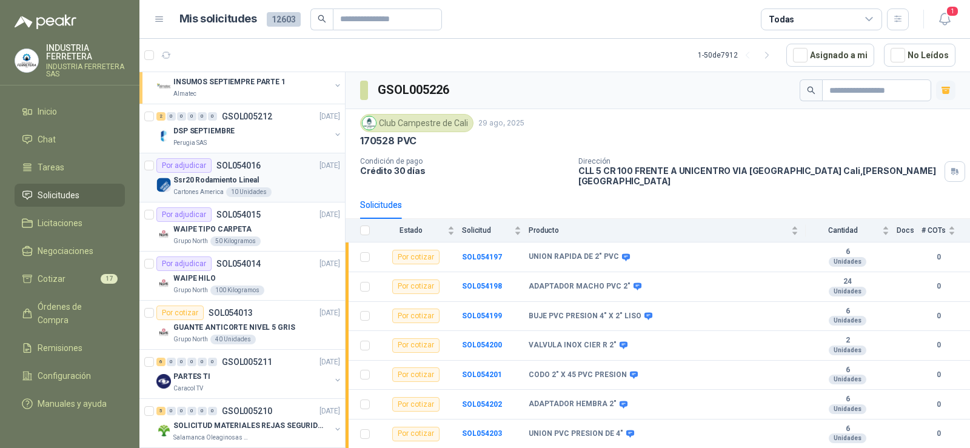
click at [271, 170] on div "Por adjudicar SOL054016 29/08/25" at bounding box center [248, 165] width 184 height 15
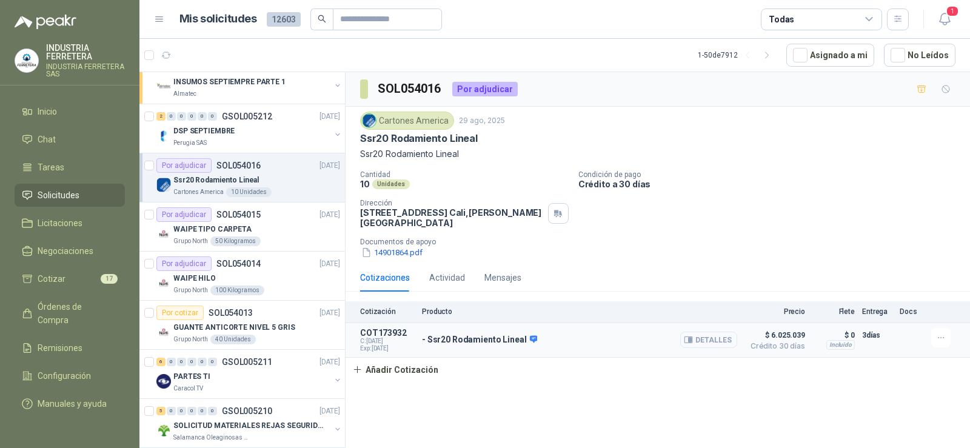
click at [692, 342] on icon "button" at bounding box center [690, 340] width 3 height 5
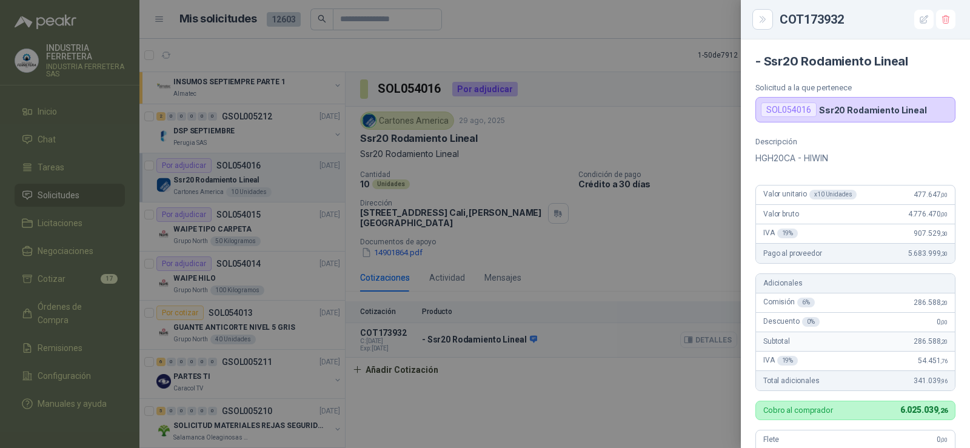
scroll to position [333, 0]
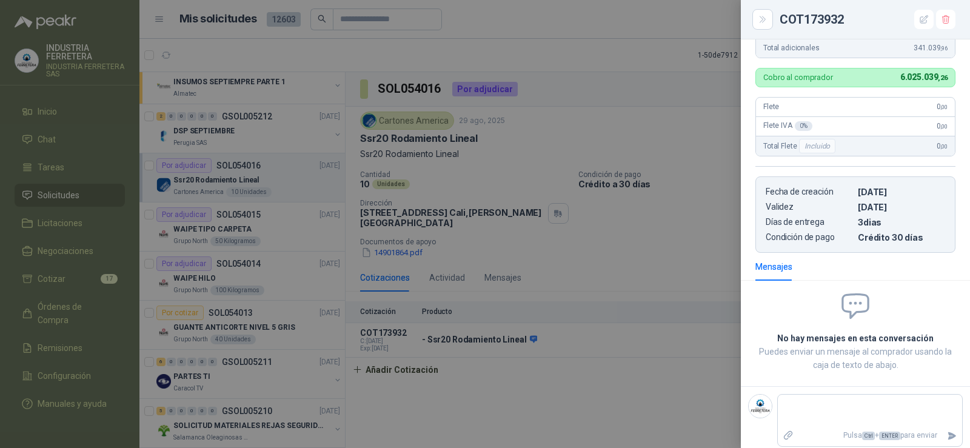
click at [652, 229] on div at bounding box center [485, 224] width 970 height 448
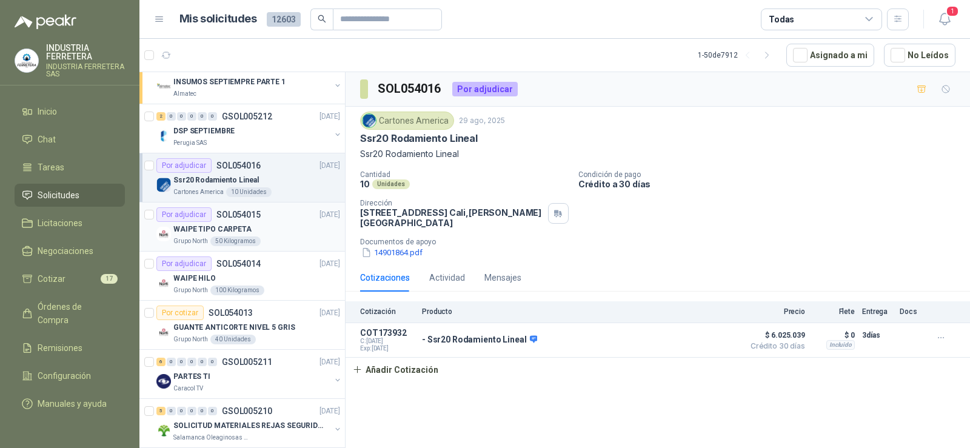
click at [281, 233] on div "WAIPE TIPO CARPETA" at bounding box center [256, 229] width 167 height 15
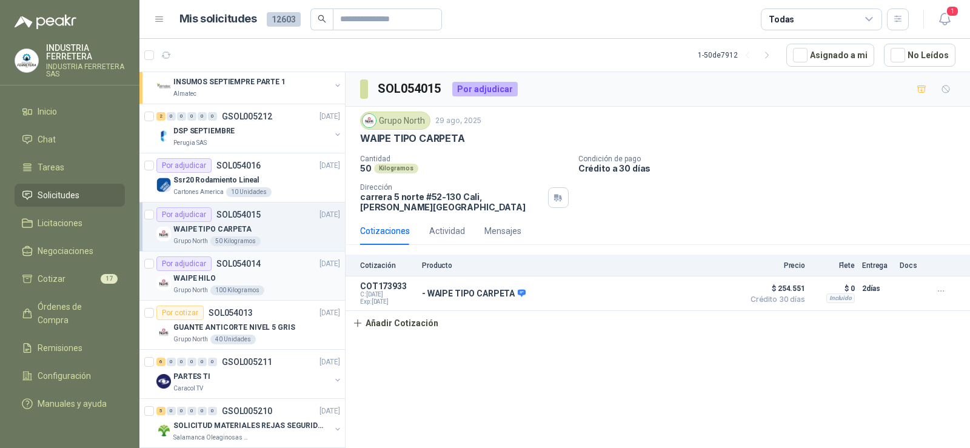
click at [319, 268] on p "29/08/25" at bounding box center [329, 264] width 21 height 12
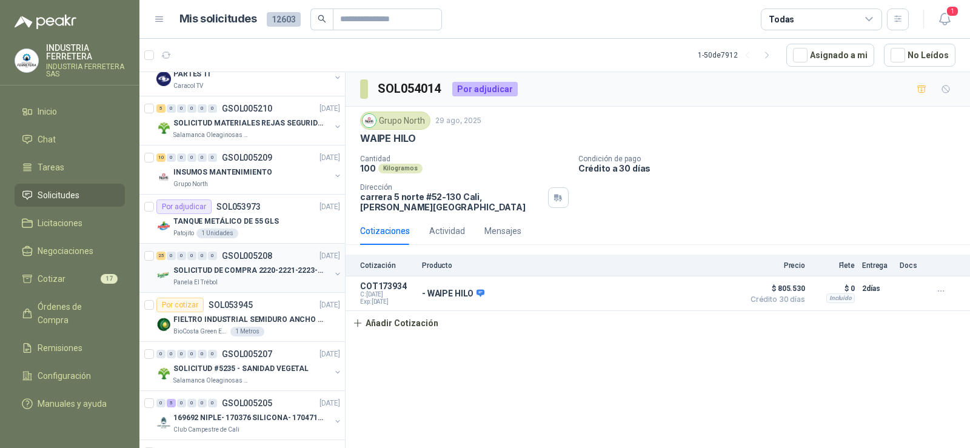
scroll to position [909, 0]
click at [286, 215] on div "TANQUE METÁLICO DE 55 GLS" at bounding box center [256, 220] width 167 height 15
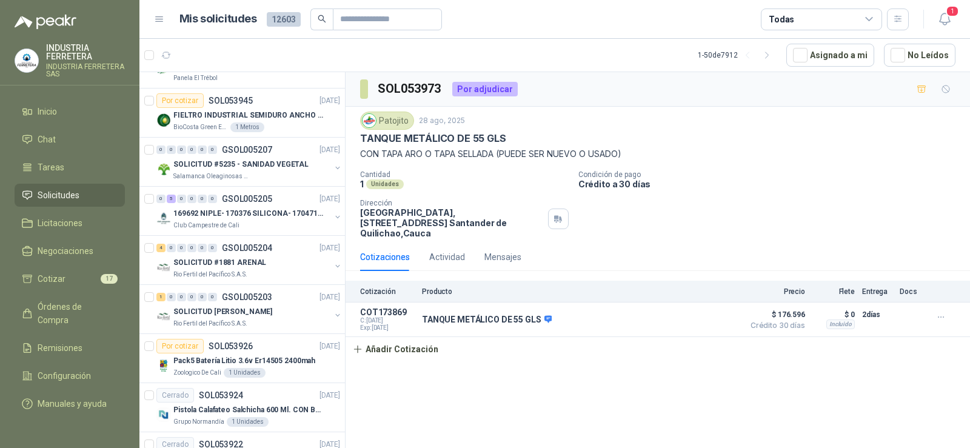
scroll to position [1091, 0]
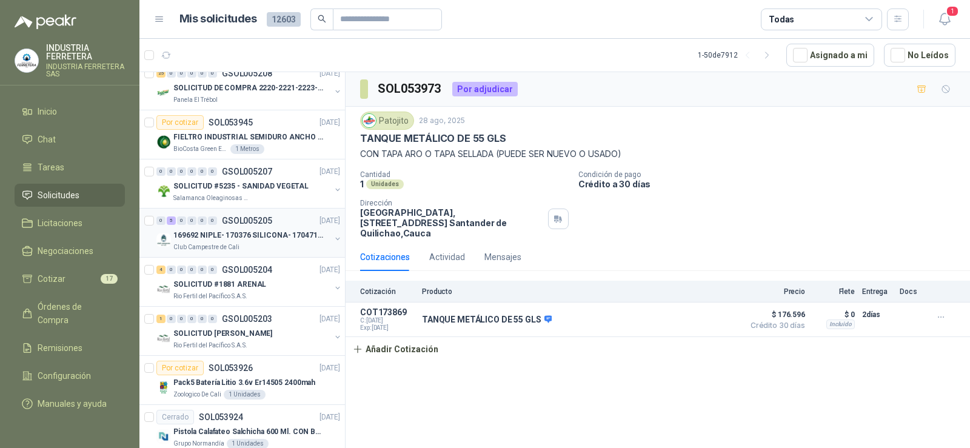
click at [253, 230] on p "169692 NIPLE- 170376 SILICONA- 170471 VALVULA REG" at bounding box center [248, 236] width 151 height 12
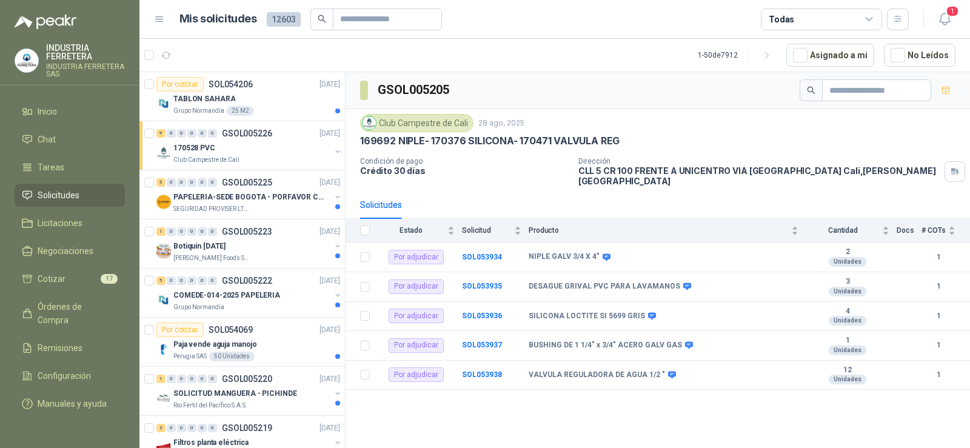
click at [70, 99] on menu "INDUSTRIA FERRETERA INDUSTRIA FERRETERA SAS Inicio Chat Tareas Solicitudes Lici…" at bounding box center [69, 224] width 139 height 448
click at [68, 184] on link "Solicitudes" at bounding box center [70, 195] width 110 height 23
